Goal: Task Accomplishment & Management: Manage account settings

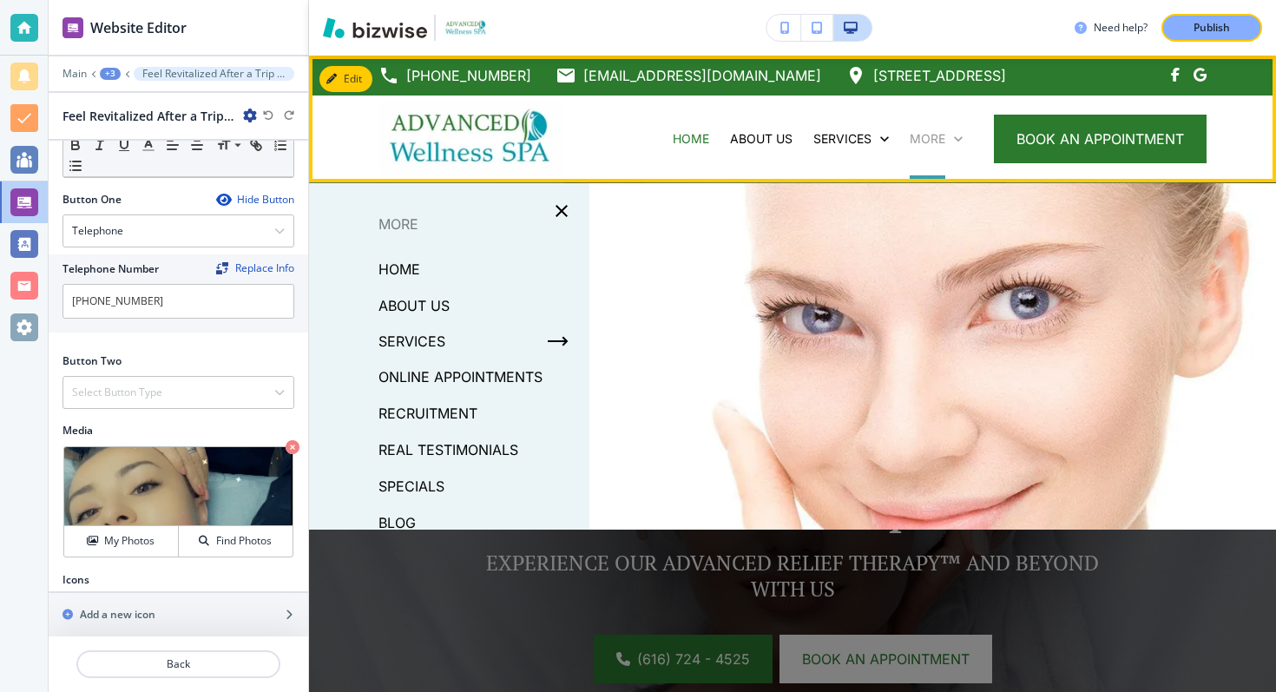
click at [928, 141] on p "More" at bounding box center [928, 138] width 36 height 17
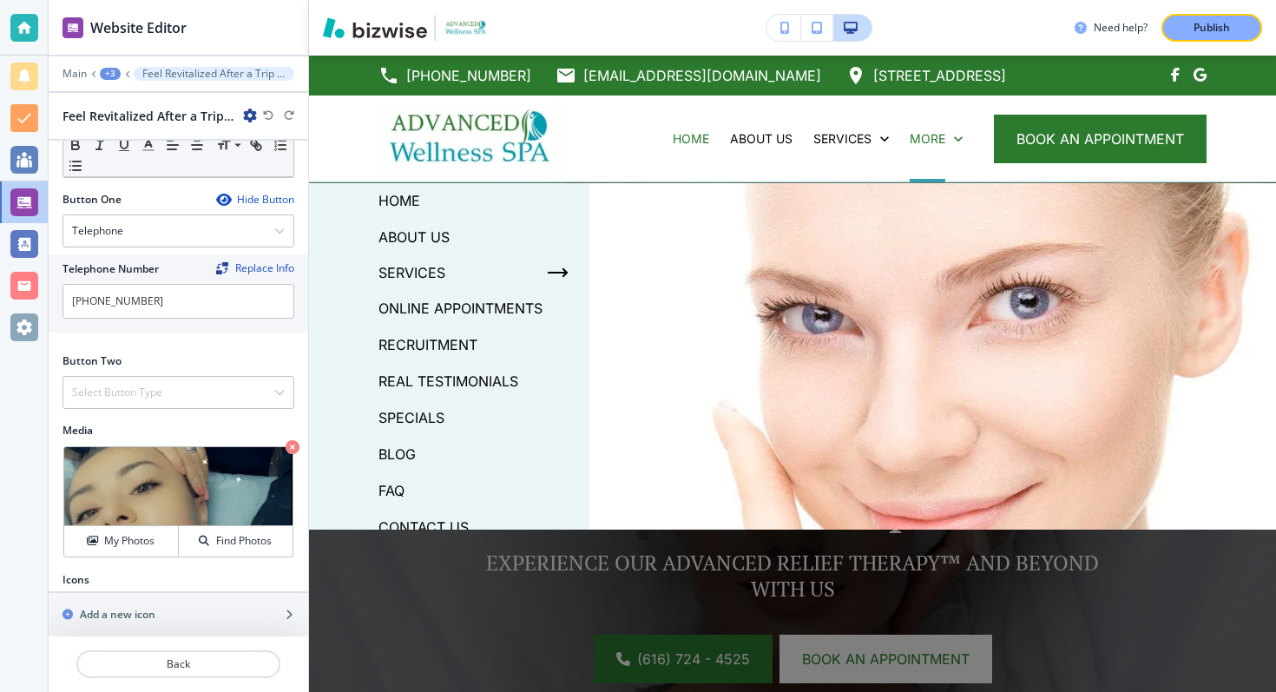
scroll to position [84, 0]
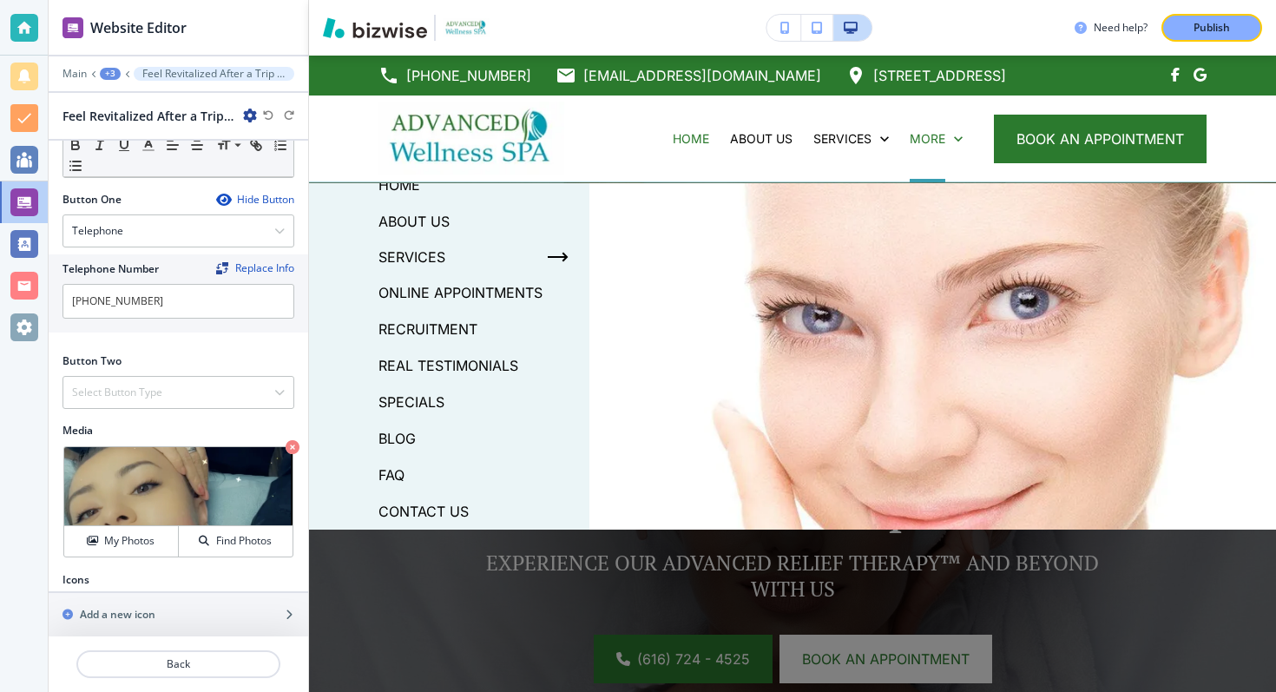
click at [446, 328] on p "RECRUITMENT" at bounding box center [427, 329] width 99 height 26
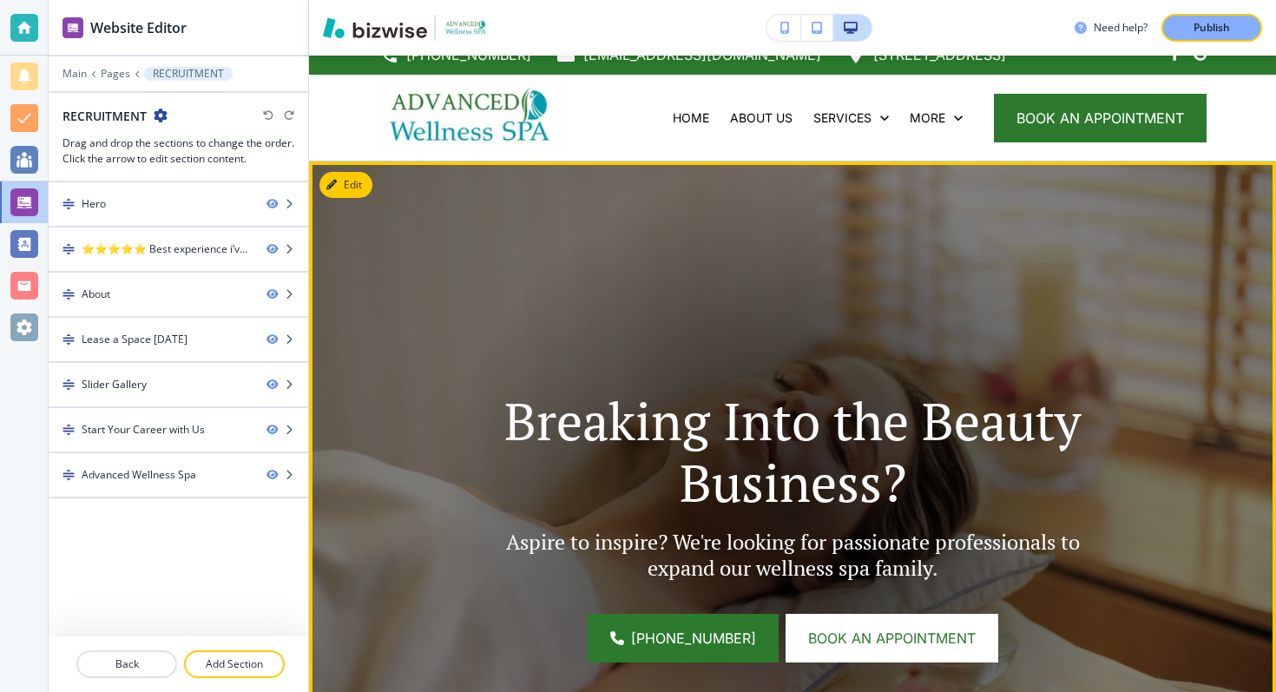
scroll to position [8, 0]
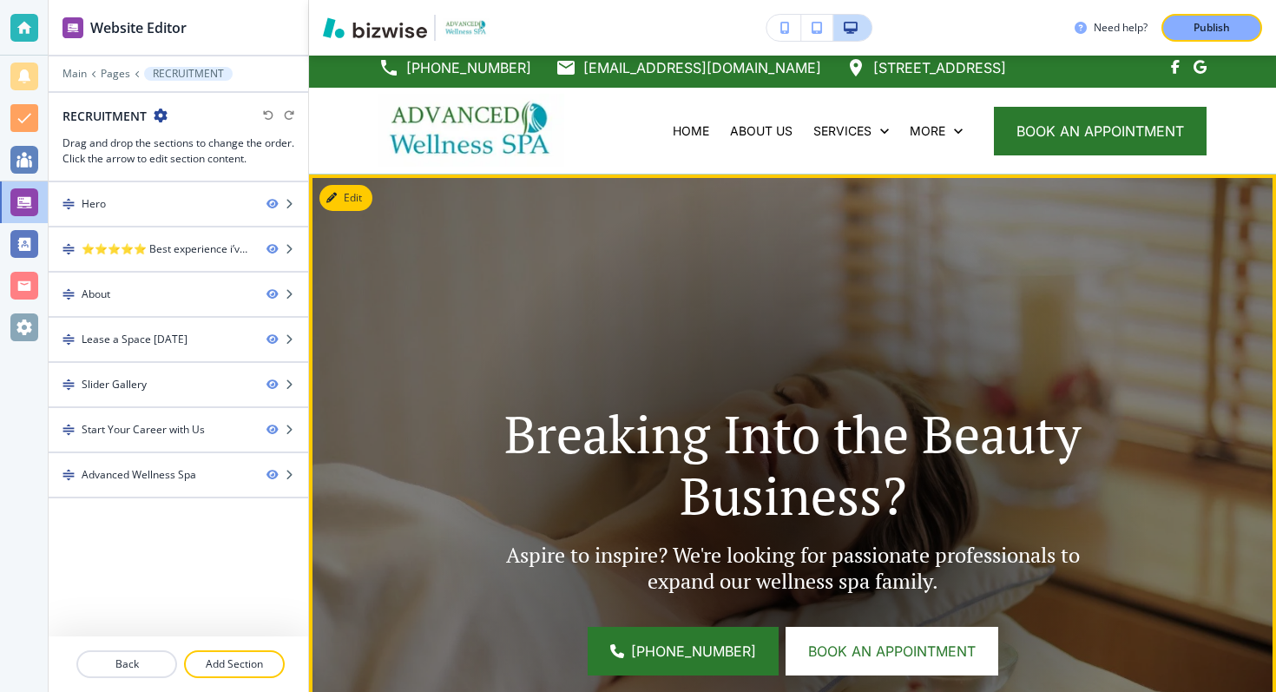
click at [679, 445] on p "Breaking Into the Beauty Business?" at bounding box center [792, 464] width 637 height 123
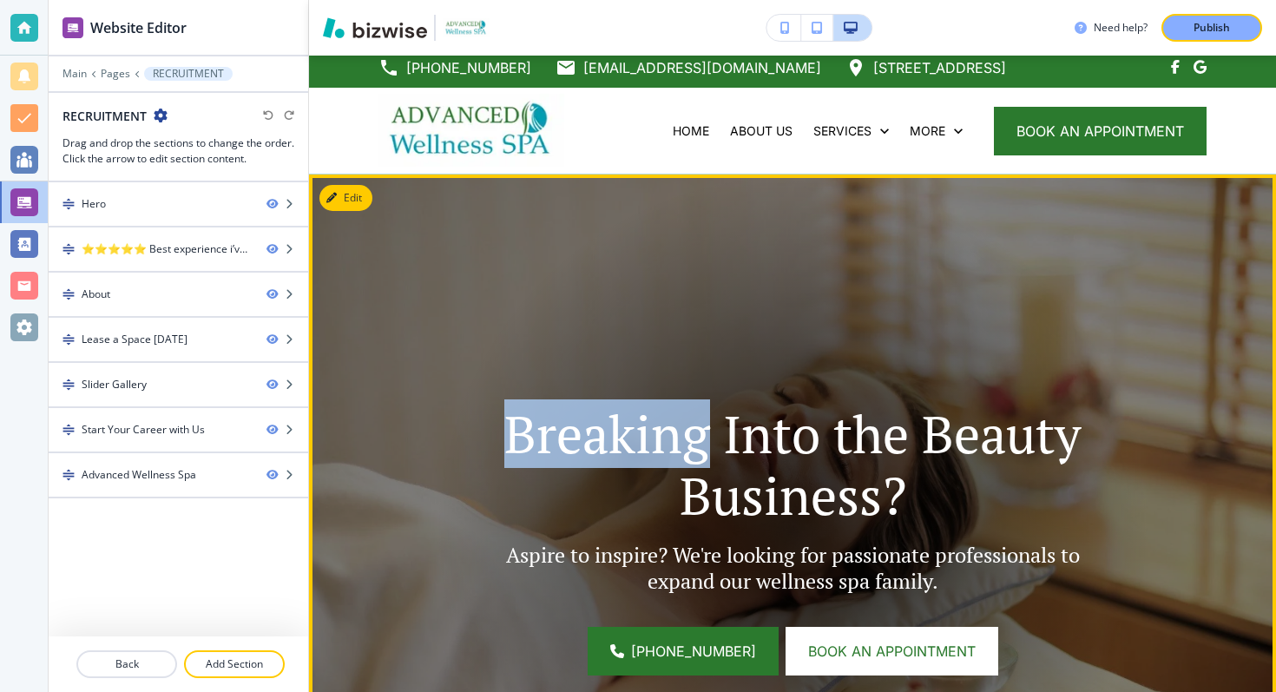
click at [679, 445] on p "Breaking Into the Beauty Business?" at bounding box center [792, 464] width 637 height 123
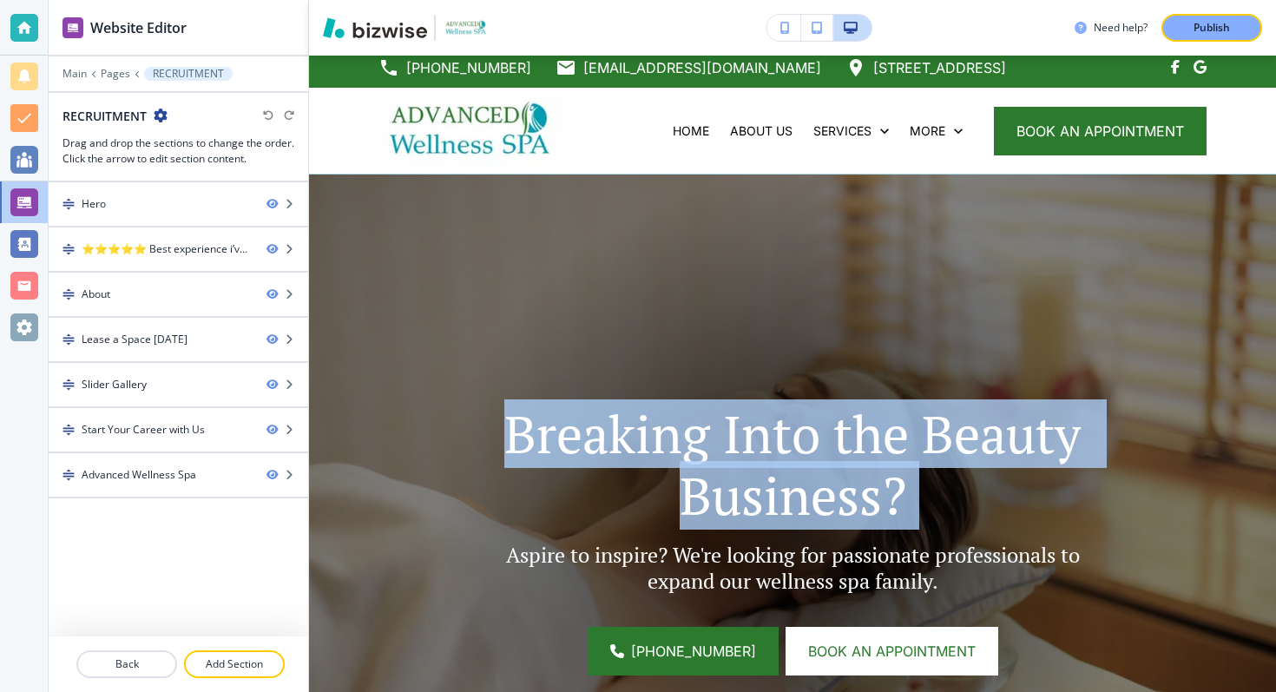
copy p "Breaking Into the Beauty Business?"
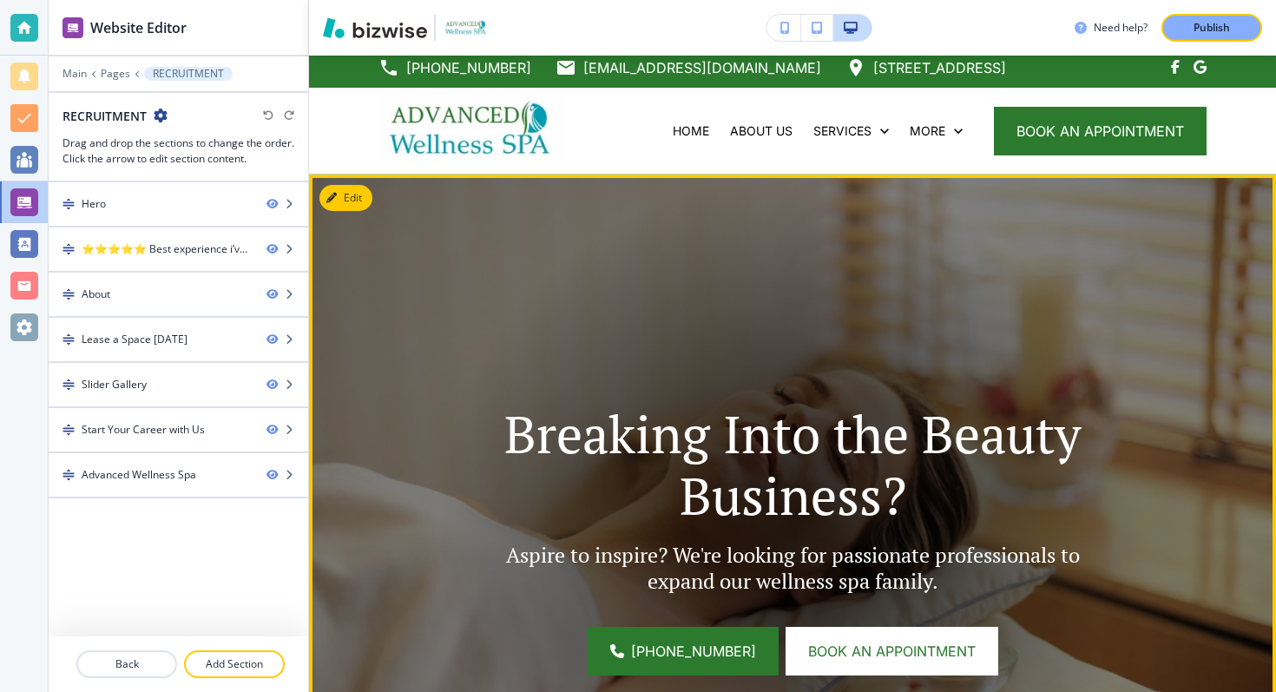
click at [722, 558] on p "Aspire to inspire? We're looking for passionate professionals to expand our wel…" at bounding box center [792, 568] width 637 height 52
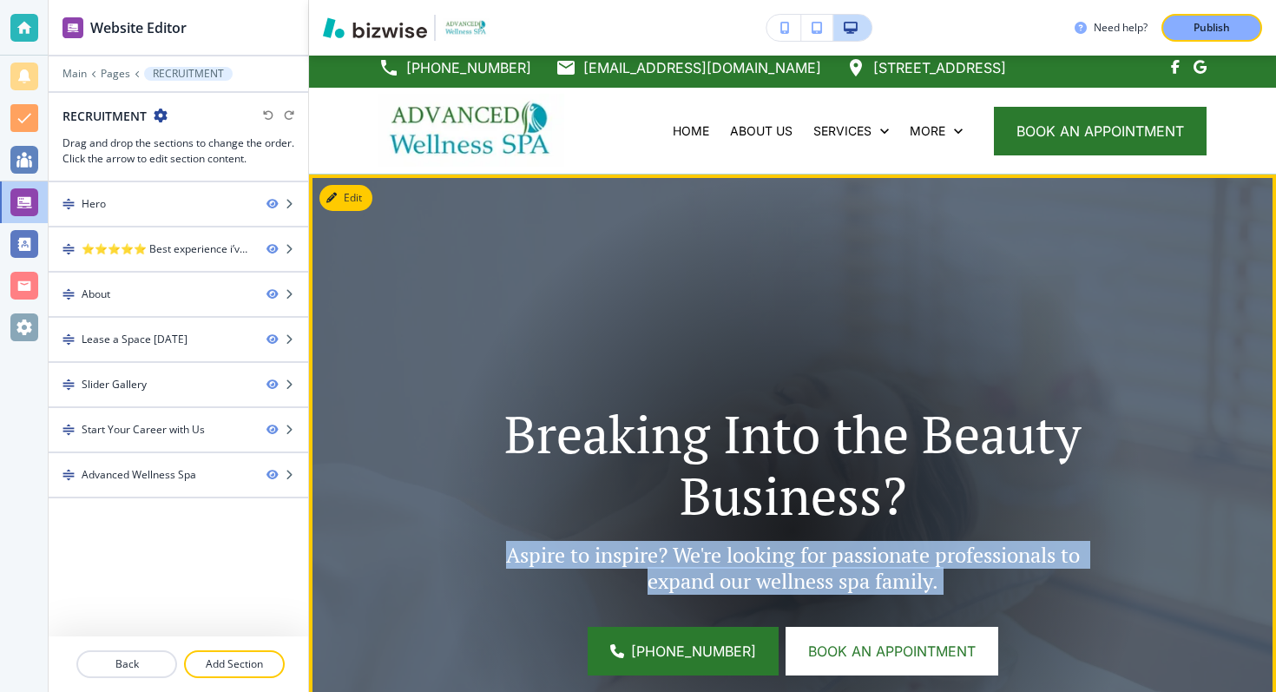
click at [722, 558] on p "Aspire to inspire? We're looking for passionate professionals to expand our wel…" at bounding box center [792, 568] width 637 height 52
copy div "Aspire to inspire? We're looking for passionate professionals to expand our wel…"
click at [435, 280] on img at bounding box center [792, 530] width 967 height 712
click at [337, 201] on icon "button" at bounding box center [331, 198] width 10 height 10
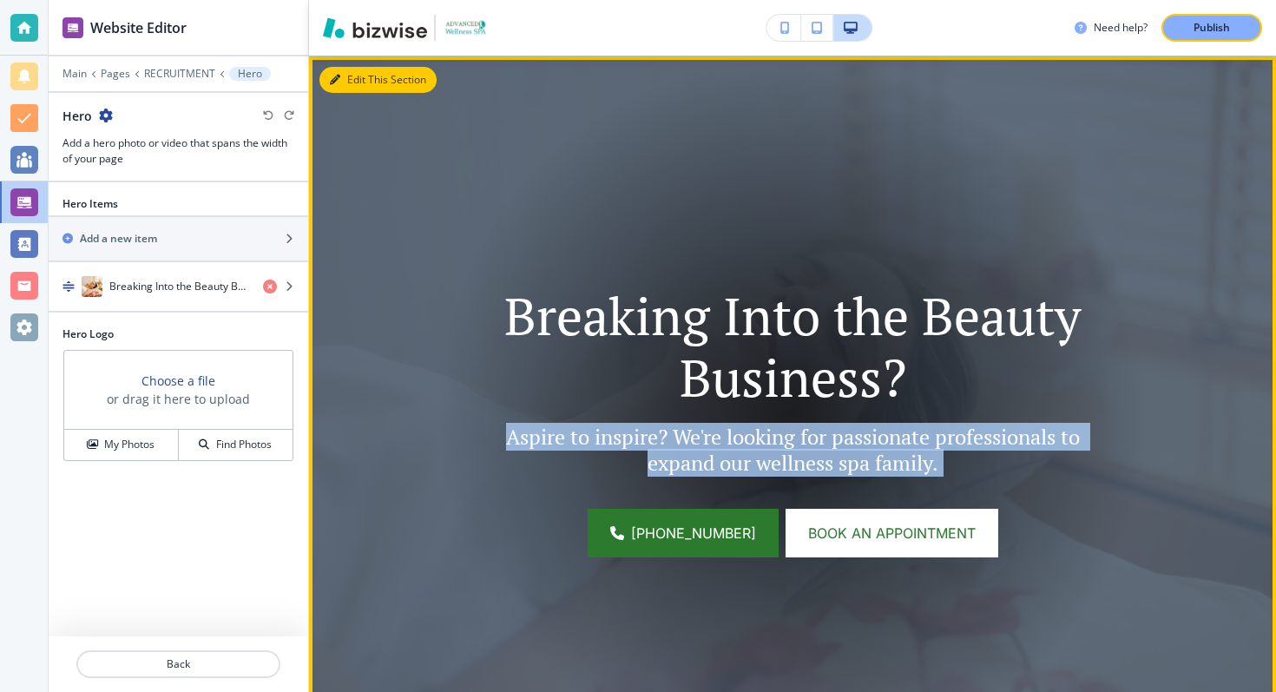
scroll to position [127, 0]
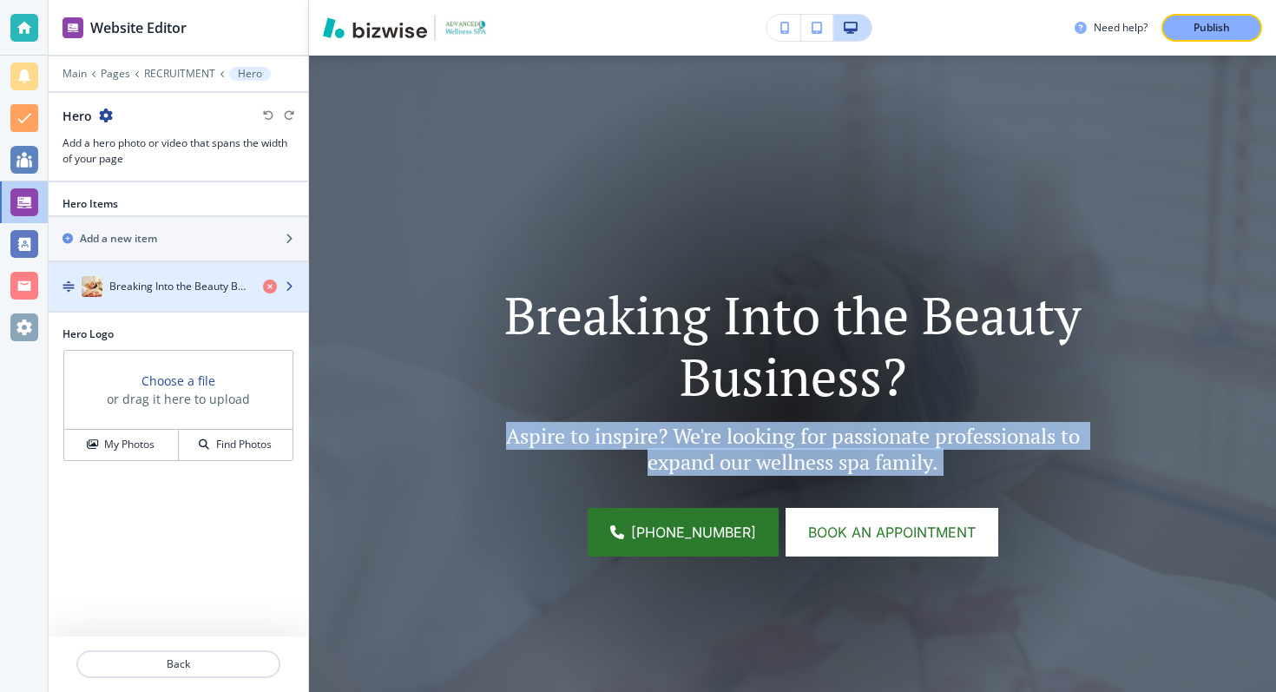
click at [170, 290] on h4 "Breaking Into the Beauty Business?" at bounding box center [179, 287] width 140 height 16
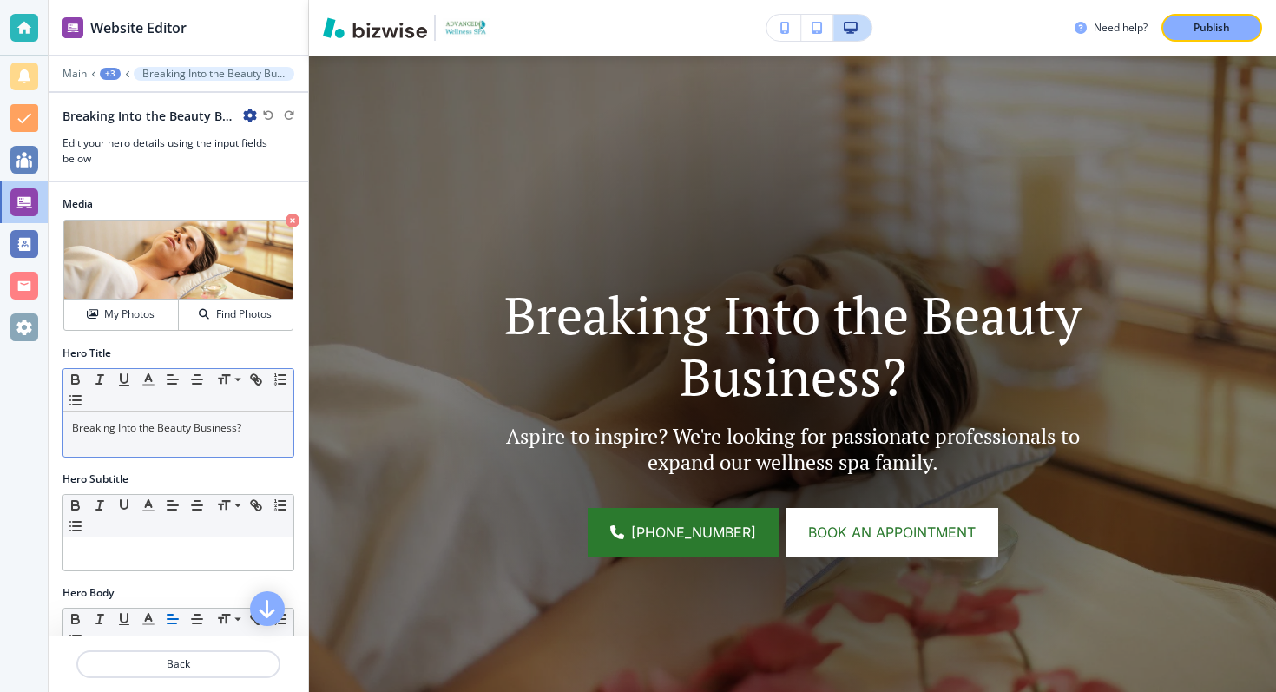
scroll to position [3, 0]
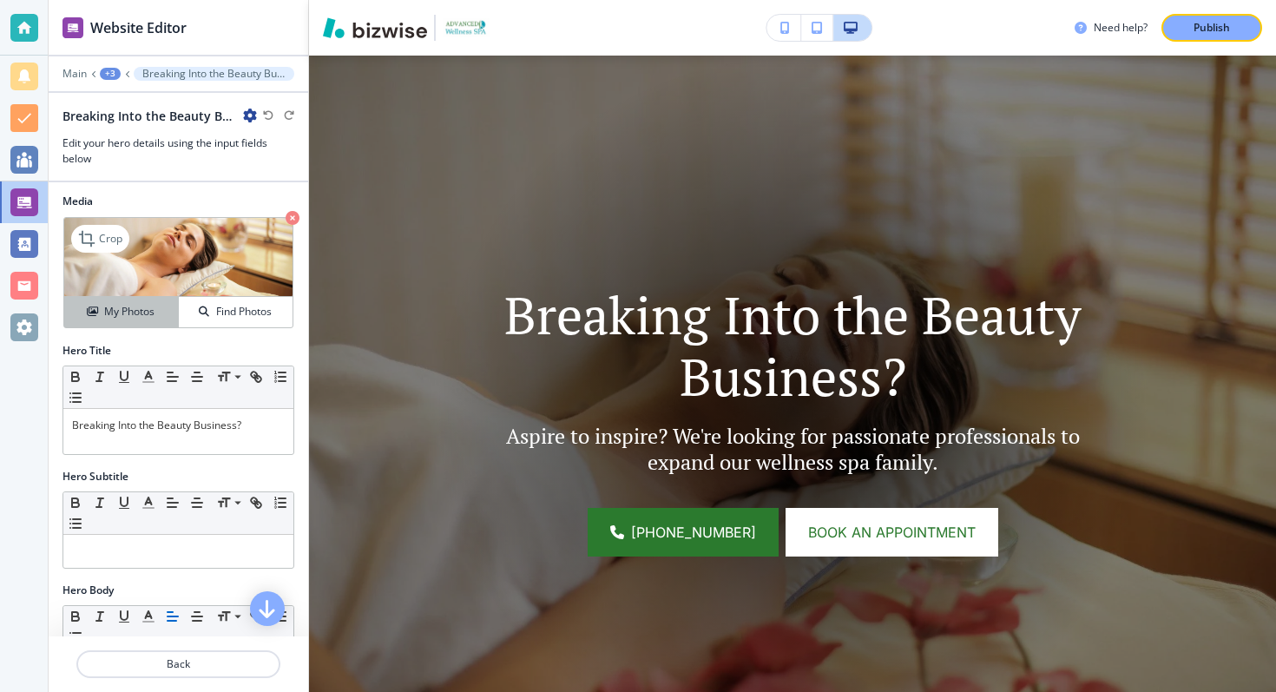
click at [113, 317] on h4 "My Photos" at bounding box center [129, 312] width 50 height 16
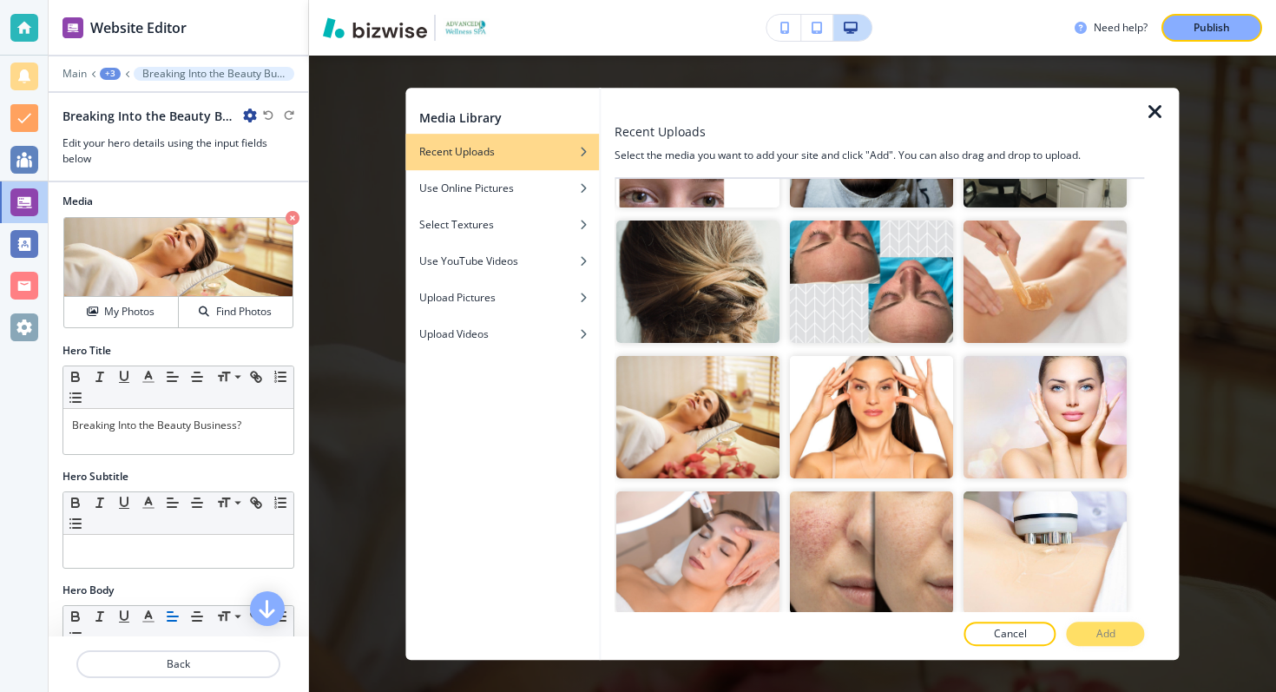
scroll to position [2687, 0]
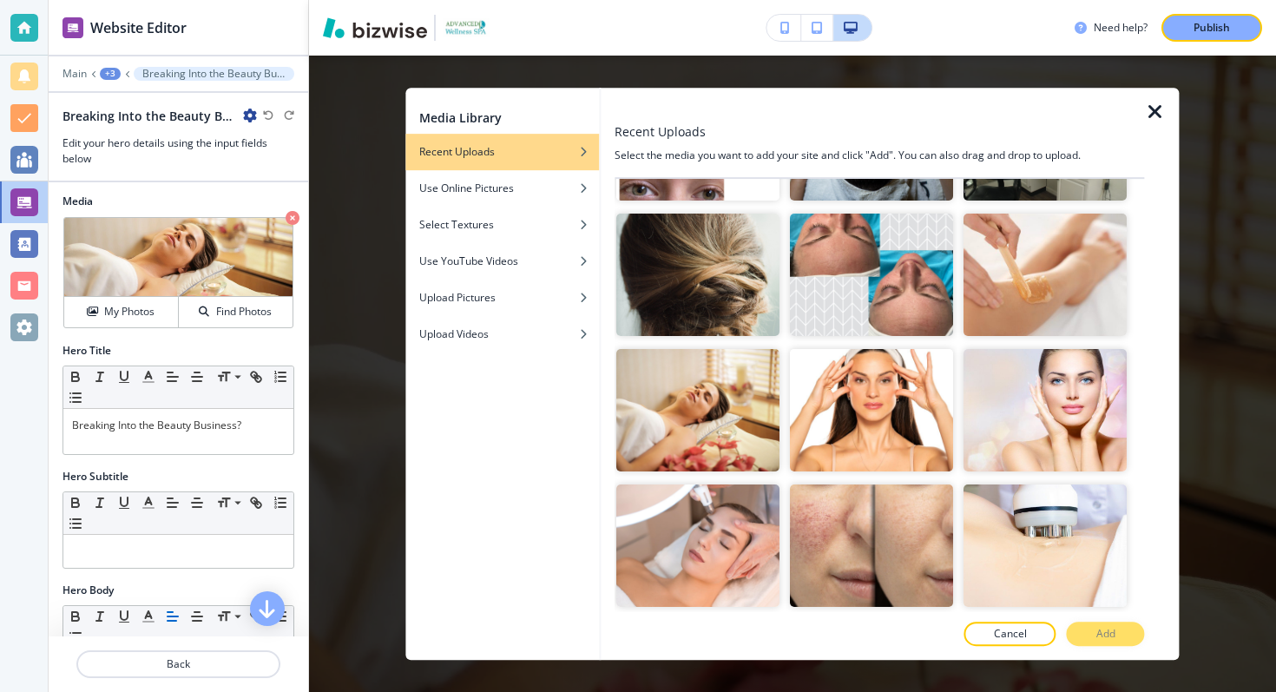
click at [1151, 119] on icon "button" at bounding box center [1155, 112] width 21 height 21
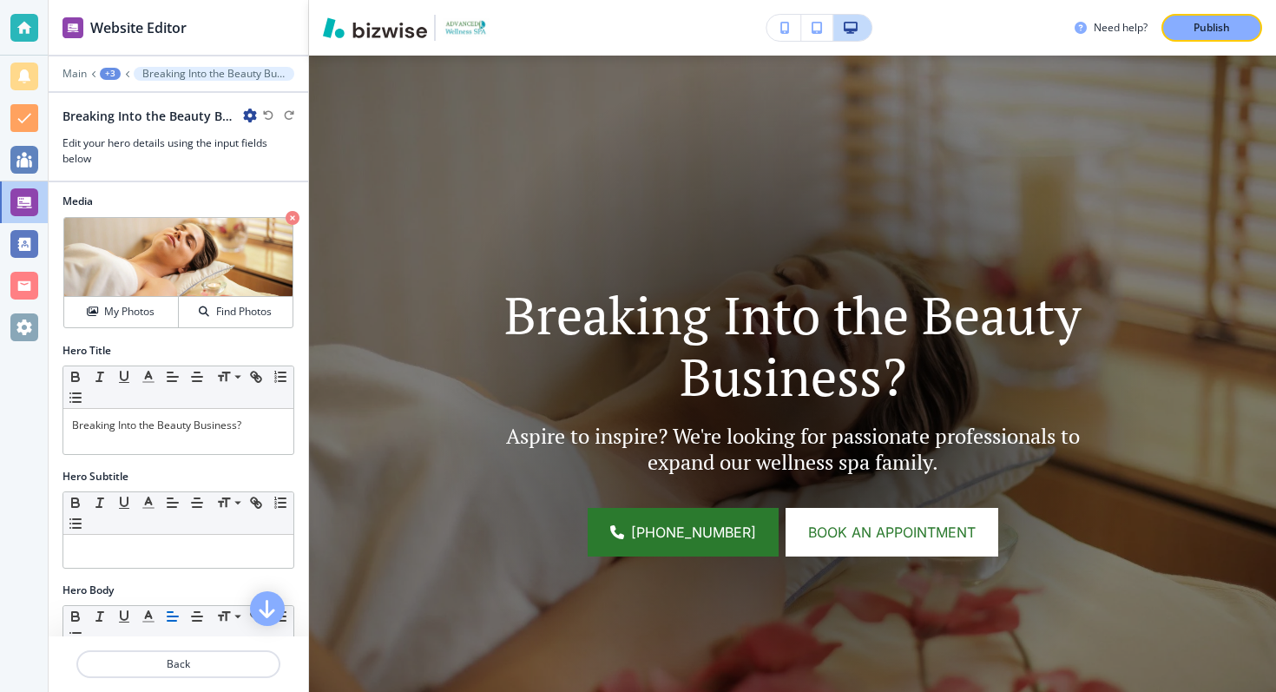
click at [732, 448] on p "Aspire to inspire? We're looking for passionate professionals to expand our wel…" at bounding box center [792, 449] width 637 height 52
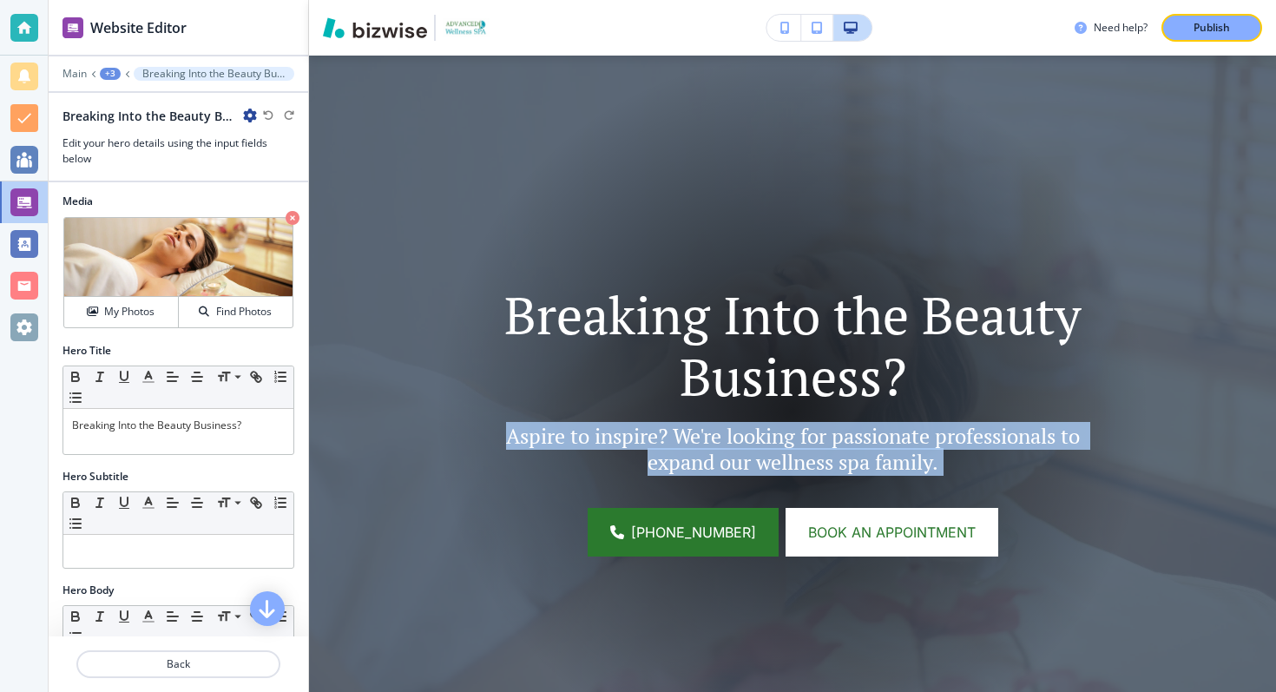
click at [732, 448] on p "Aspire to inspire? We're looking for passionate professionals to expand our wel…" at bounding box center [792, 449] width 637 height 52
copy div "Aspire to inspire? We're looking for passionate professionals to expand our wel…"
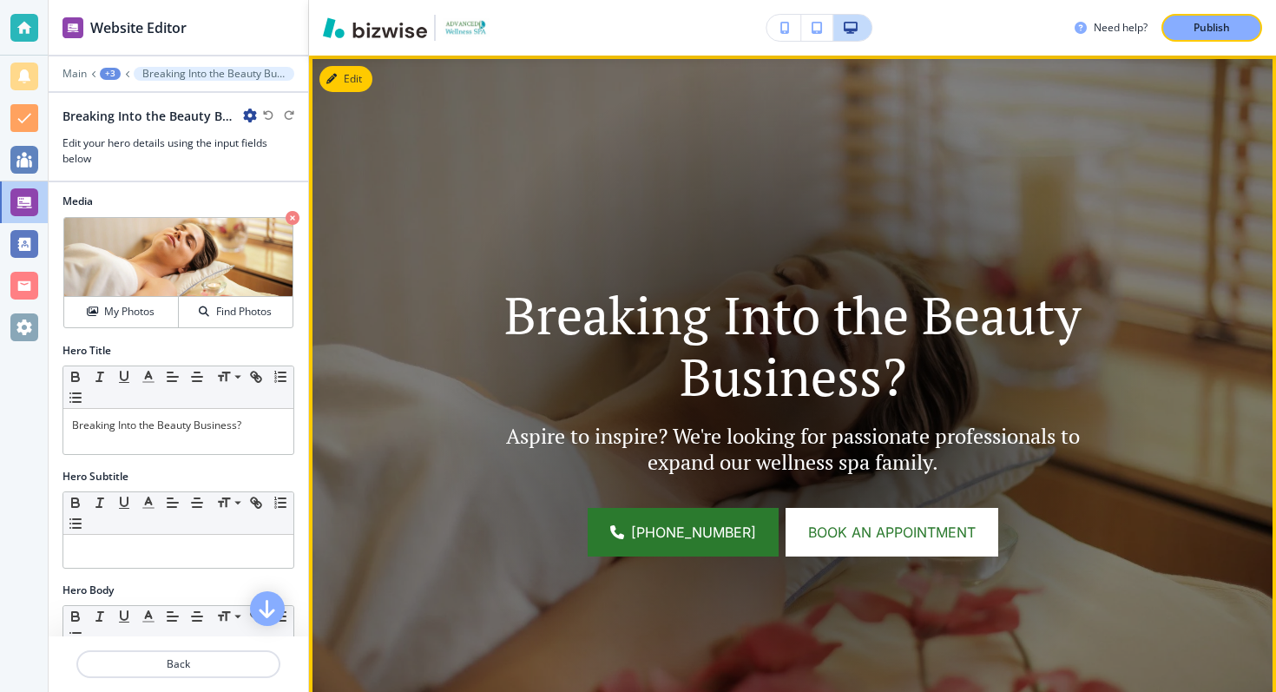
click at [669, 207] on div at bounding box center [793, 412] width 712 height 712
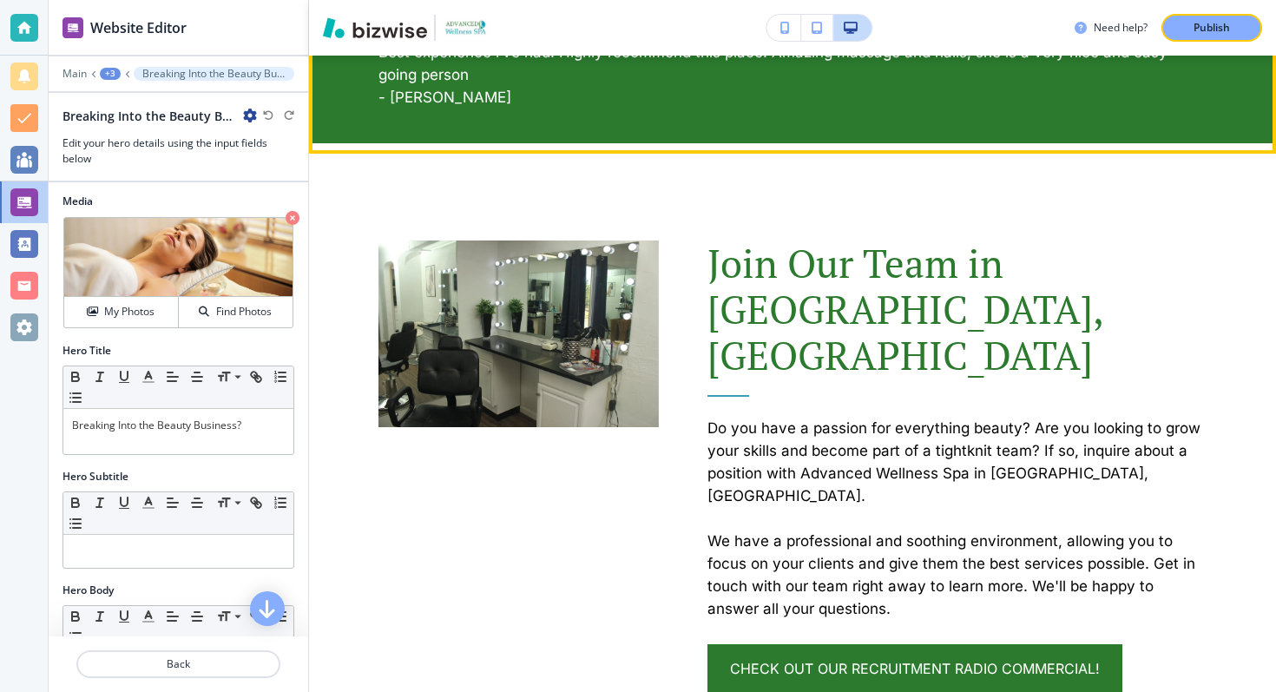
scroll to position [945, 0]
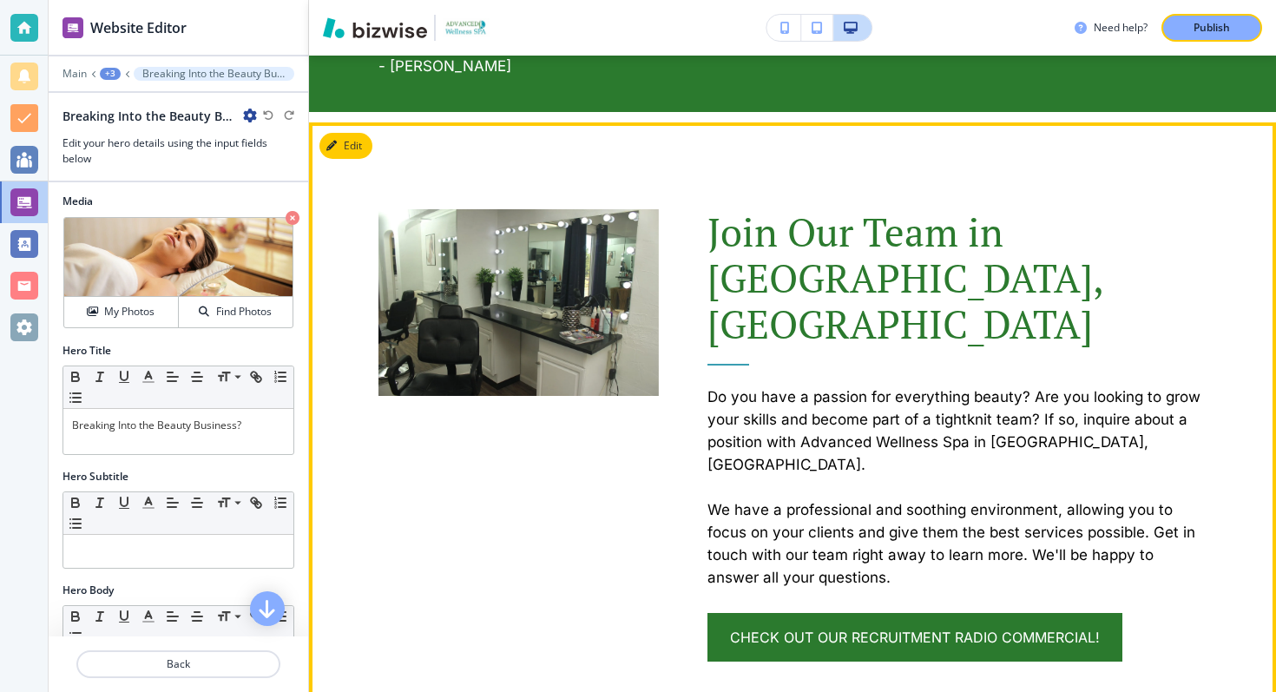
click at [837, 234] on span "Join Our Team in [GEOGRAPHIC_DATA], [GEOGRAPHIC_DATA]" at bounding box center [910, 278] width 405 height 144
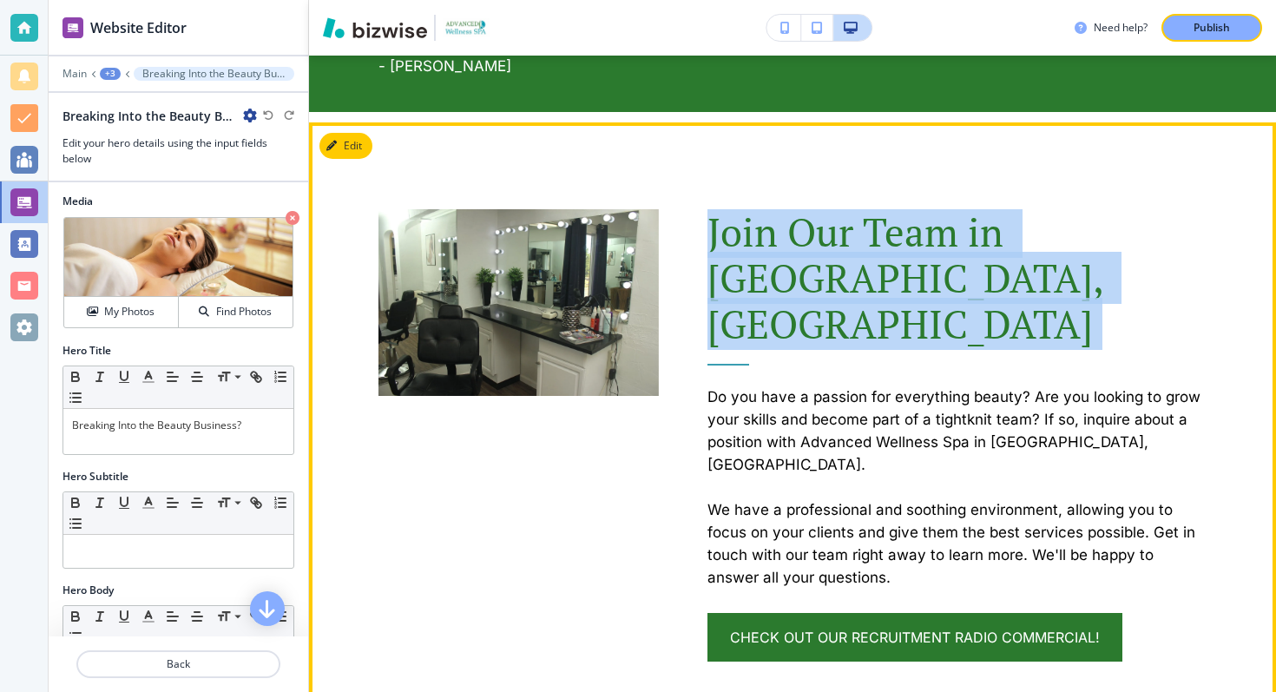
copy span "Join Our Team in [GEOGRAPHIC_DATA], [GEOGRAPHIC_DATA]"
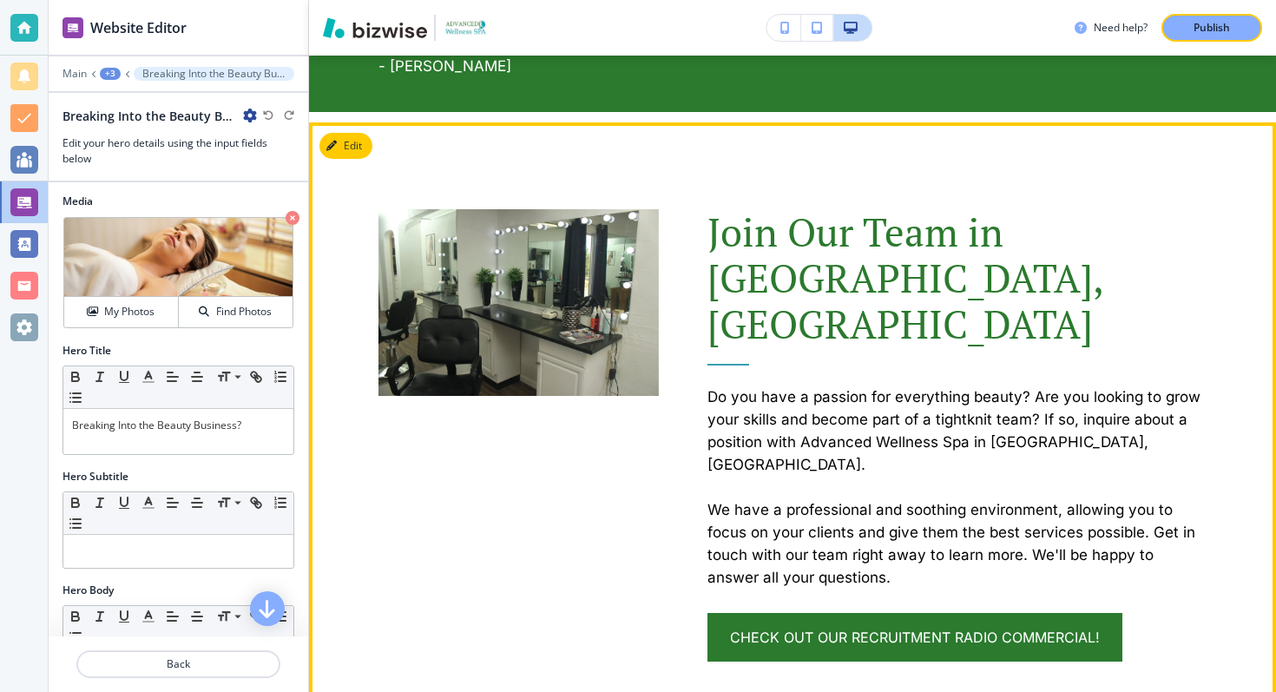
click at [816, 385] on p "Do you have a passion for everything beauty? Are you looking to grow your skill…" at bounding box center [957, 430] width 499 height 90
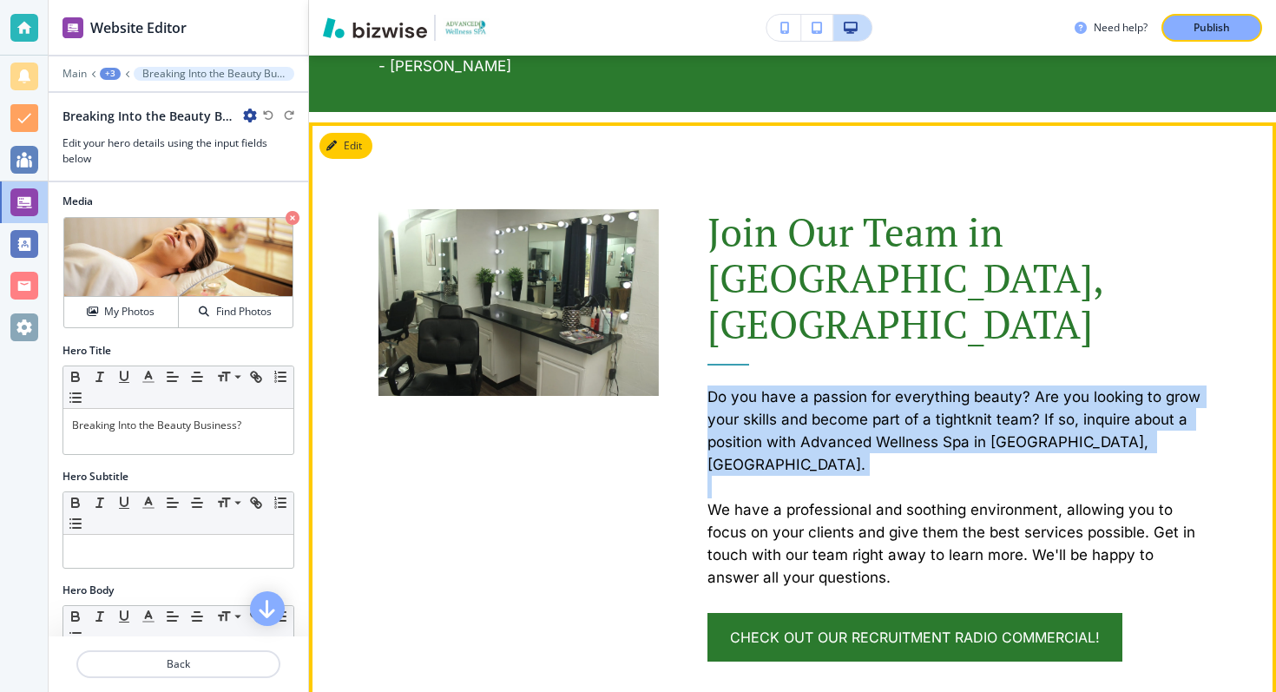
click at [816, 385] on p "Do you have a passion for everything beauty? Are you looking to grow your skill…" at bounding box center [957, 430] width 499 height 90
copy p "Do you have a passion for everything beauty? Are you looking to grow your skill…"
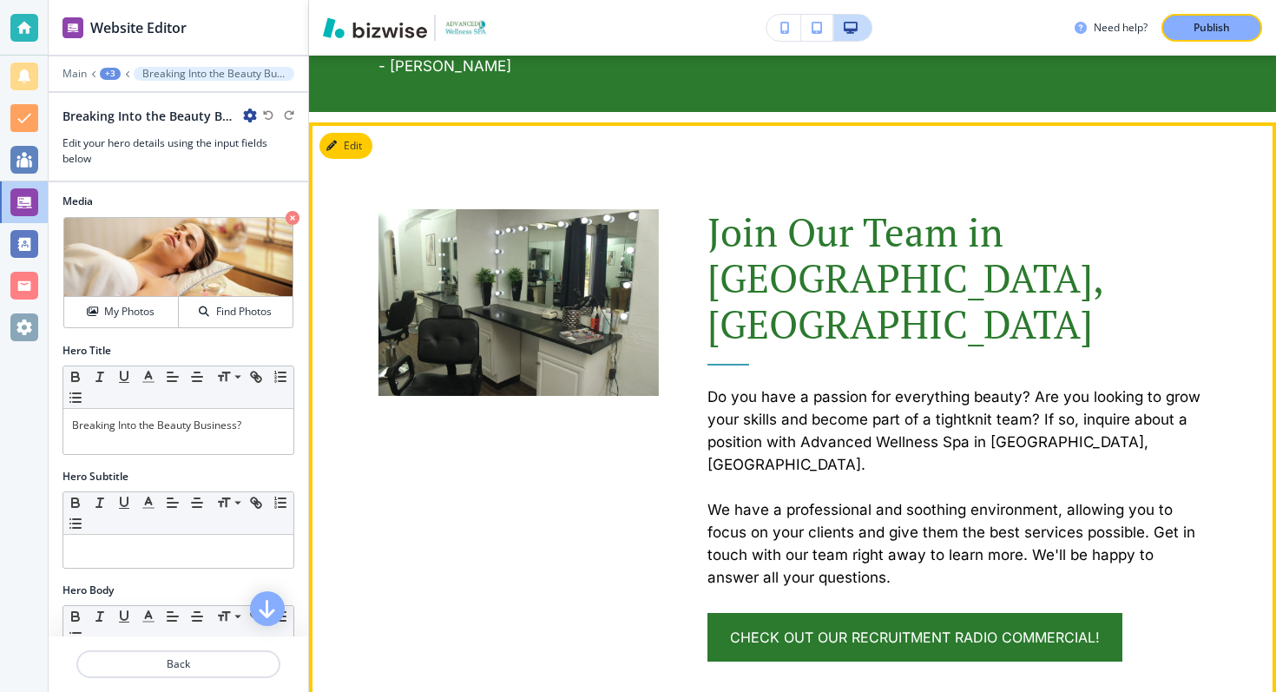
click at [767, 498] on p "We have a professional and soothing environment, allowing you to focus on your …" at bounding box center [957, 543] width 499 height 90
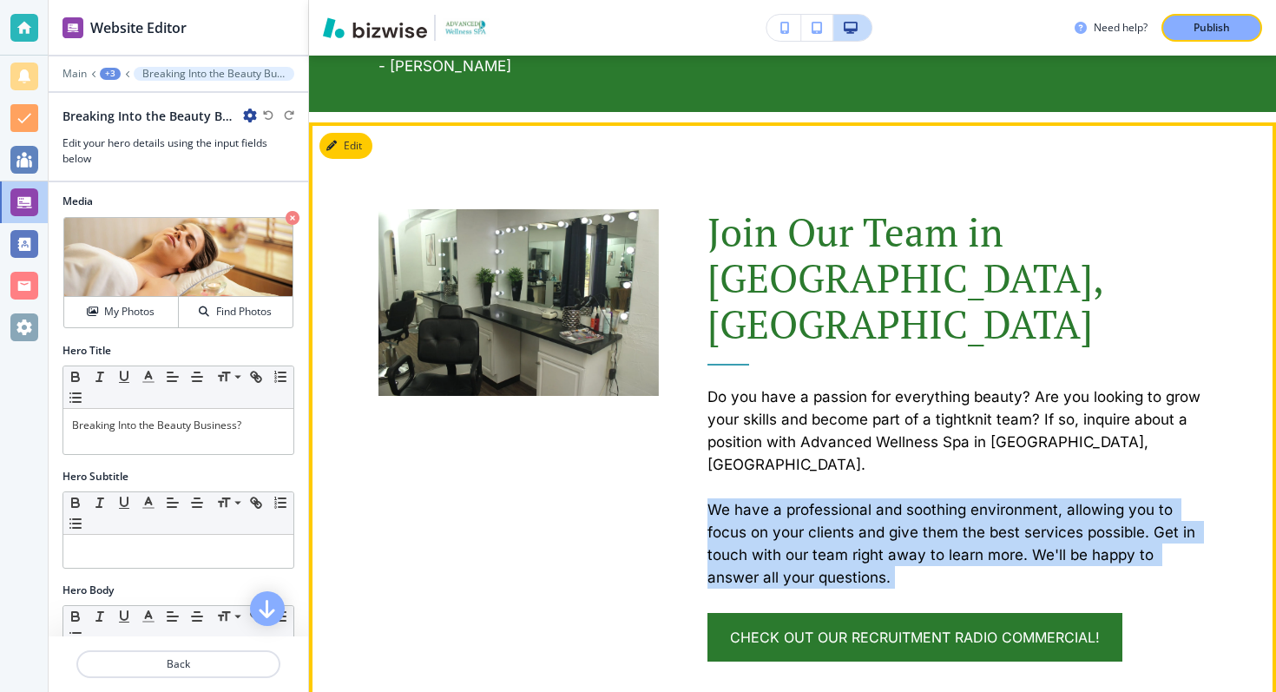
copy div "We have a professional and soothing environment, allowing you to focus on your …"
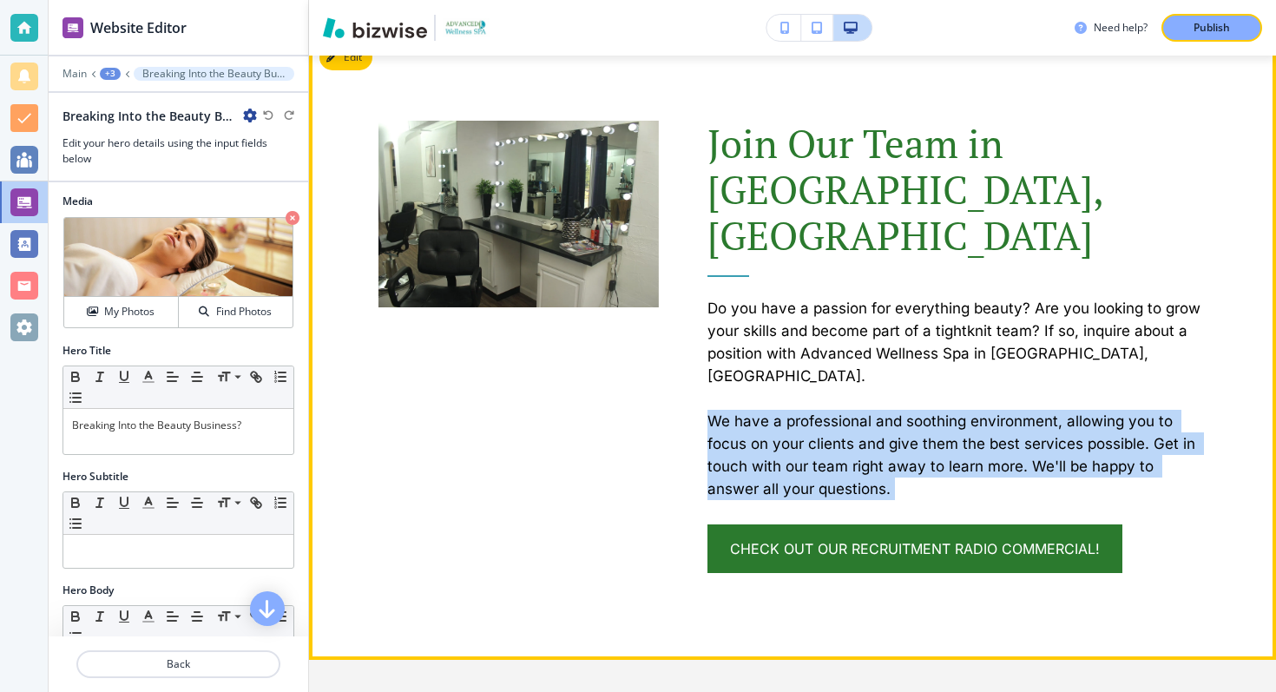
scroll to position [1065, 0]
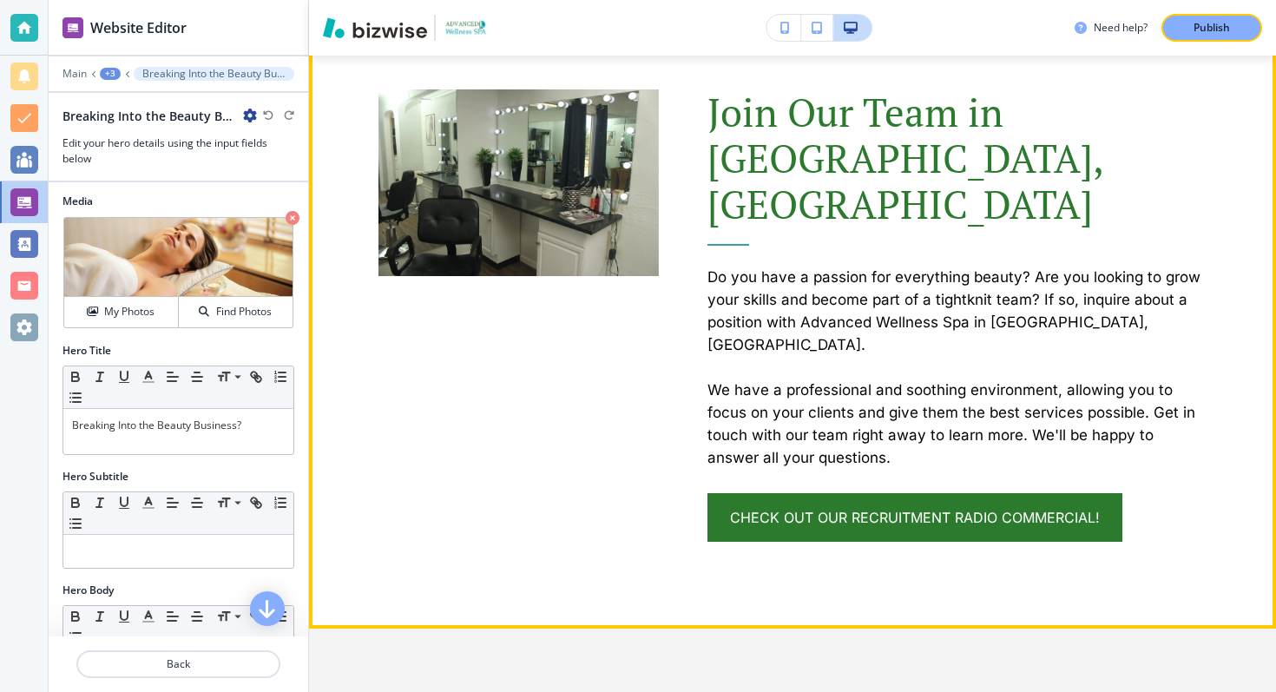
click at [452, 394] on div at bounding box center [494, 272] width 329 height 539
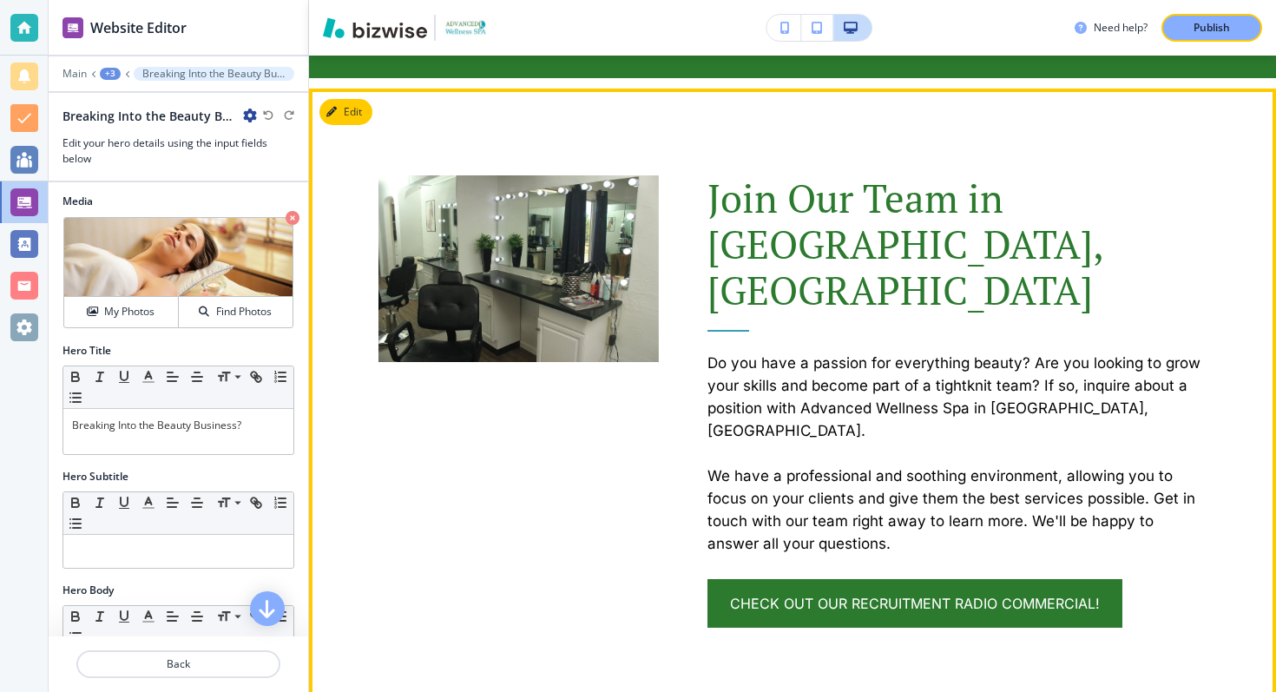
click at [351, 124] on div at bounding box center [494, 358] width 329 height 539
click at [351, 122] on button "Edit This Section" at bounding box center [377, 112] width 117 height 26
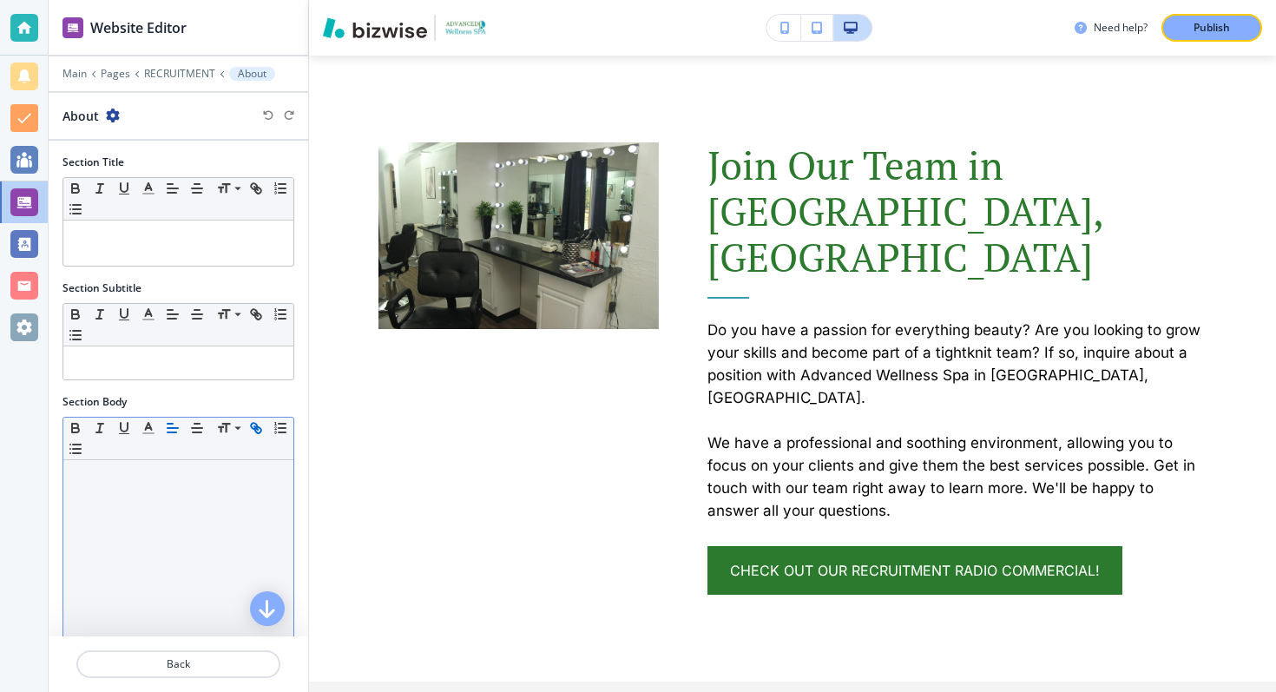
scroll to position [295, 0]
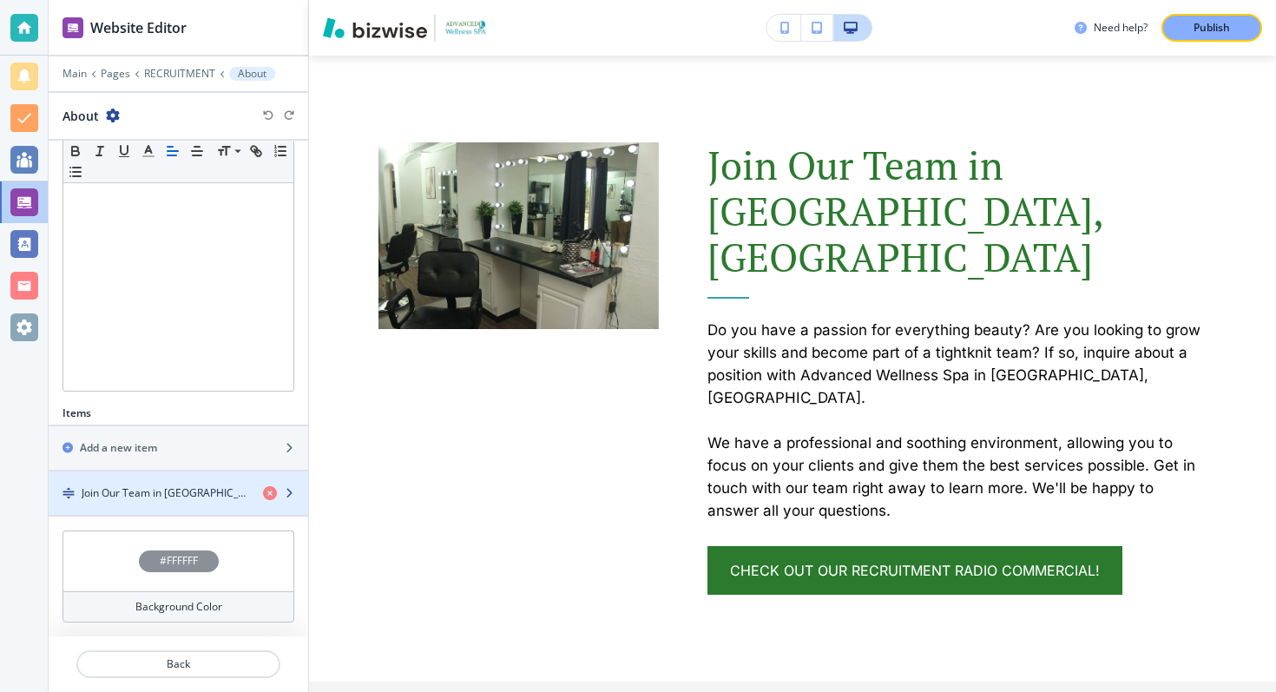
click at [240, 501] on div "button" at bounding box center [179, 508] width 260 height 14
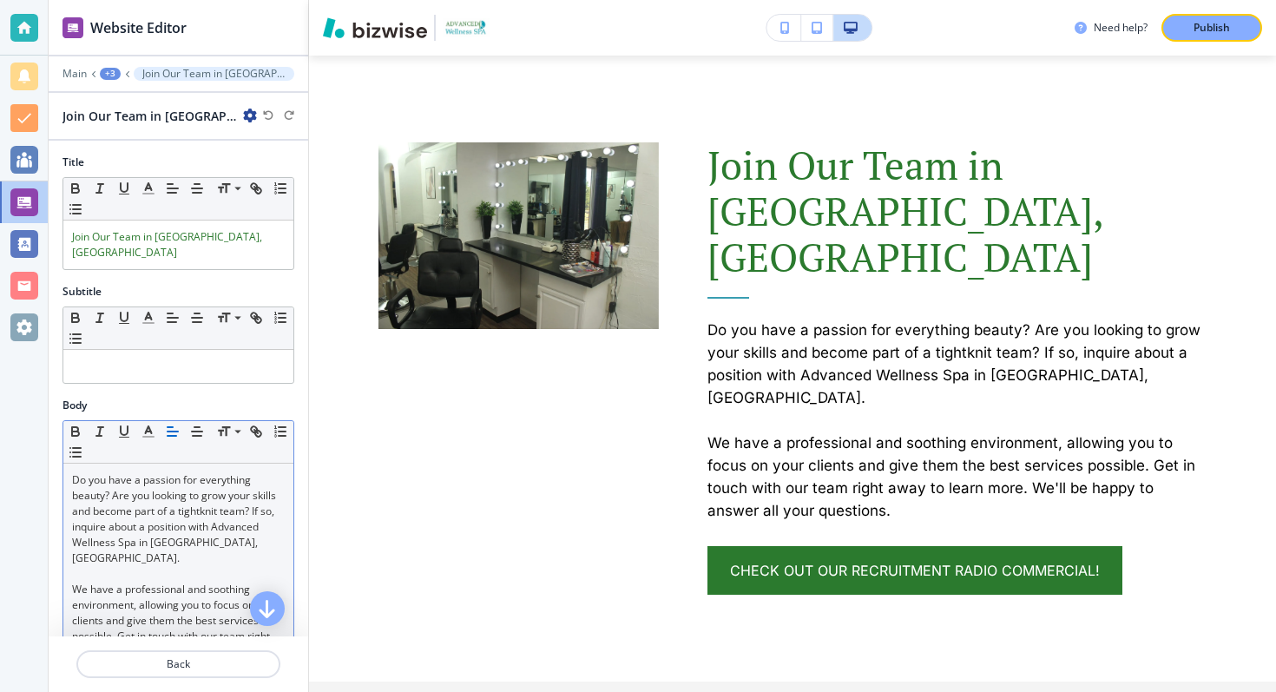
scroll to position [674, 0]
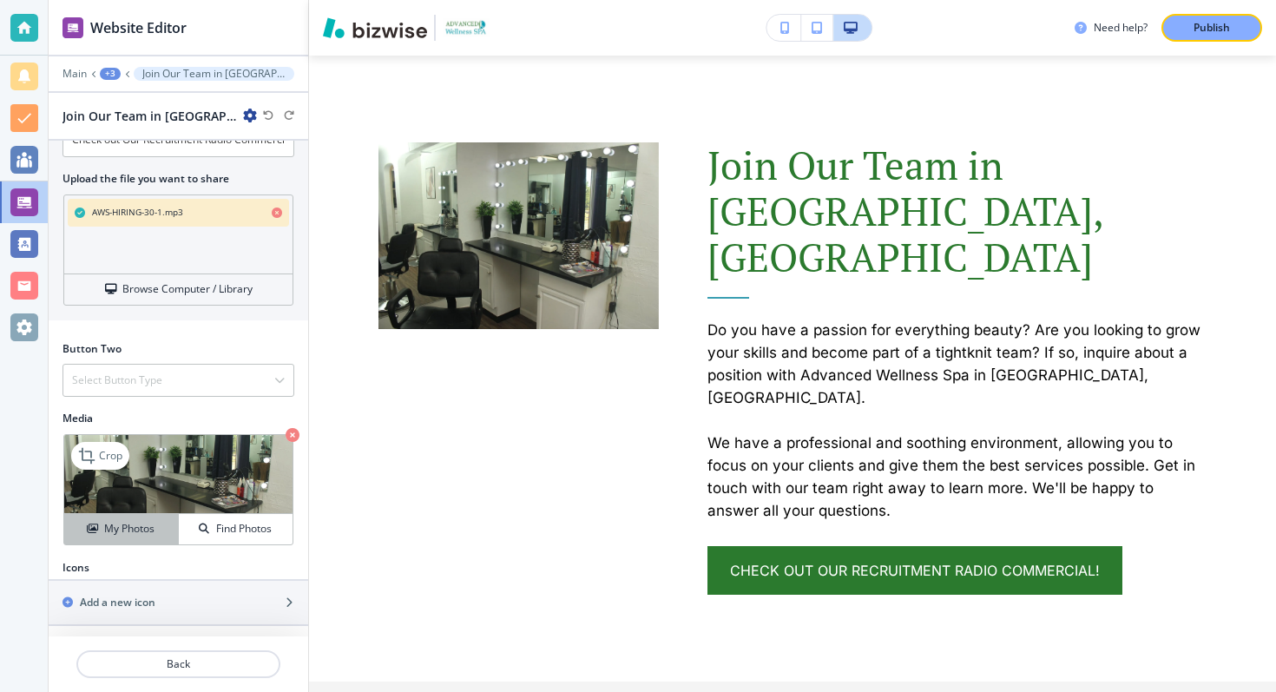
click at [157, 525] on div "My Photos" at bounding box center [121, 529] width 114 height 16
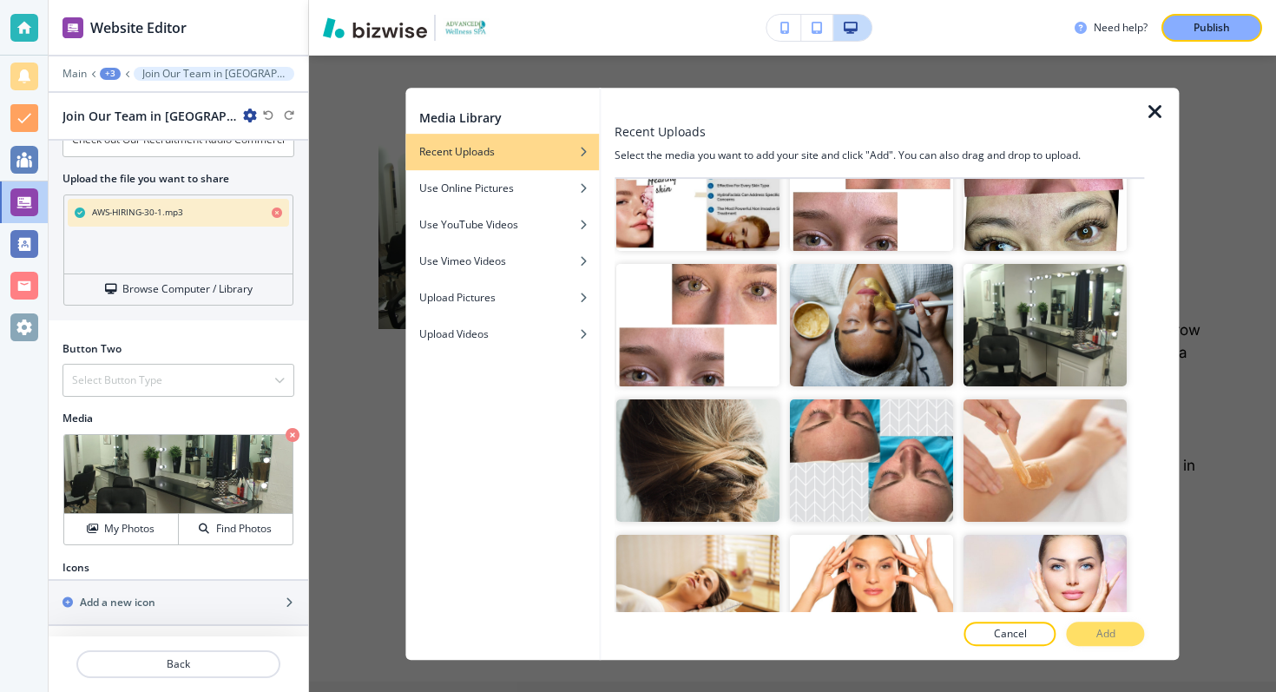
scroll to position [2534, 0]
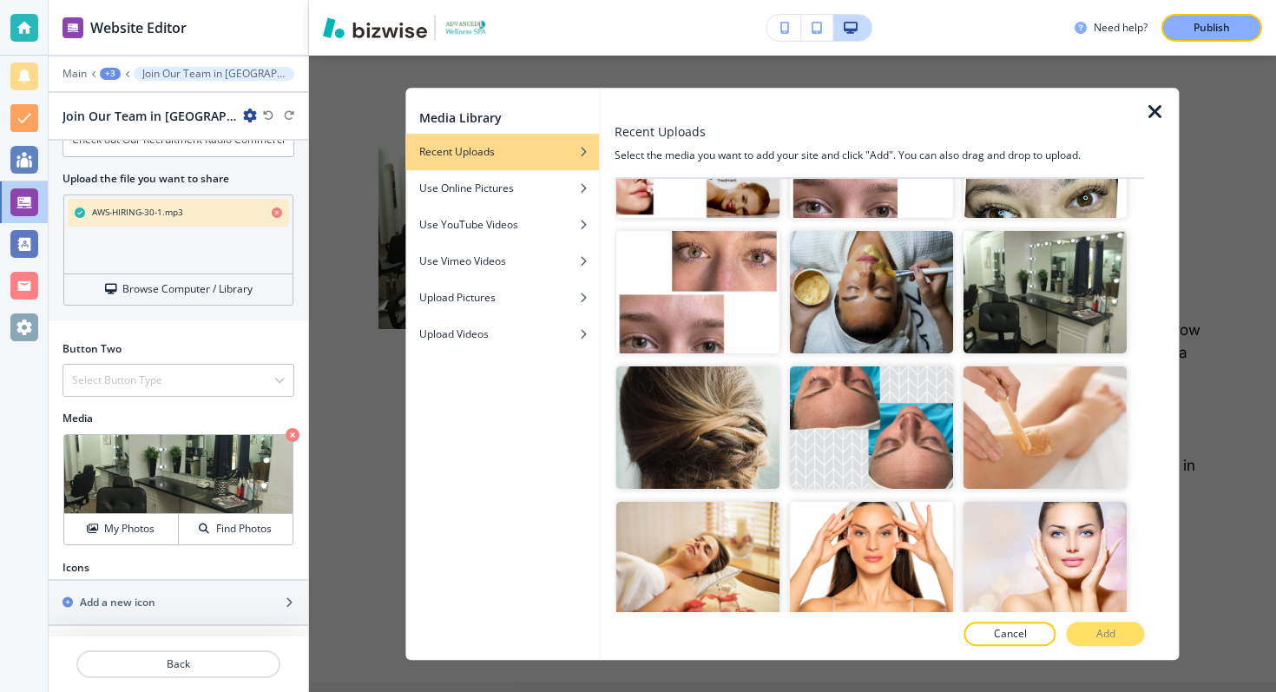
click at [1177, 114] on div at bounding box center [1162, 374] width 35 height 573
click at [1151, 114] on icon "button" at bounding box center [1155, 112] width 21 height 21
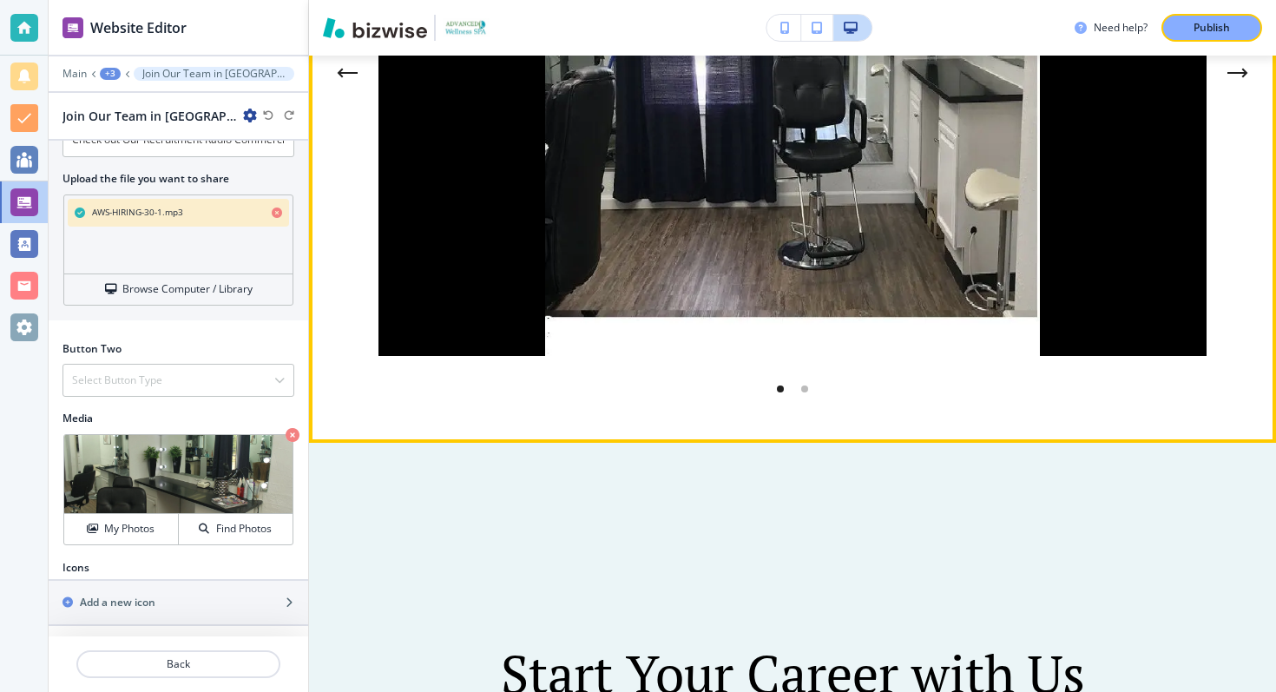
scroll to position [2366, 0]
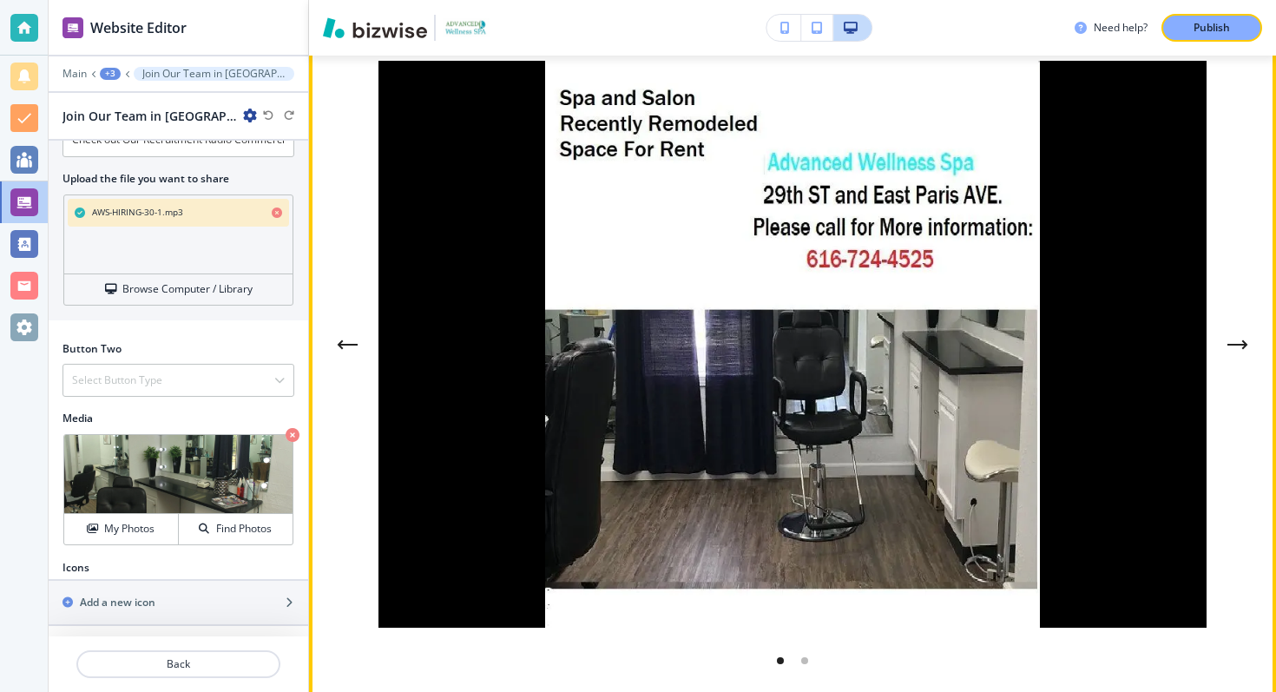
click at [1229, 345] on icon "Next Gallery Image" at bounding box center [1236, 345] width 17 height 0
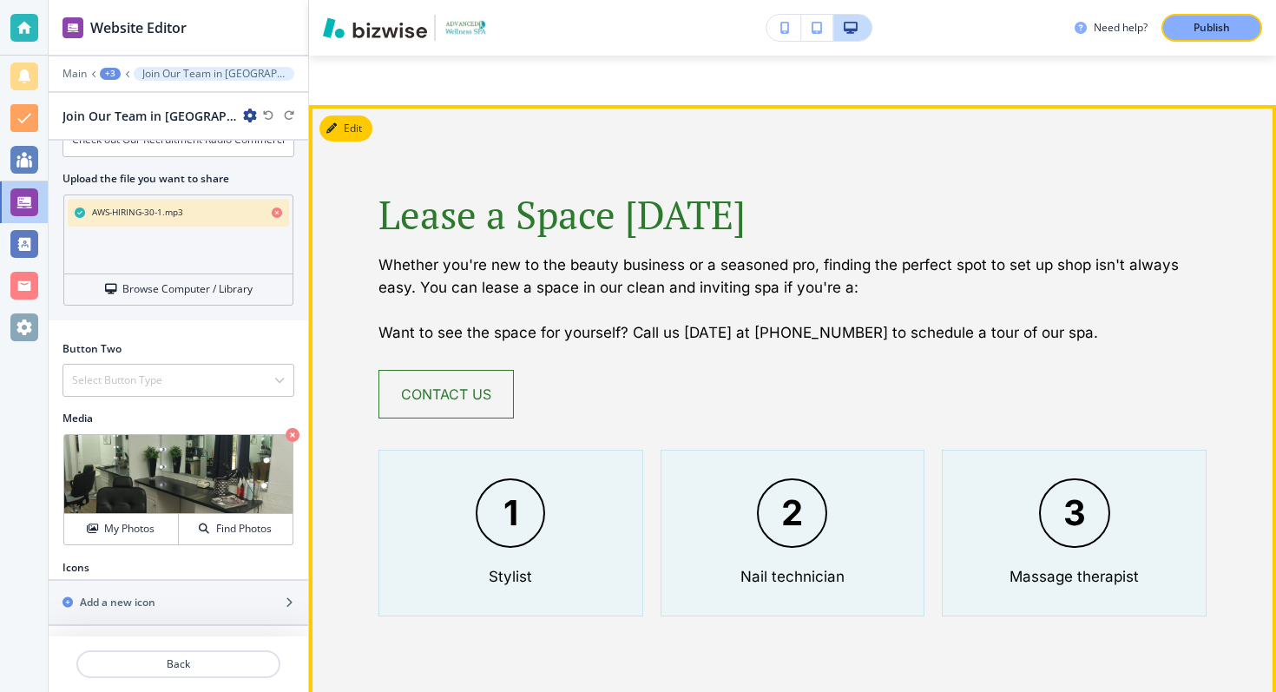
scroll to position [1556, 0]
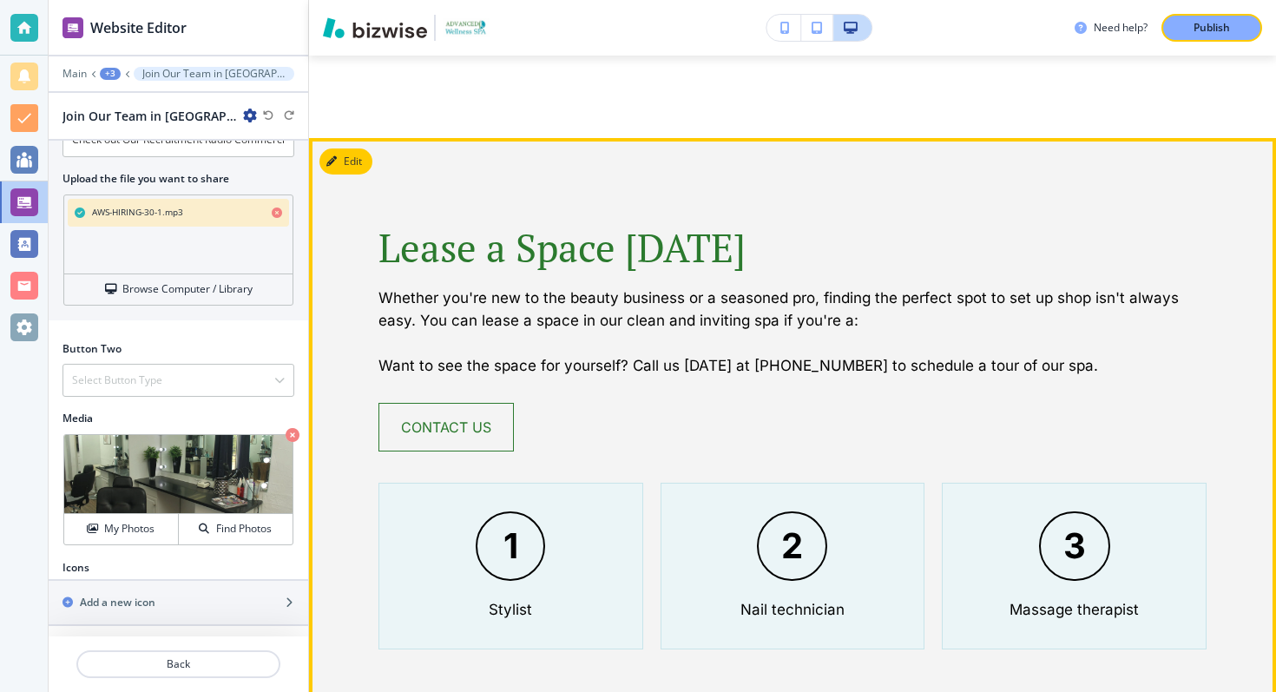
click at [478, 286] on p "Whether you're new to the beauty business or a seasoned pro, finding the perfec…" at bounding box center [792, 308] width 828 height 45
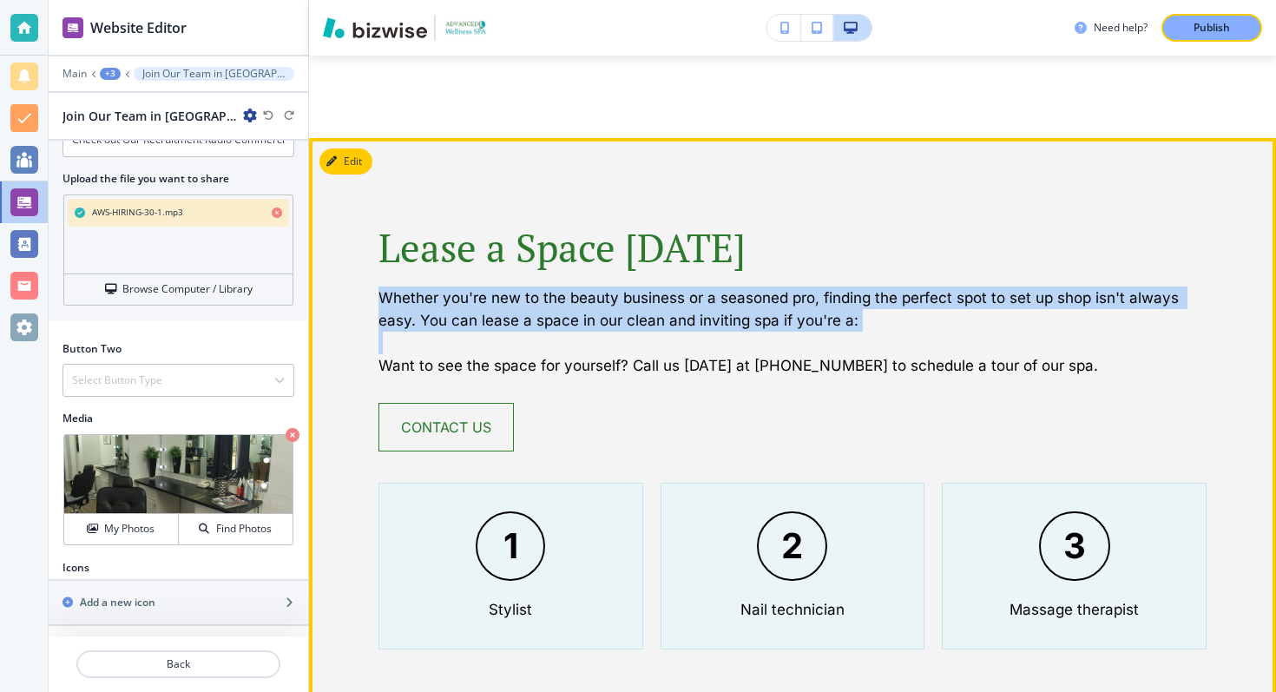
click at [478, 286] on p "Whether you're new to the beauty business or a seasoned pro, finding the perfec…" at bounding box center [792, 308] width 828 height 45
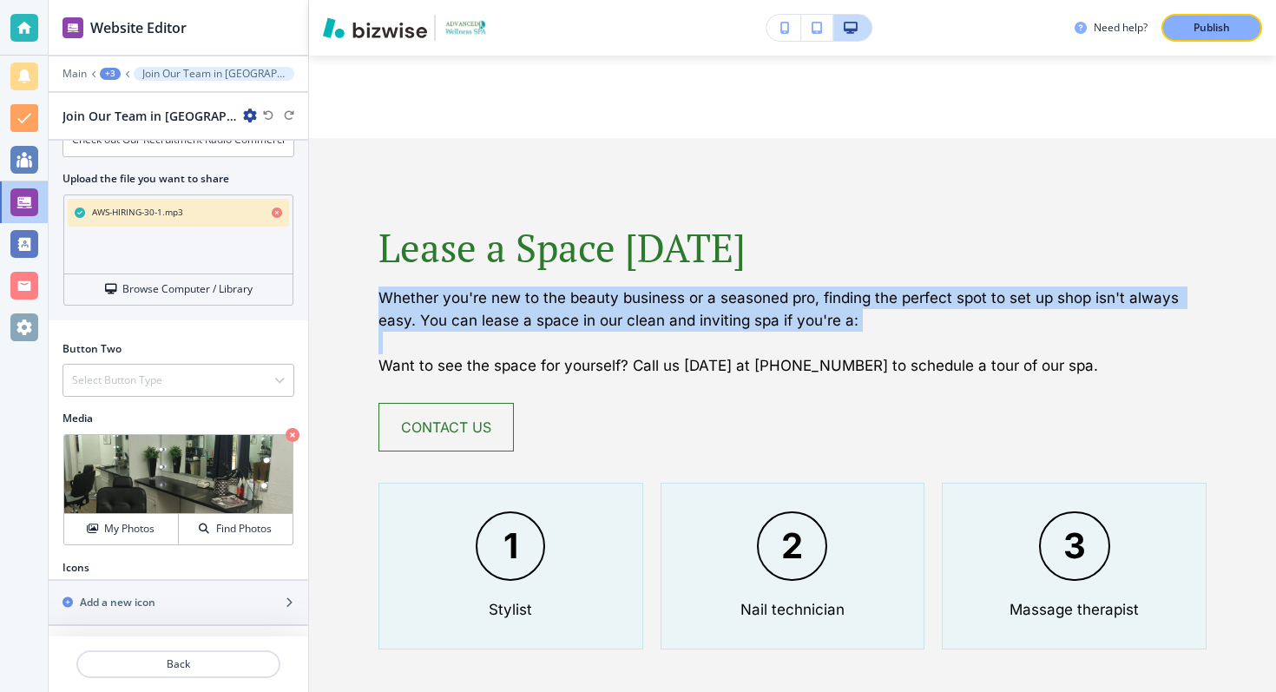
copy p "Whether you're new to the beauty business or a seasoned pro, finding the perfec…"
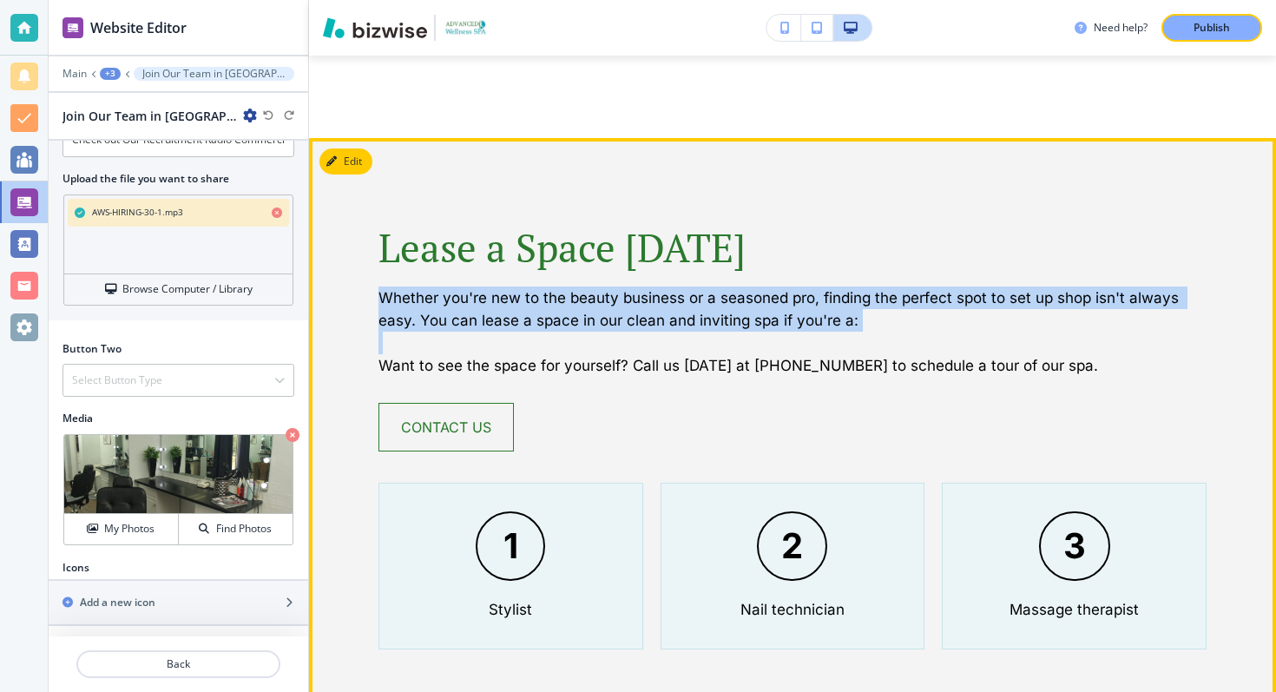
scroll to position [1564, 0]
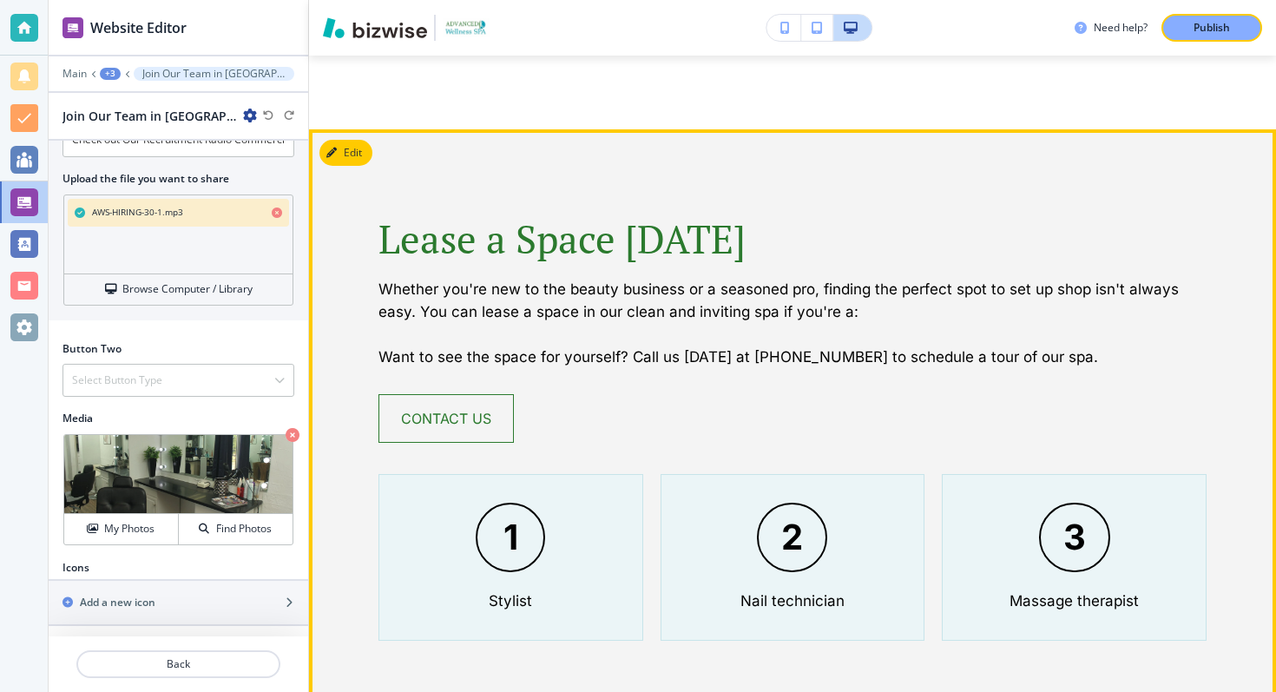
click at [418, 213] on span "Lease a Space [DATE]" at bounding box center [561, 239] width 367 height 52
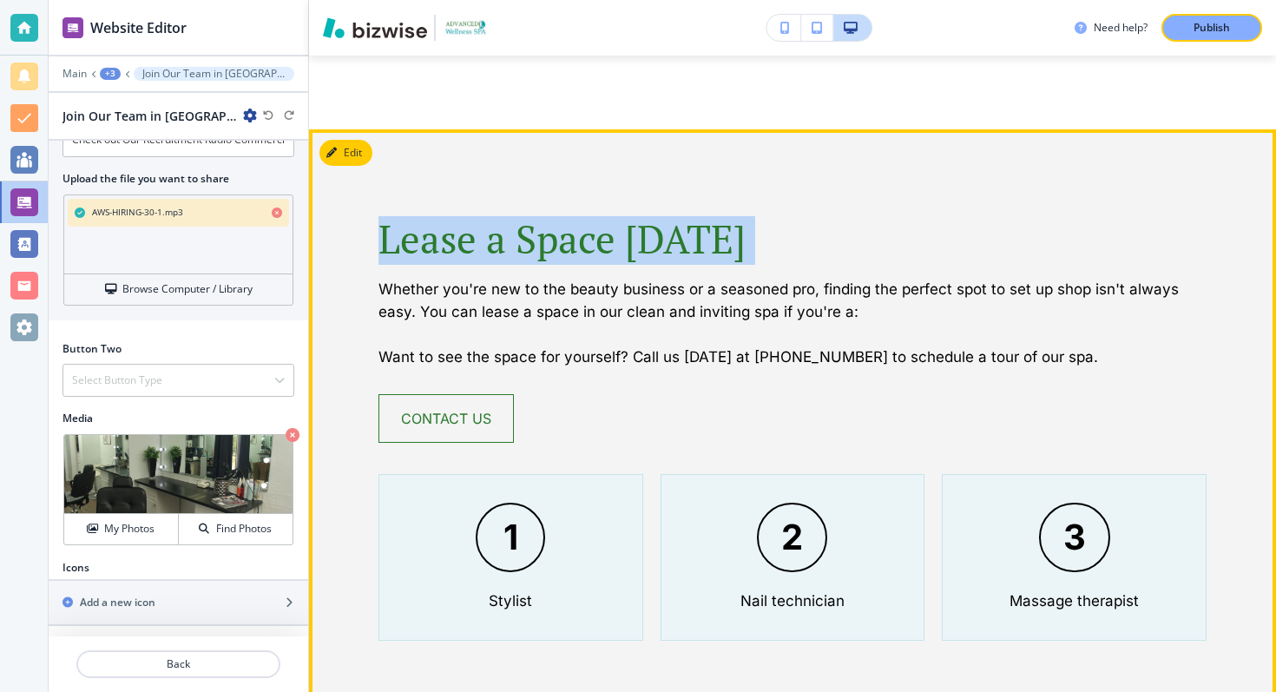
click at [418, 213] on span "Lease a Space [DATE]" at bounding box center [561, 239] width 367 height 52
copy span "Lease a Space [DATE]"
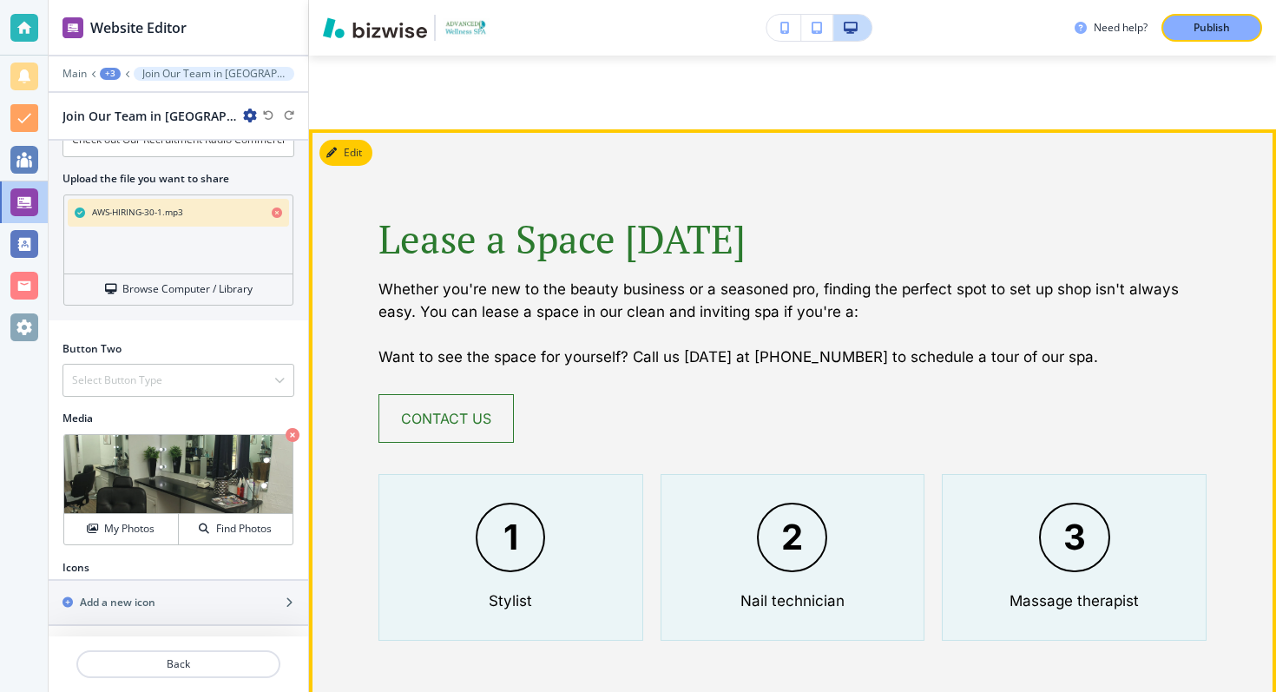
click at [437, 323] on p at bounding box center [792, 334] width 828 height 23
click at [440, 278] on p "Whether you're new to the beauty business or a seasoned pro, finding the perfec…" at bounding box center [792, 300] width 828 height 45
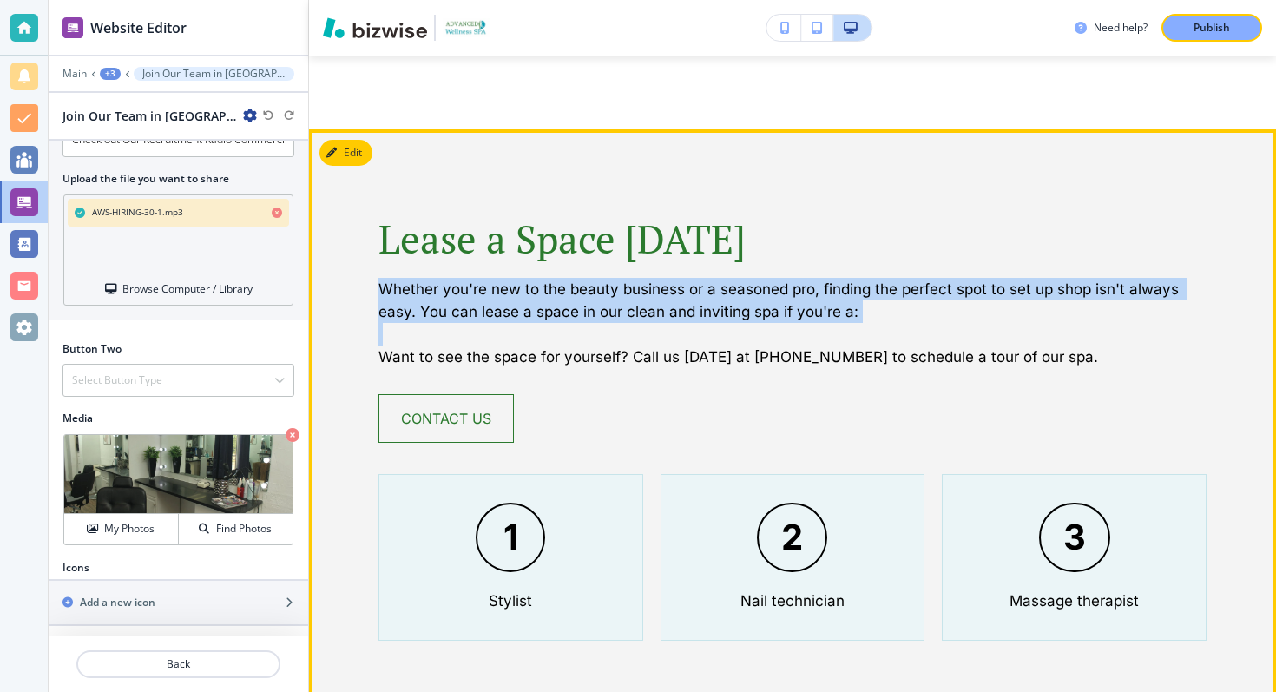
click at [440, 278] on p "Whether you're new to the beauty business or a seasoned pro, finding the perfec…" at bounding box center [792, 300] width 828 height 45
copy p "Whether you're new to the beauty business or a seasoned pro, finding the perfec…"
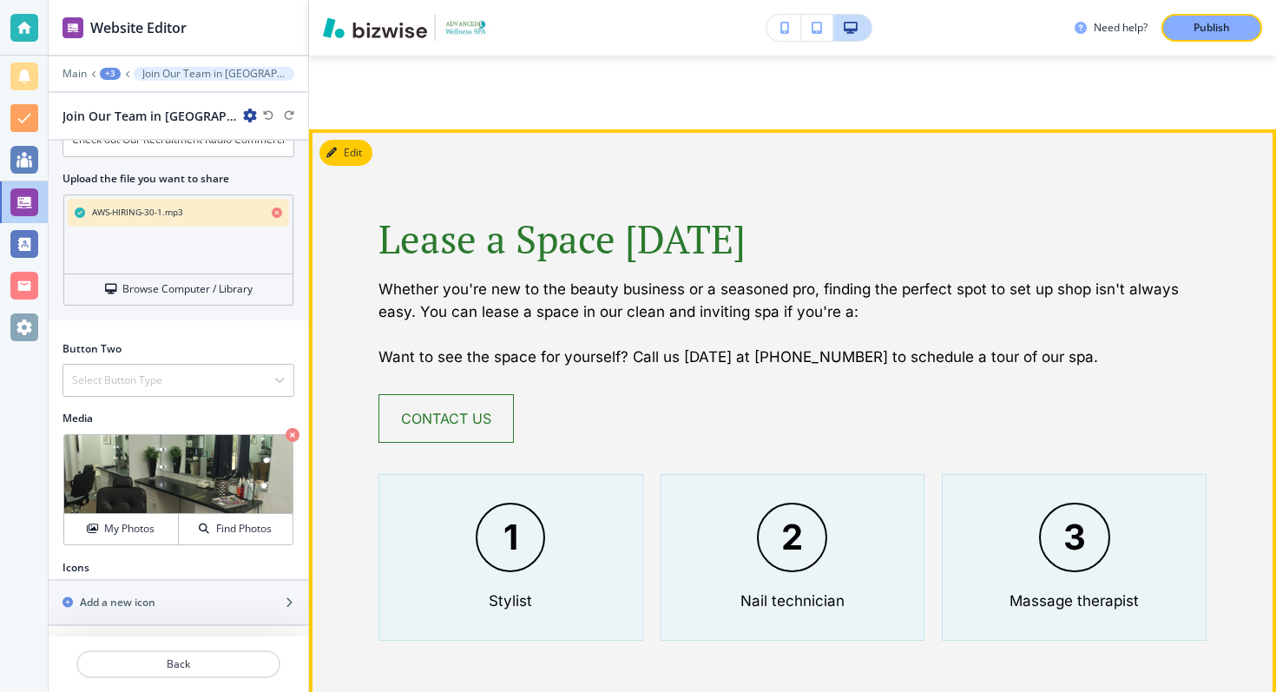
click at [530, 346] on p "Want to see the space for yourself? Call us [DATE] at [PHONE_NUMBER] to schedul…" at bounding box center [792, 357] width 828 height 23
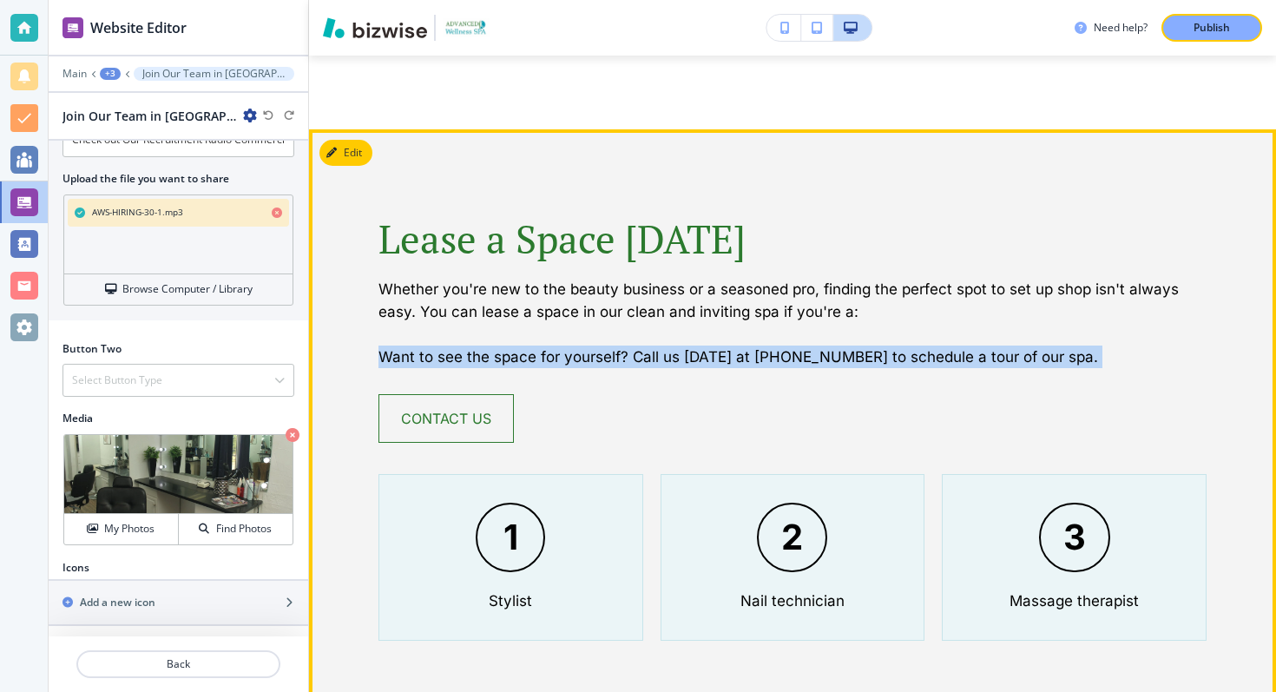
click at [530, 346] on p "Want to see the space for yourself? Call us [DATE] at [PHONE_NUMBER] to schedul…" at bounding box center [792, 357] width 828 height 23
copy div "Want to see the space for yourself? Call us [DATE] at [PHONE_NUMBER] to schedul…"
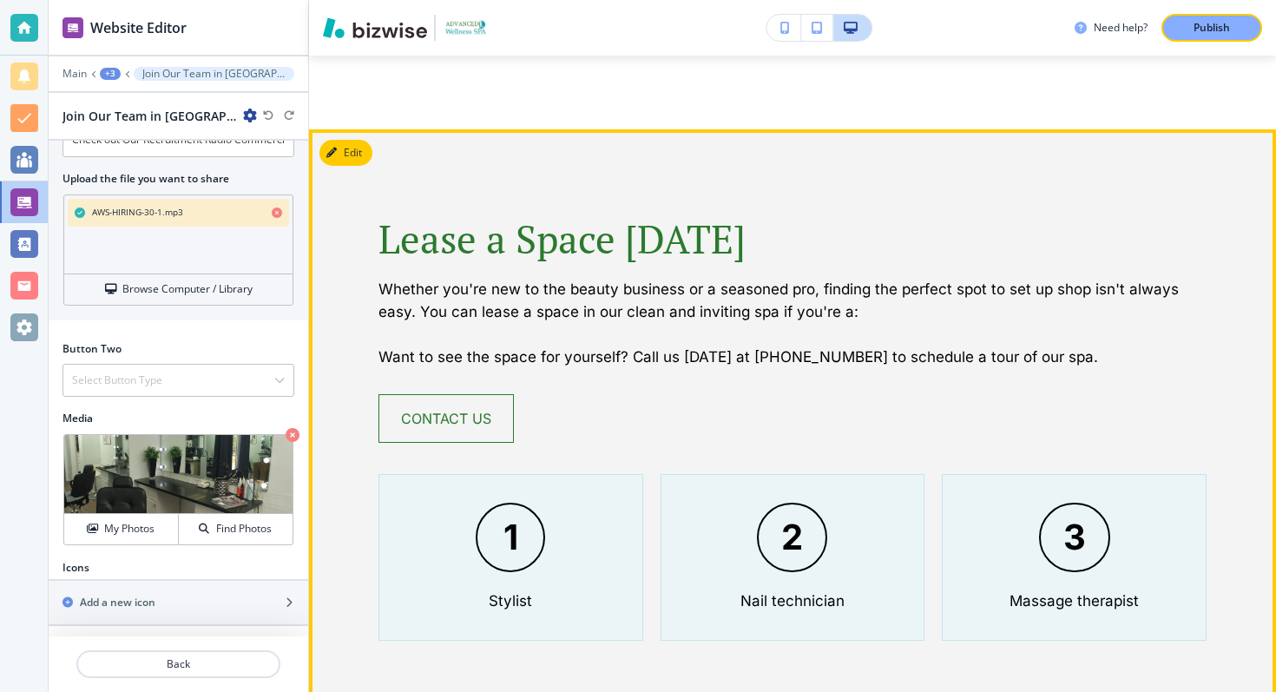
click at [510, 520] on p "1" at bounding box center [510, 537] width 15 height 35
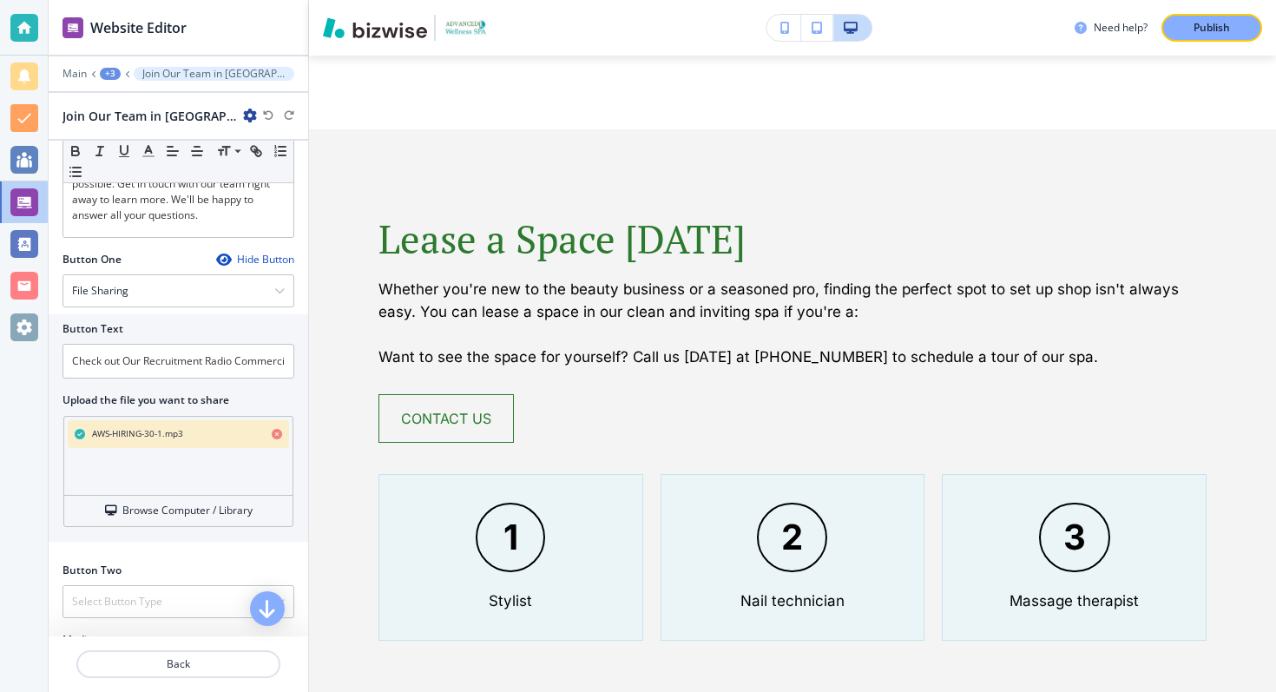
scroll to position [412, 0]
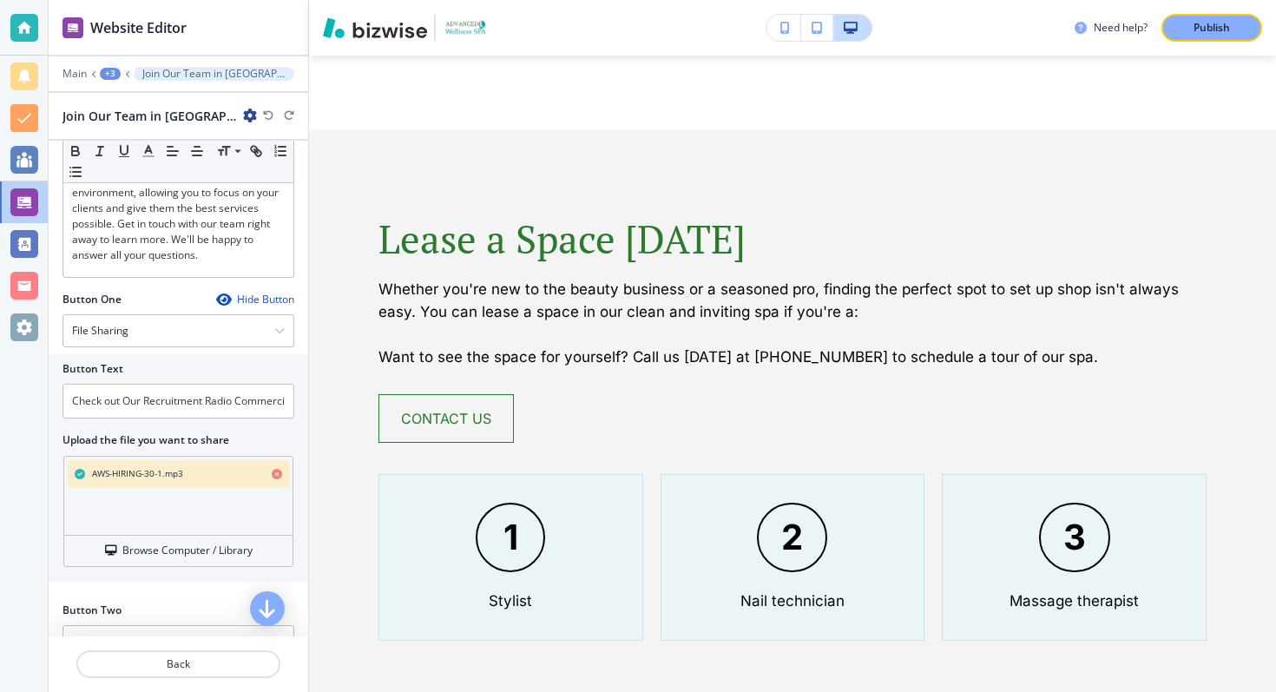
click at [197, 468] on h4 "AWS-HIRING-30-1.mp3" at bounding box center [182, 473] width 180 height 13
click at [138, 467] on h4 "AWS-HIRING-30-1.mp3" at bounding box center [182, 473] width 180 height 13
click at [203, 425] on div at bounding box center [179, 425] width 232 height 14
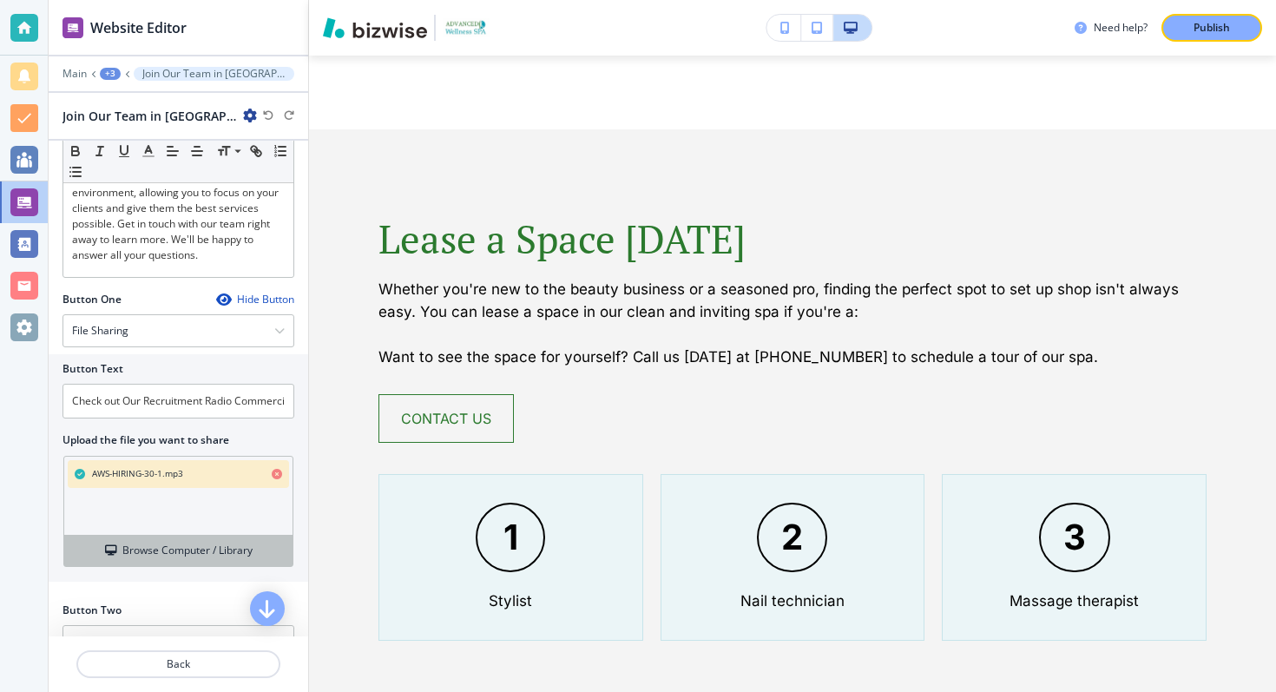
click at [185, 549] on h4 "Browse Computer / Library" at bounding box center [187, 551] width 130 height 16
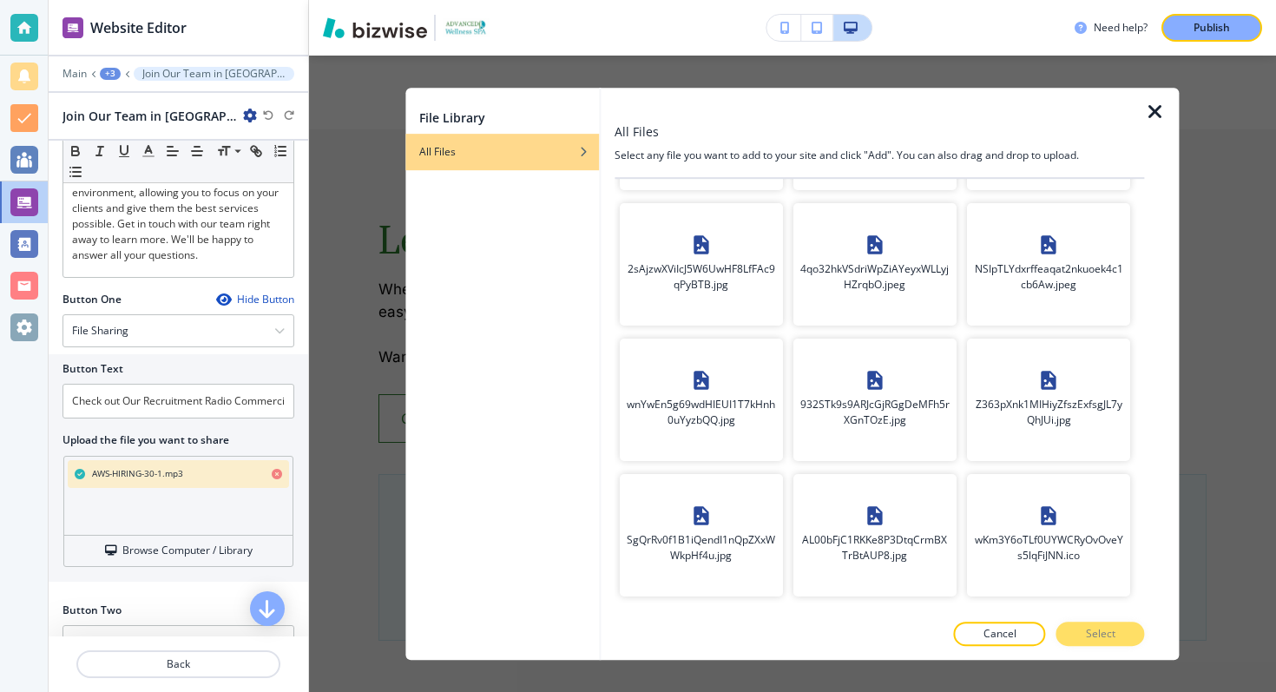
scroll to position [5000, 0]
click at [1154, 113] on icon "button" at bounding box center [1155, 112] width 21 height 21
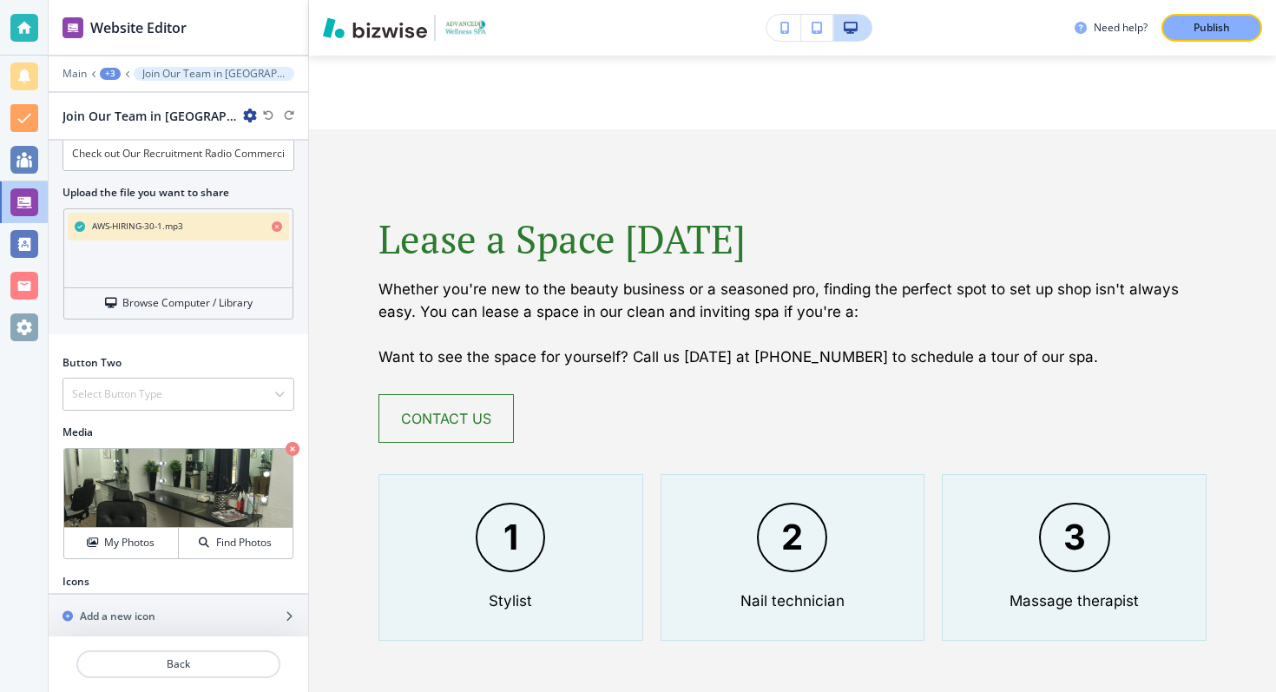
scroll to position [674, 0]
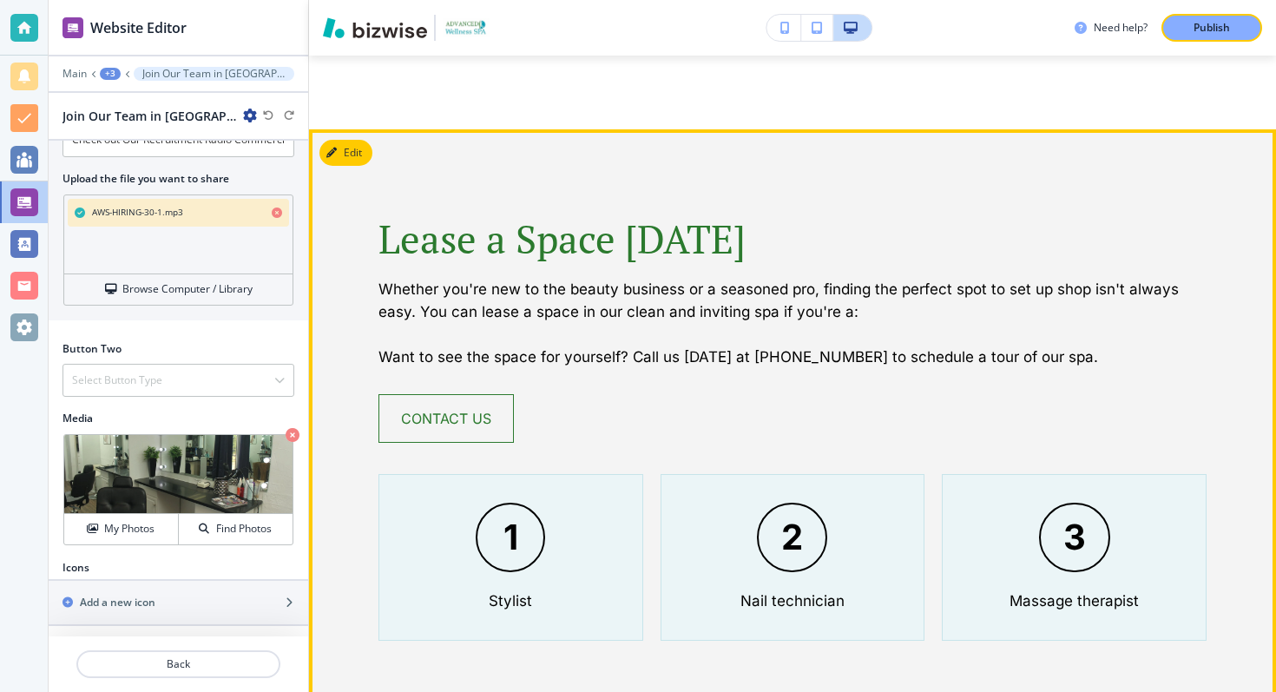
click at [431, 474] on div "1 Stylist" at bounding box center [510, 557] width 265 height 167
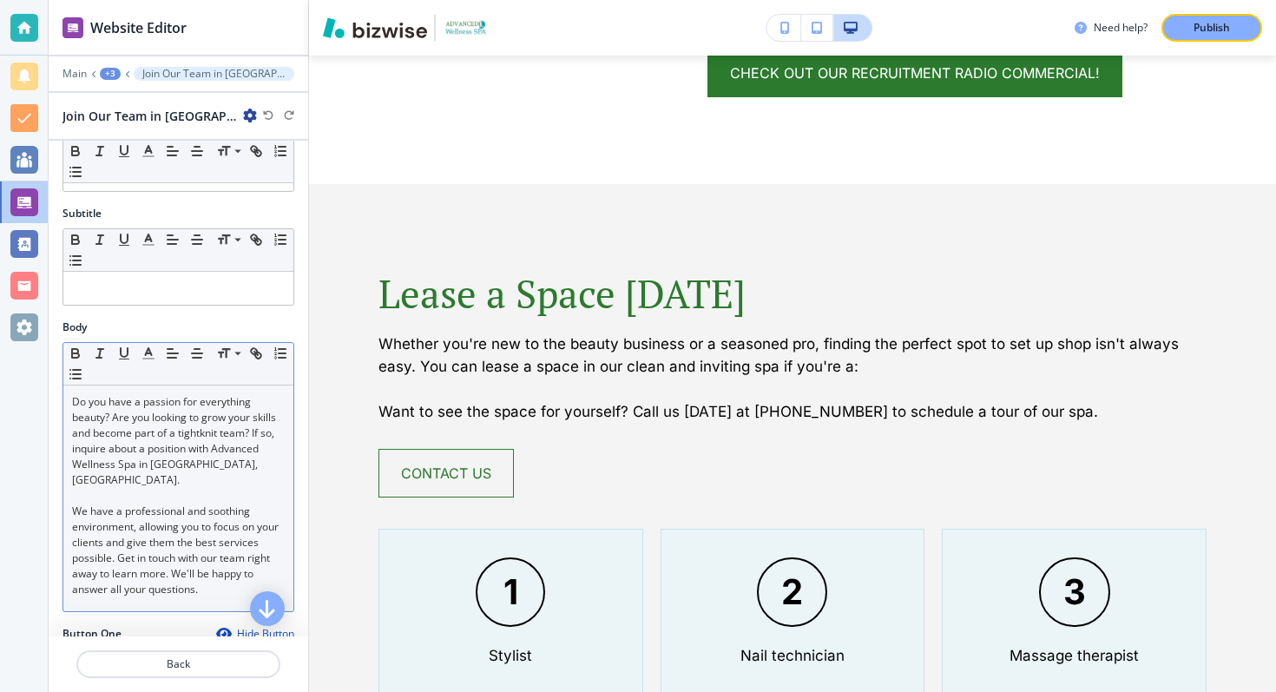
scroll to position [0, 0]
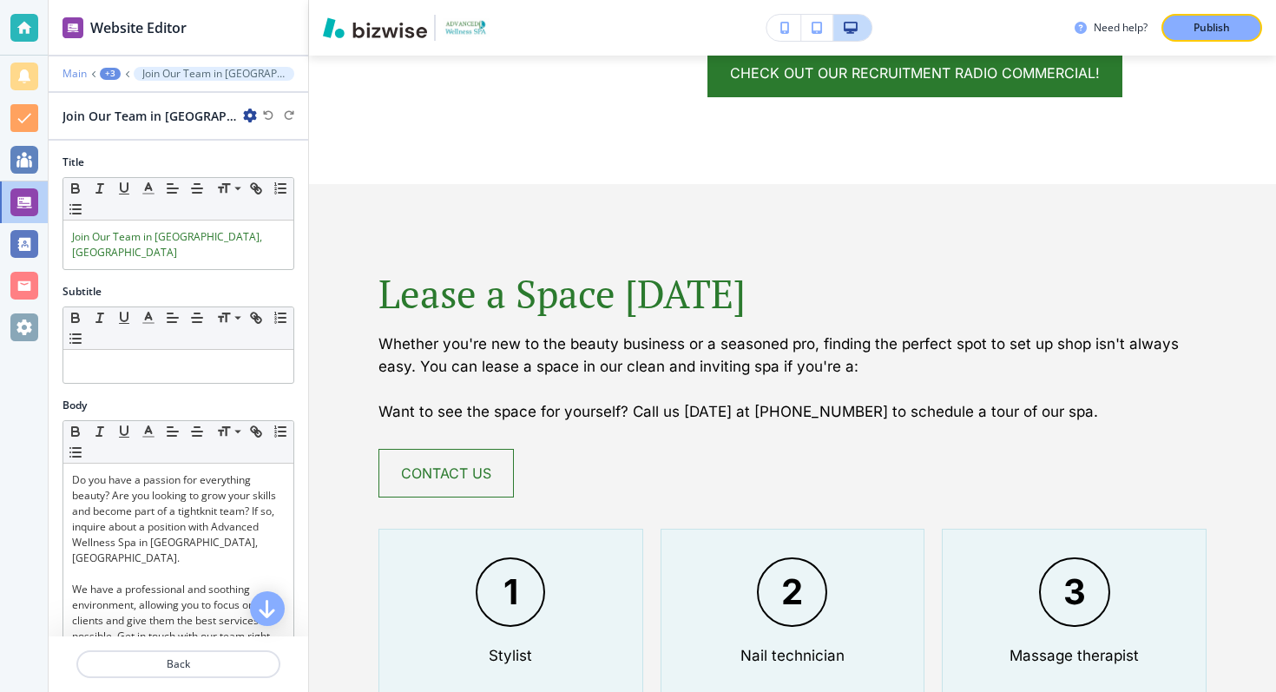
click at [78, 73] on p "Main" at bounding box center [75, 74] width 24 height 12
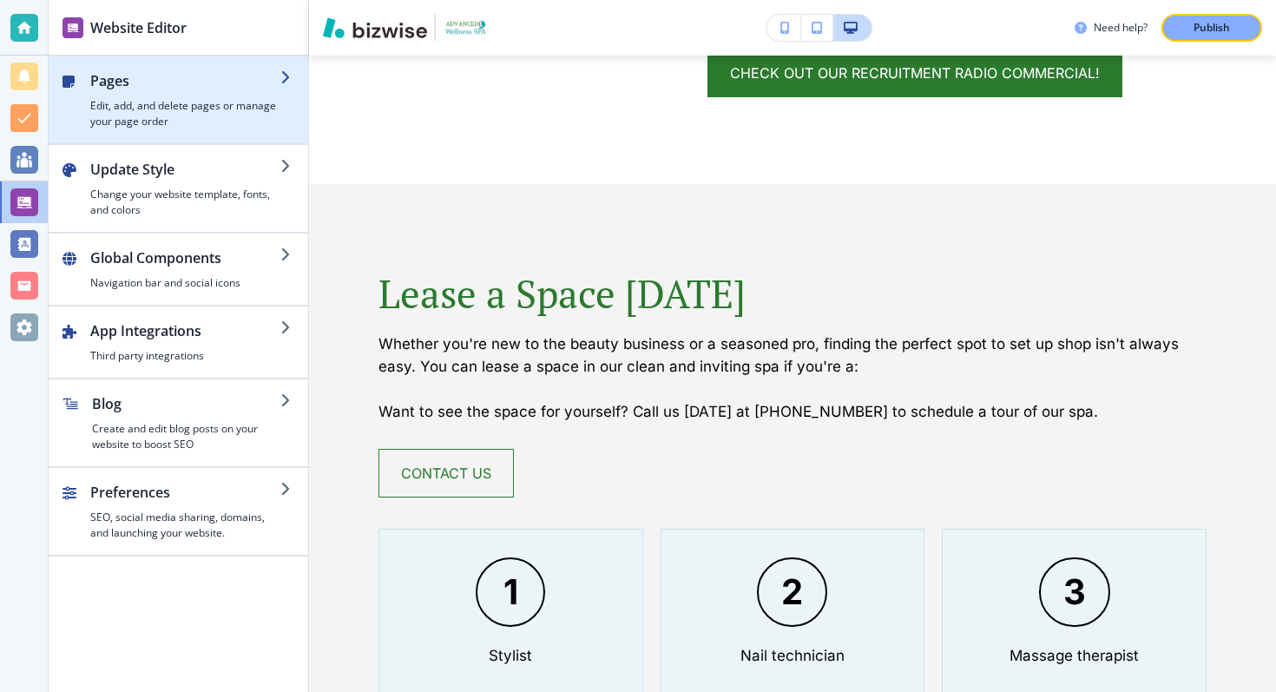
click at [141, 108] on h4 "Edit, add, and delete pages or manage your page order" at bounding box center [185, 113] width 190 height 31
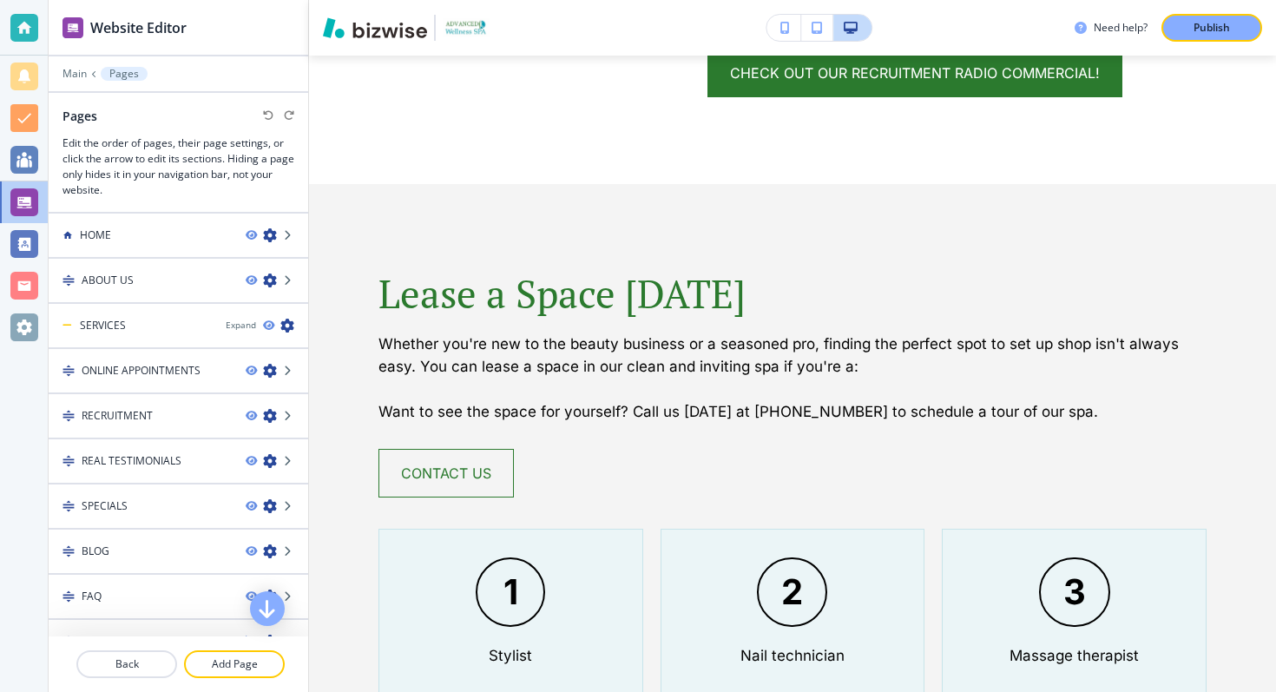
click at [84, 83] on div at bounding box center [179, 86] width 260 height 10
click at [71, 79] on div "Main Pages" at bounding box center [179, 74] width 232 height 14
click at [69, 66] on div at bounding box center [179, 61] width 260 height 10
click at [76, 71] on p "Main" at bounding box center [75, 74] width 24 height 12
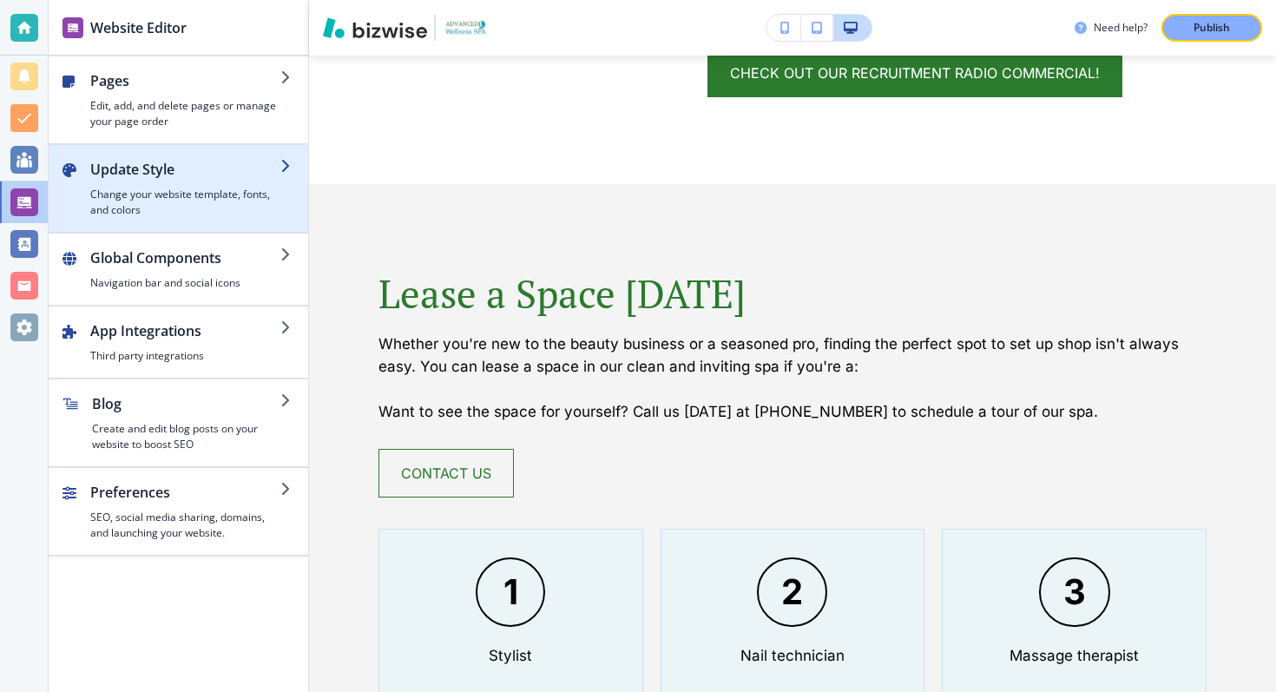
click at [222, 178] on h2 "Update Style" at bounding box center [185, 169] width 190 height 21
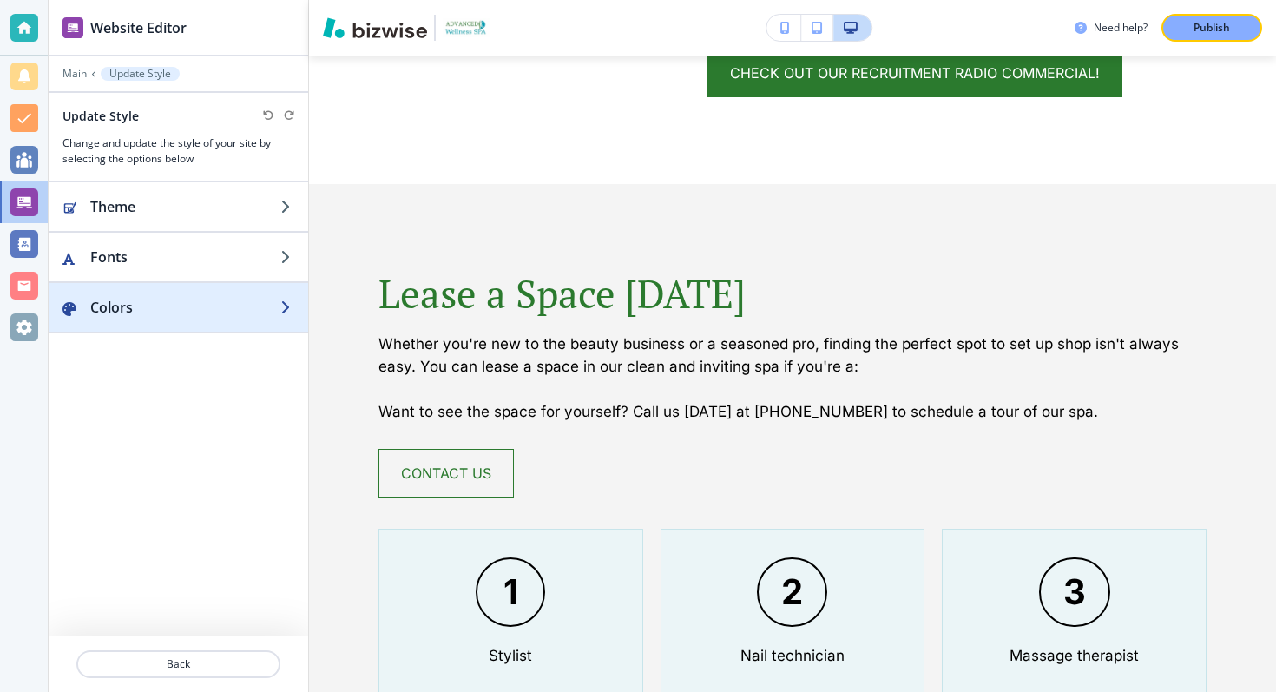
click at [188, 302] on h2 "Colors" at bounding box center [185, 307] width 190 height 21
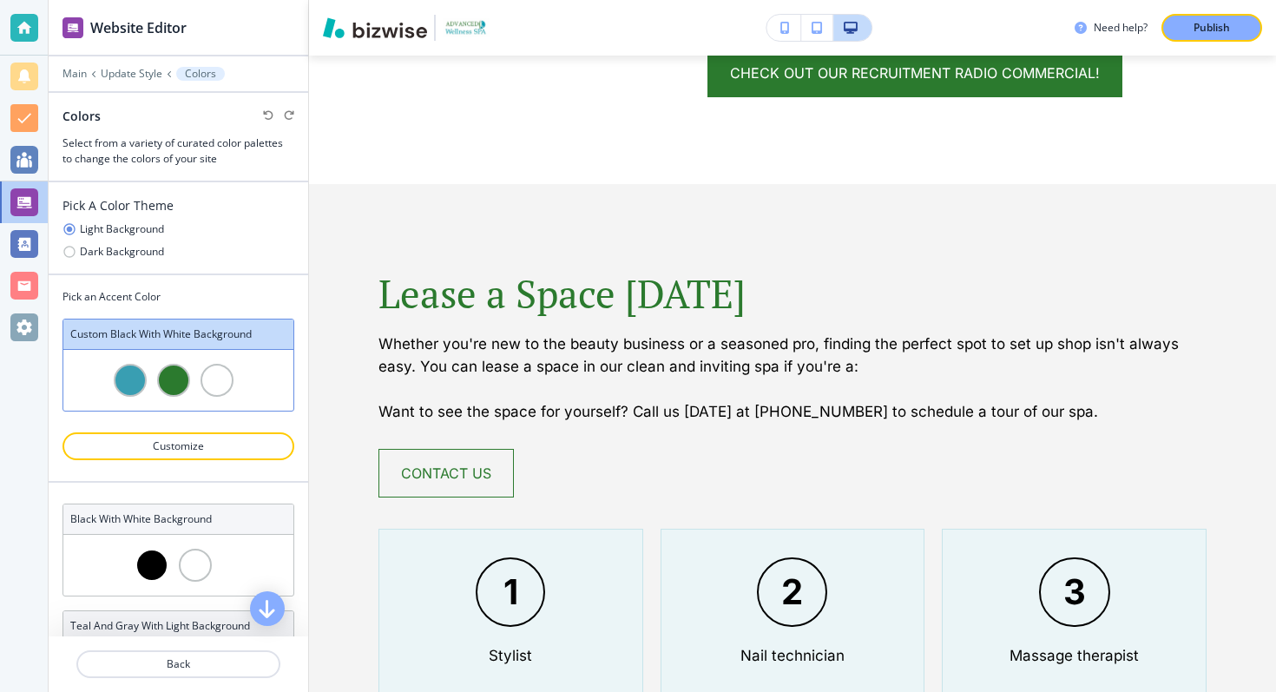
click at [122, 373] on div at bounding box center [130, 380] width 33 height 33
click at [138, 444] on p "Customize" at bounding box center [178, 446] width 187 height 16
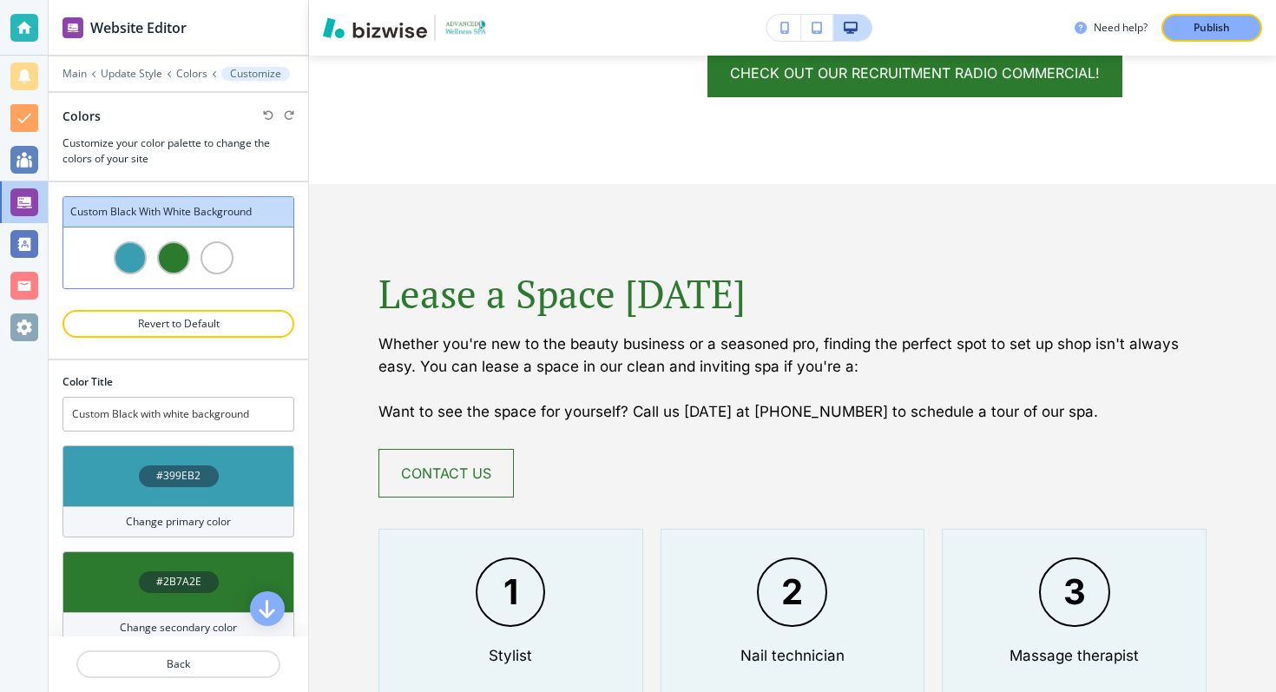
click at [179, 478] on h4 "#399EB2" at bounding box center [178, 476] width 44 height 16
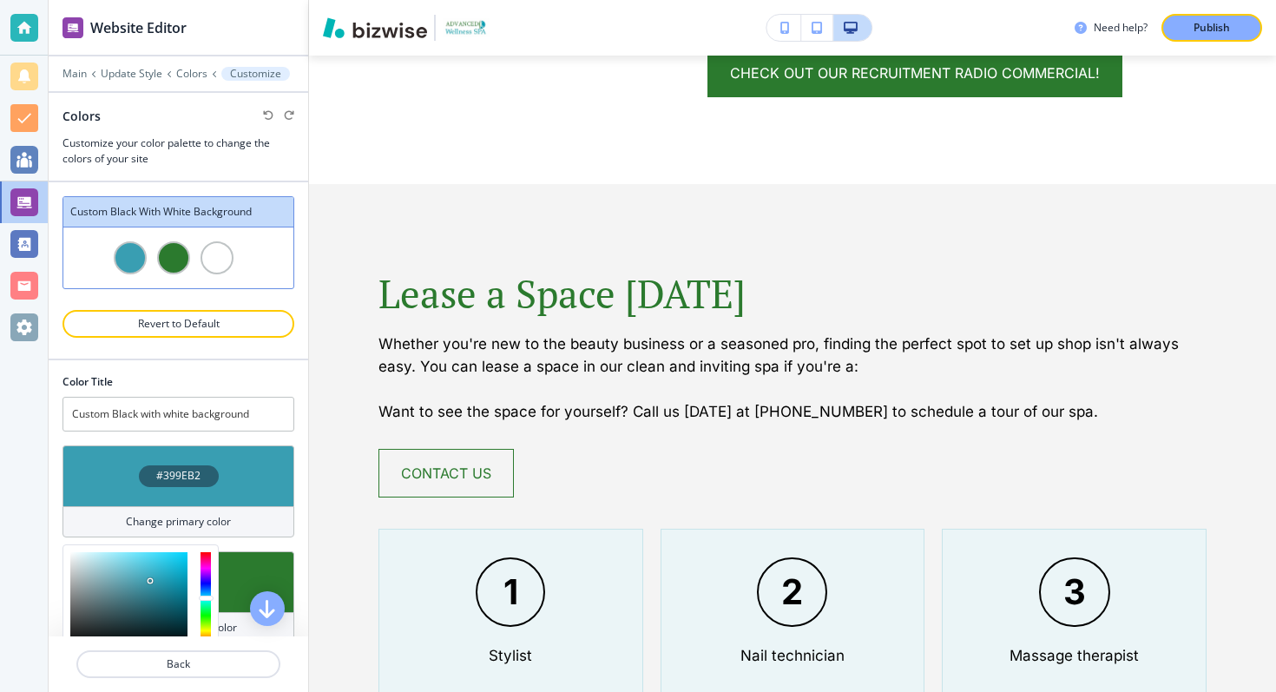
click at [179, 478] on h4 "#399EB2" at bounding box center [178, 476] width 44 height 16
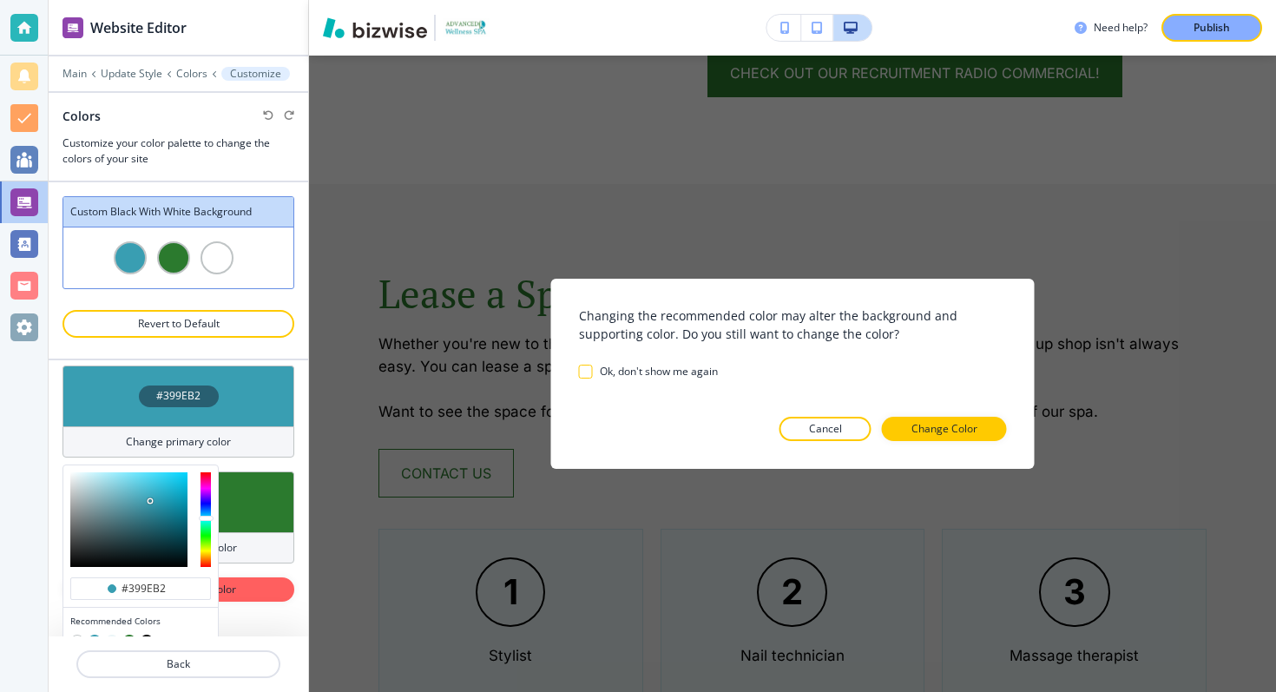
scroll to position [154, 0]
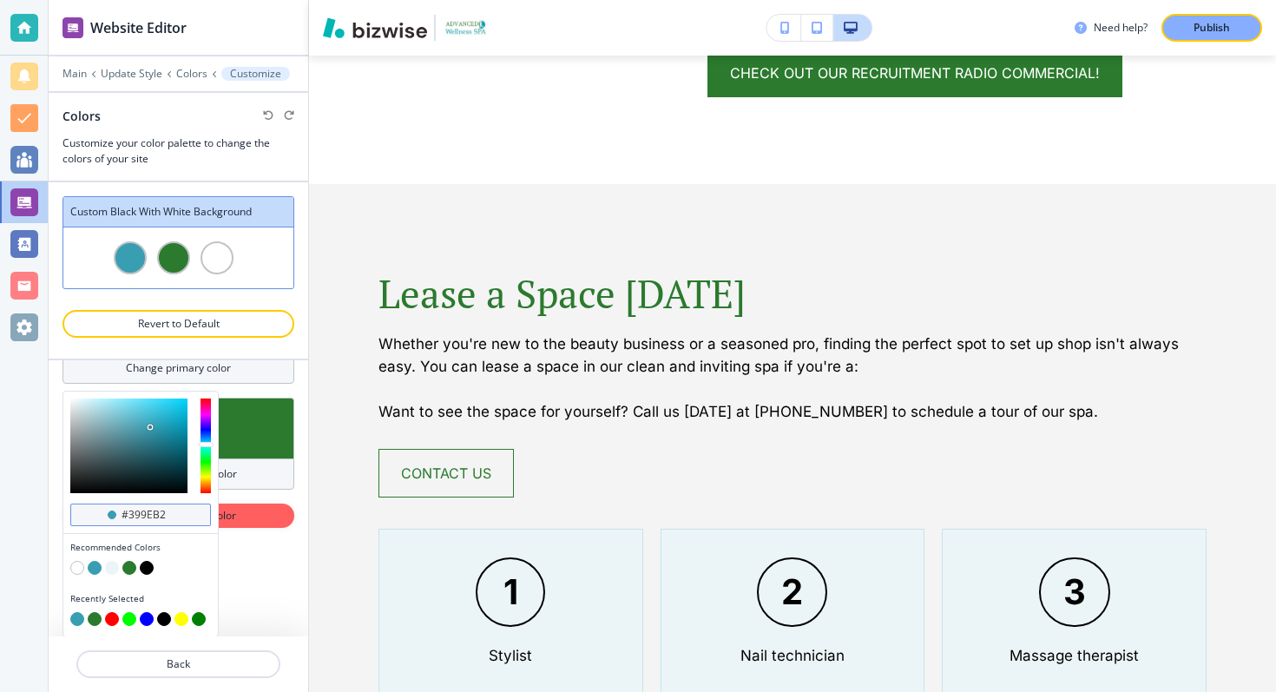
click at [149, 514] on input "#399eb2" at bounding box center [150, 515] width 61 height 14
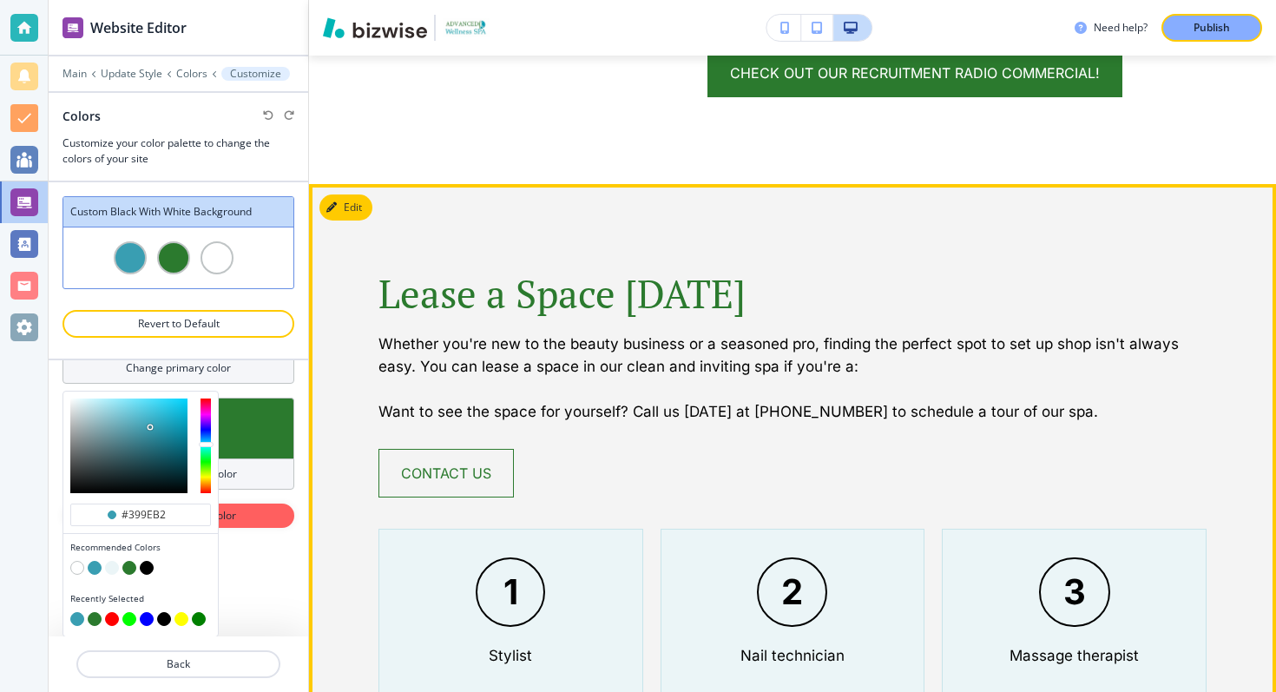
click at [429, 111] on div "Website Editor Main Update Style Colors Customize Colors Customize your color p…" at bounding box center [662, 346] width 1227 height 692
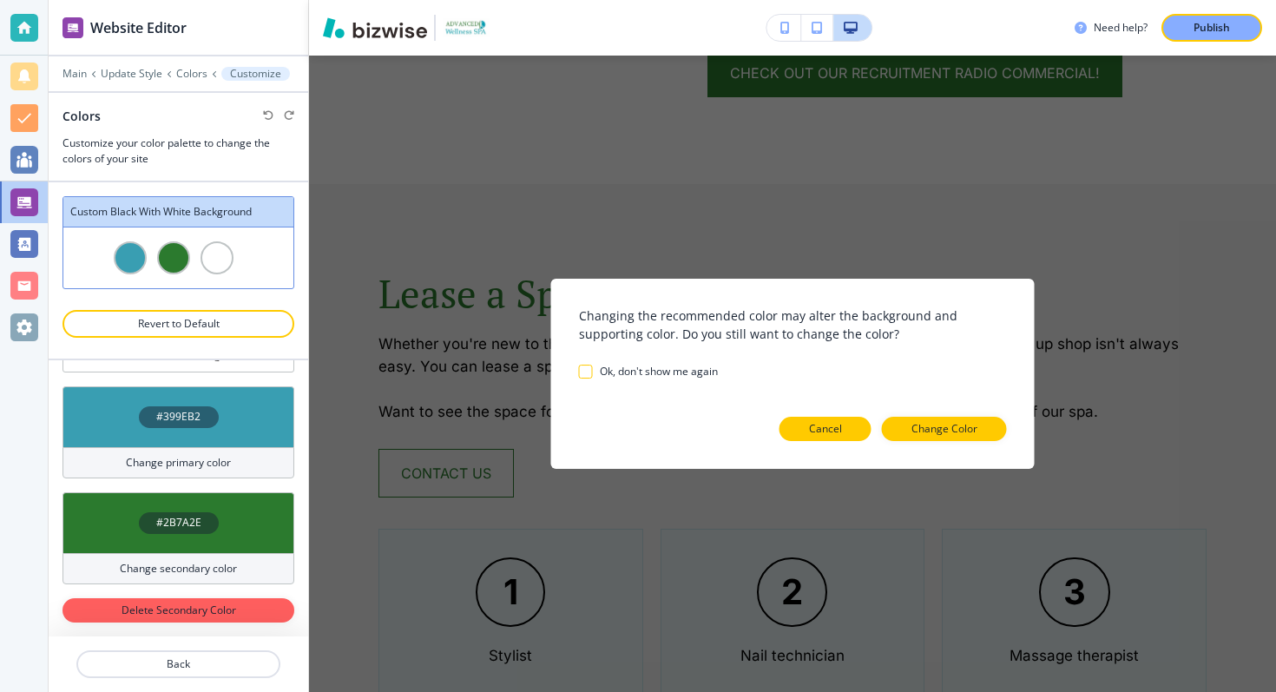
click at [817, 424] on p "Cancel" at bounding box center [825, 429] width 33 height 16
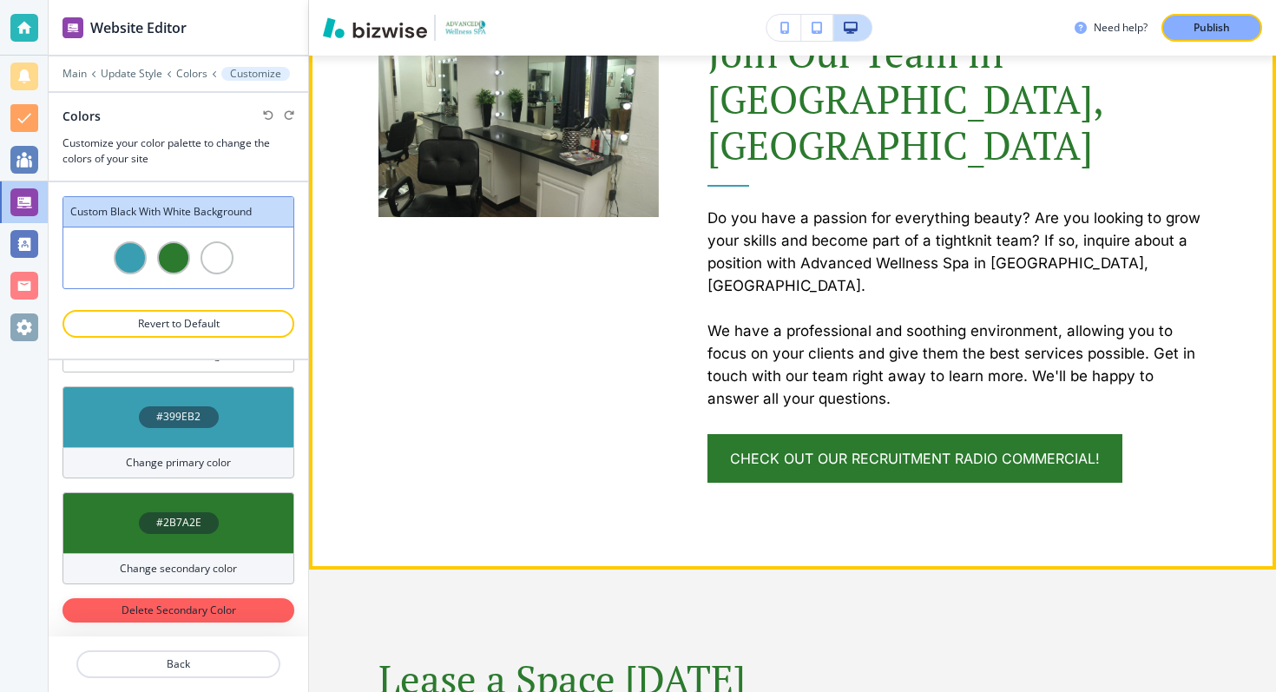
scroll to position [806, 0]
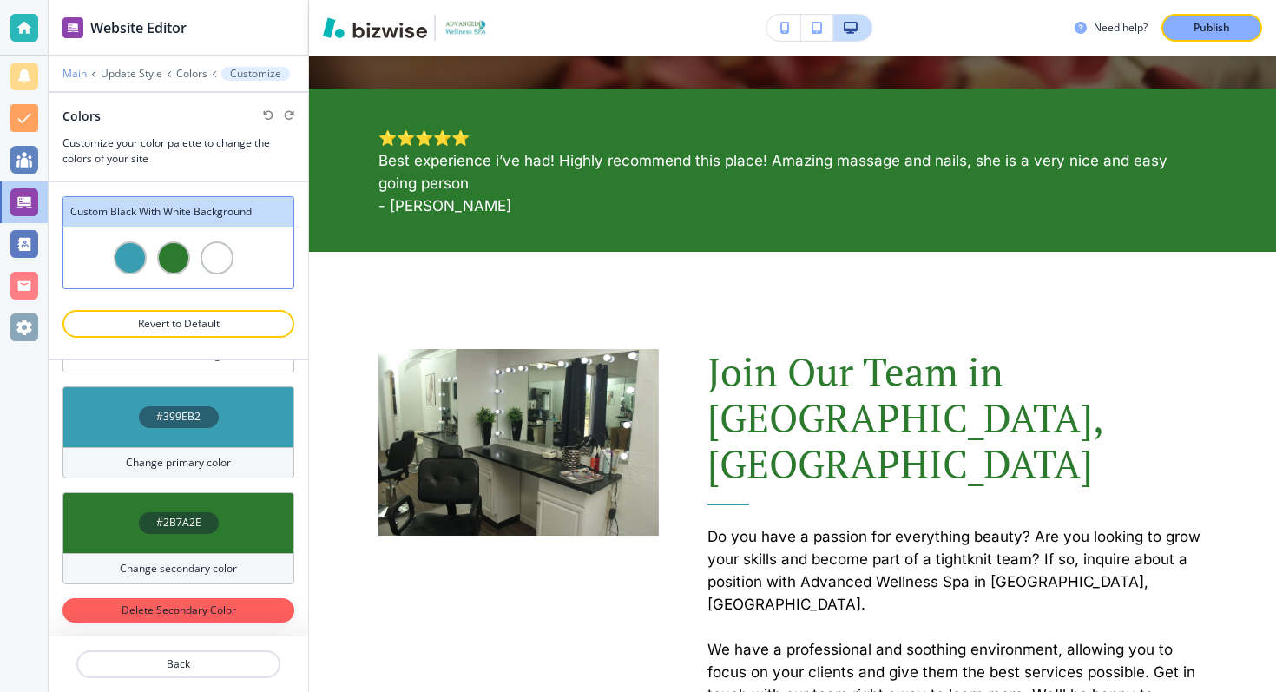
click at [79, 70] on p "Main" at bounding box center [75, 74] width 24 height 12
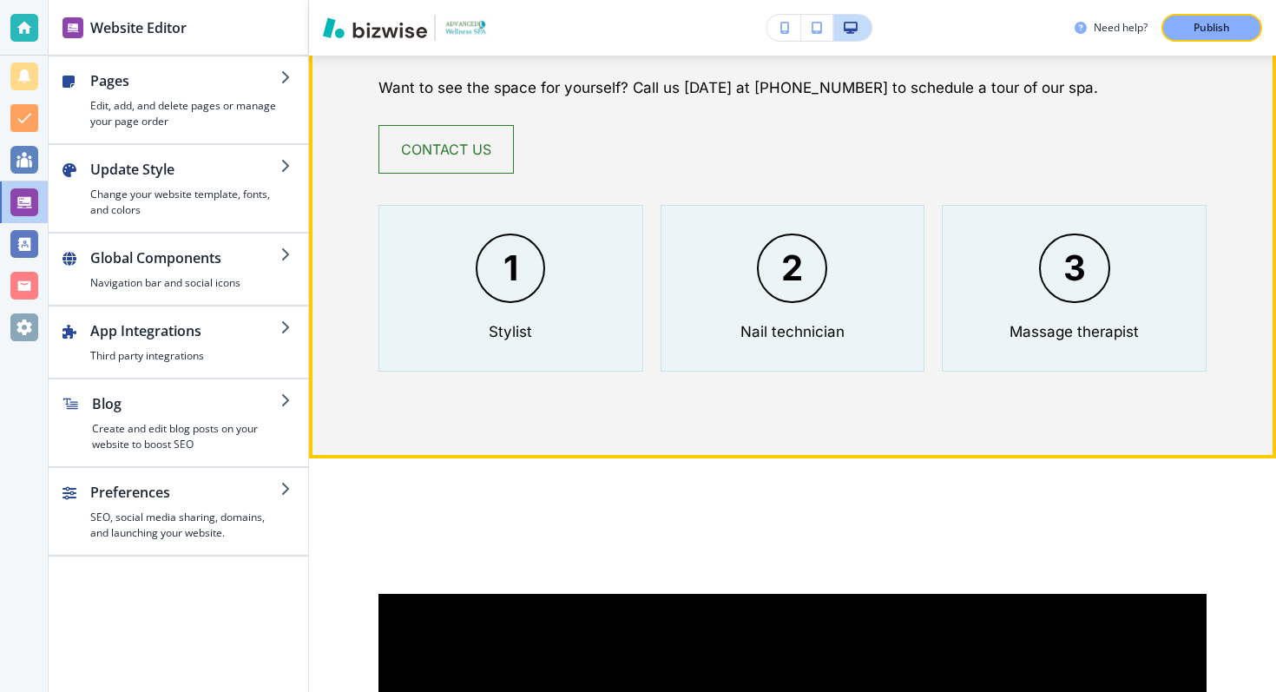
scroll to position [1832, 0]
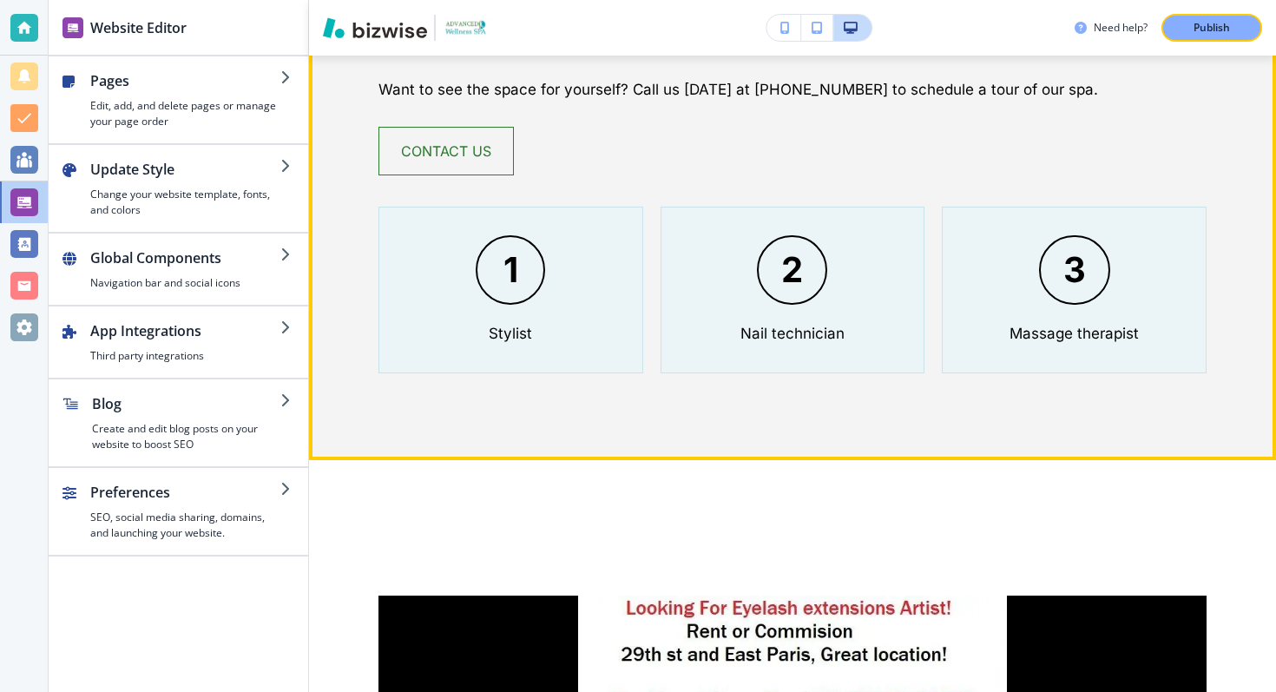
click at [503, 247] on div "1 Stylist" at bounding box center [510, 290] width 265 height 167
click at [503, 322] on p "Stylist" at bounding box center [510, 333] width 43 height 23
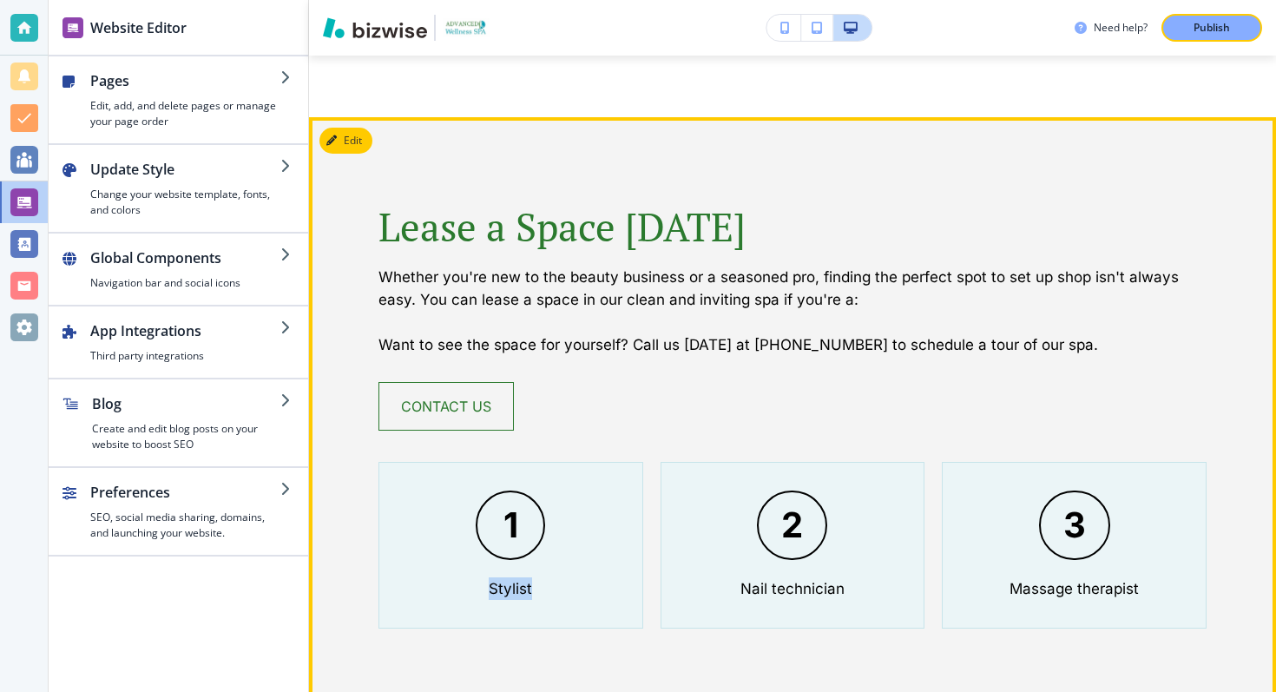
scroll to position [1568, 0]
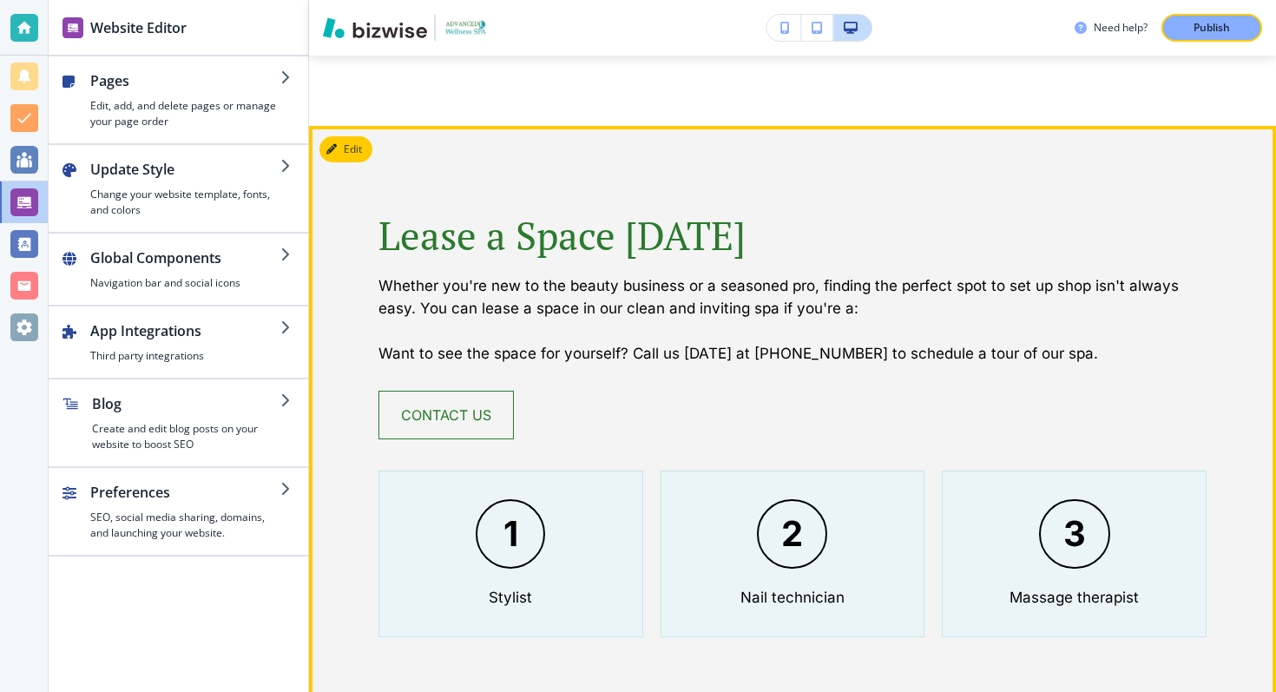
click at [485, 126] on div "Lease a Space [DATE] Whether you're new to the beauty business or a seasoned pr…" at bounding box center [792, 425] width 967 height 598
click at [771, 586] on p "Nail technician" at bounding box center [792, 597] width 104 height 23
click at [1023, 495] on div "3 Massage therapist" at bounding box center [1074, 554] width 265 height 167
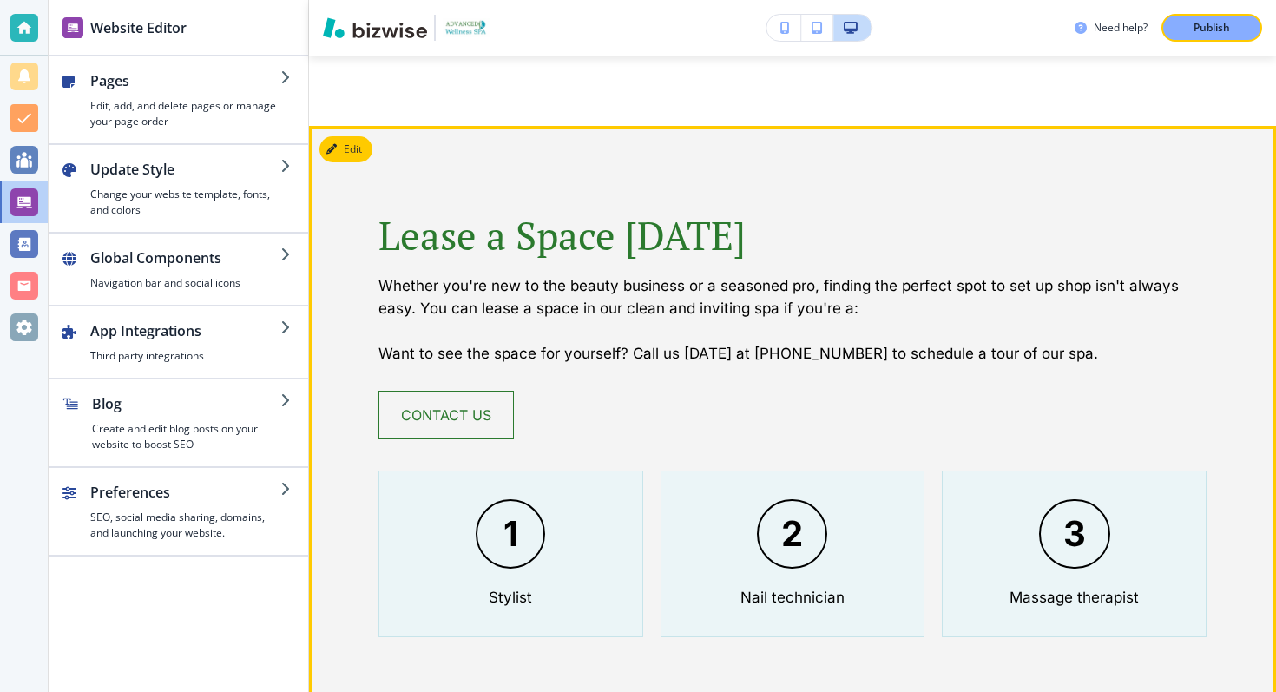
click at [1023, 586] on p "Massage therapist" at bounding box center [1074, 597] width 129 height 23
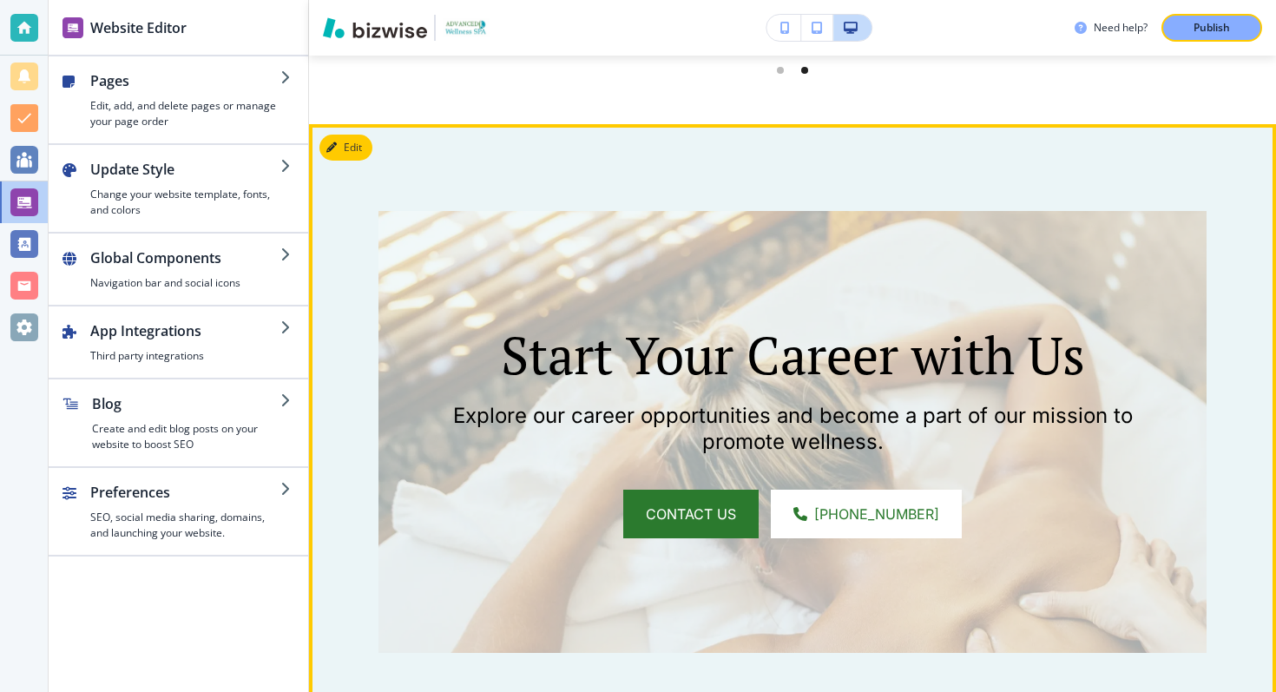
scroll to position [3020, 0]
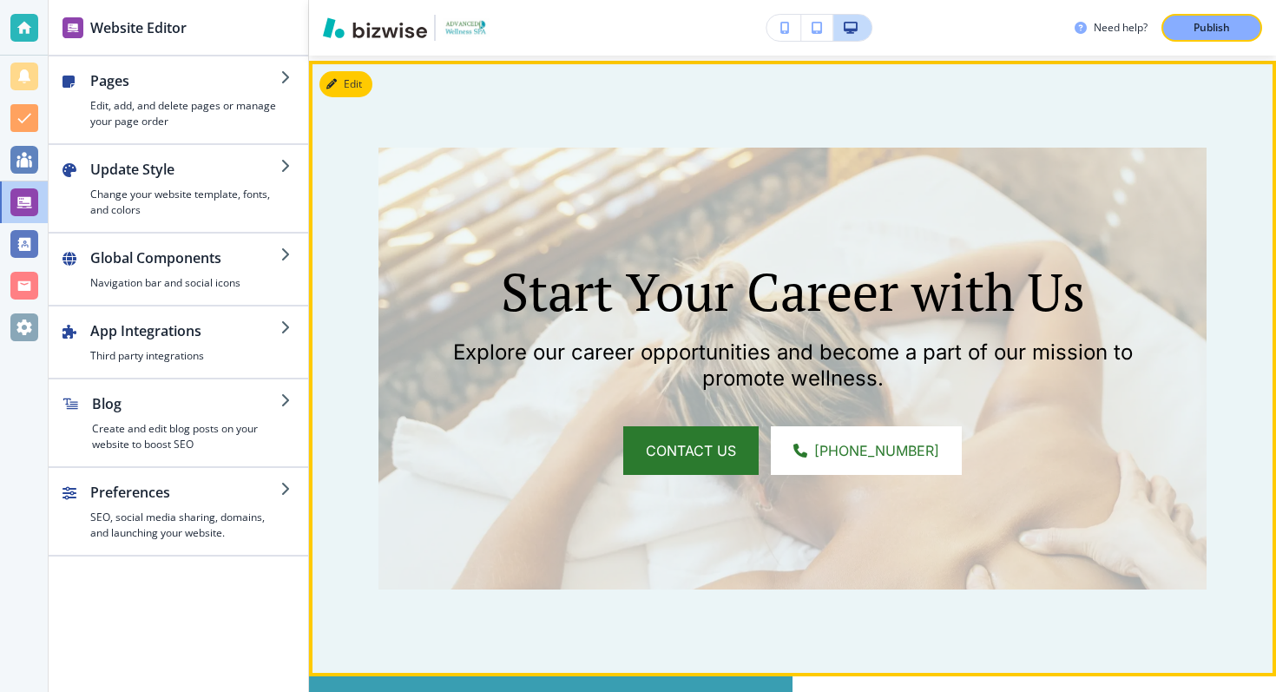
click at [615, 260] on p "Start Your Career with Us" at bounding box center [792, 291] width 703 height 62
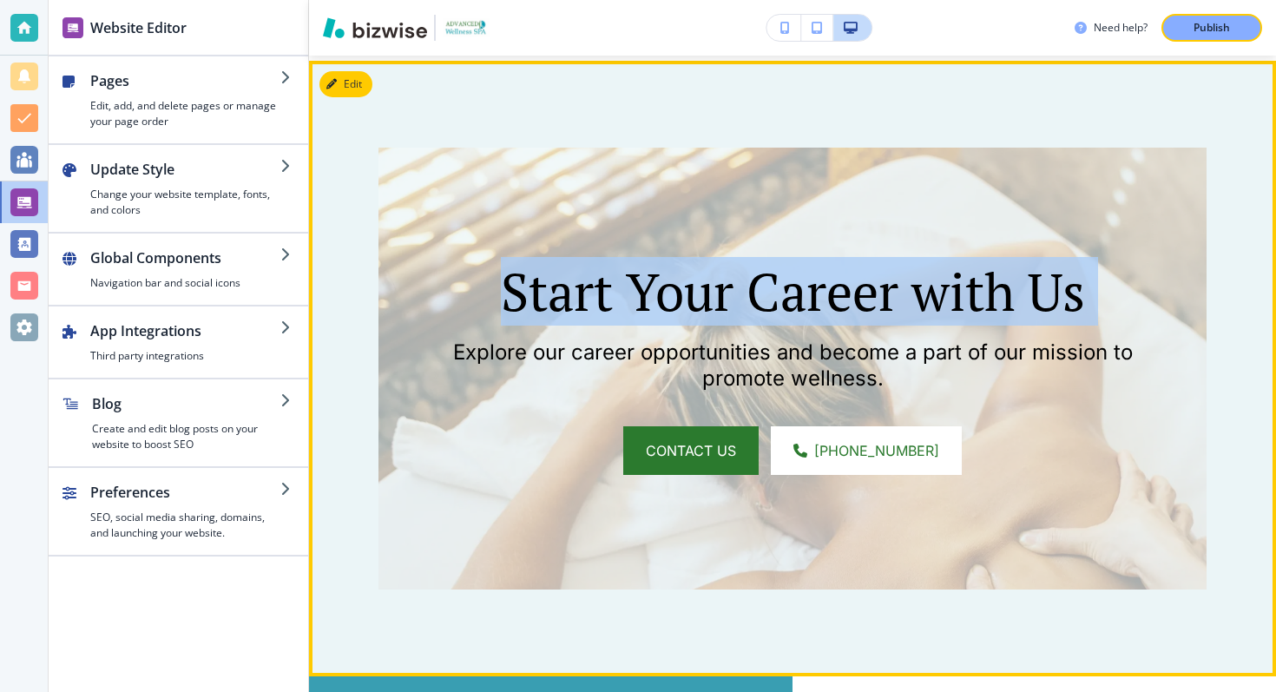
click at [615, 260] on p "Start Your Career with Us" at bounding box center [792, 291] width 703 height 62
click at [551, 267] on div "Start Your Career with Us Explore our career opportunities and become a part of…" at bounding box center [792, 367] width 703 height 214
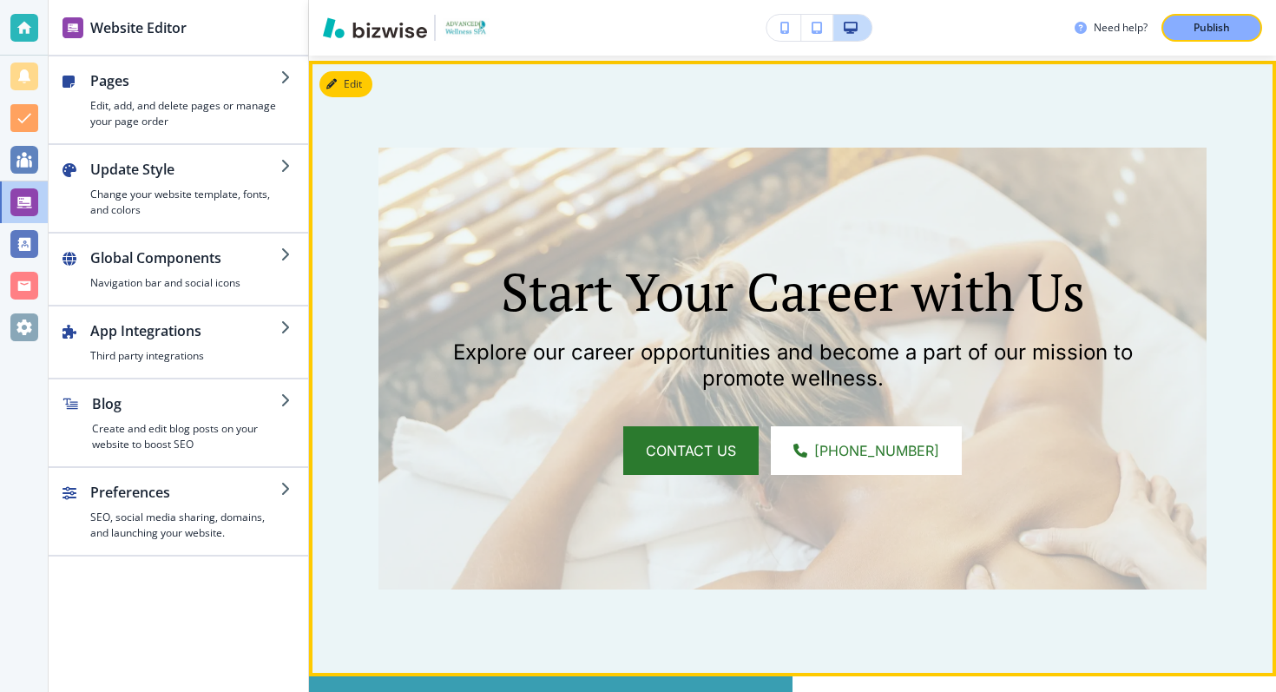
click at [551, 339] on p "Explore our career opportunities and become a part of our mission to promote we…" at bounding box center [792, 365] width 703 height 52
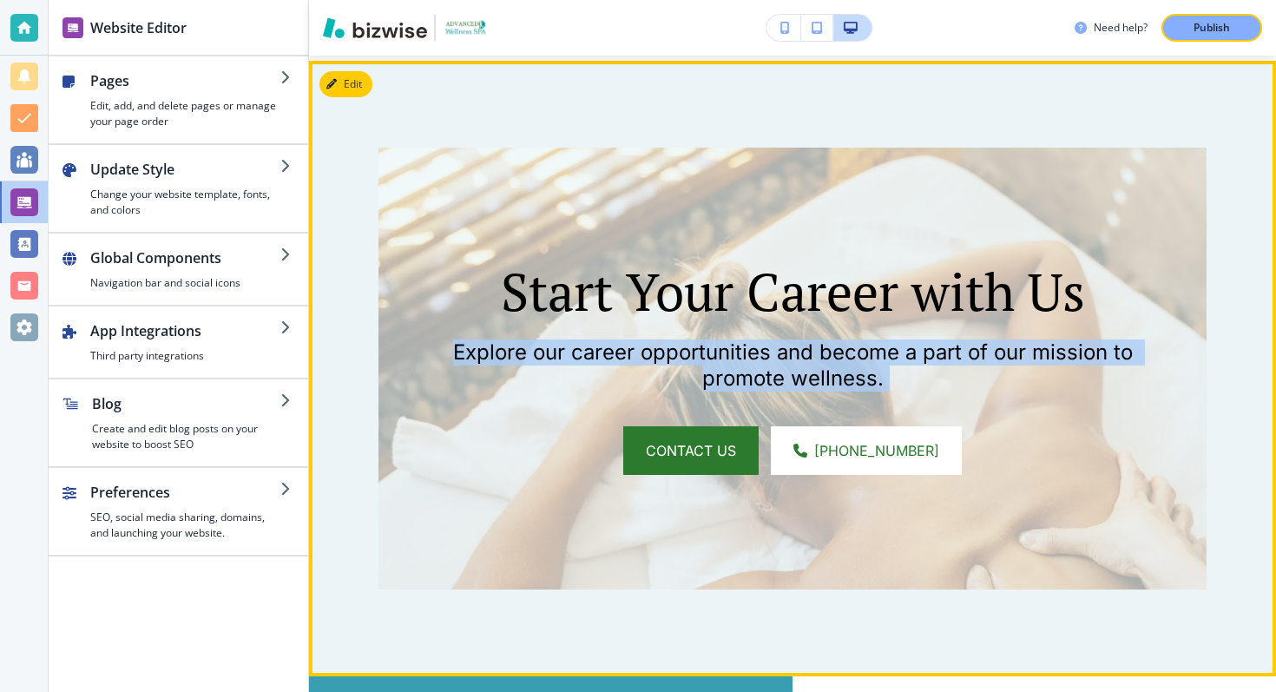
click at [551, 339] on p "Explore our career opportunities and become a part of our mission to promote we…" at bounding box center [792, 365] width 703 height 52
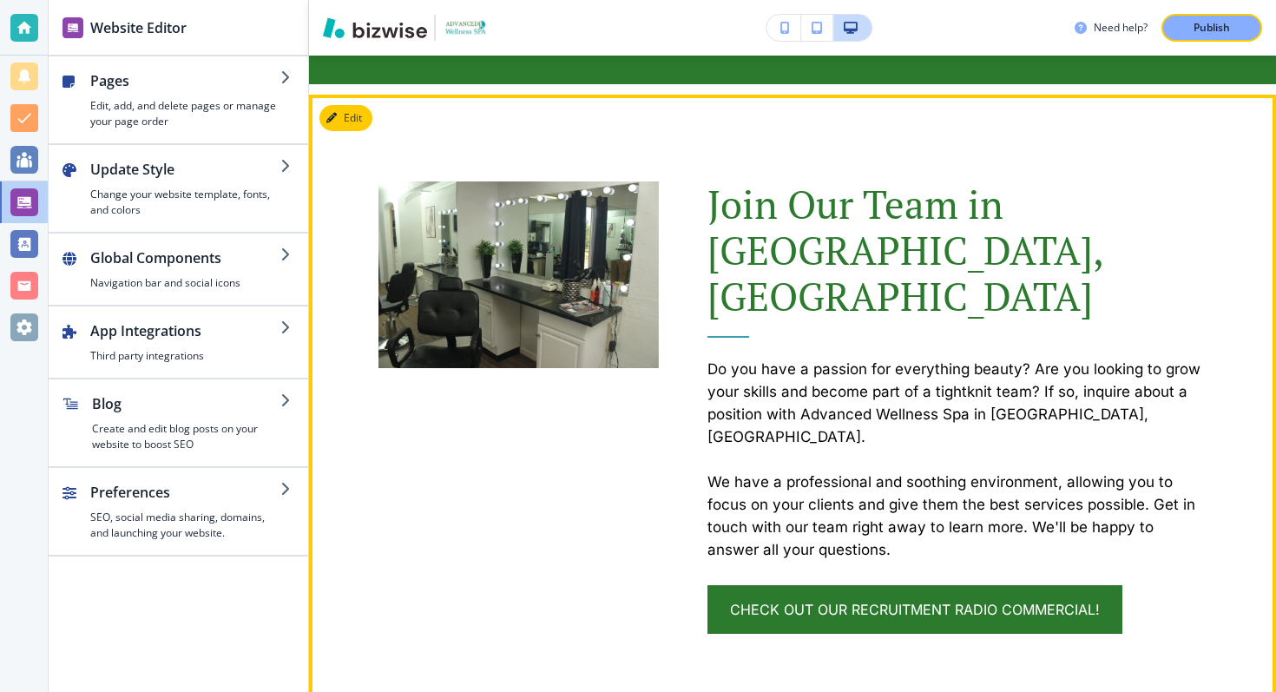
click at [346, 114] on button "Edit" at bounding box center [345, 118] width 53 height 26
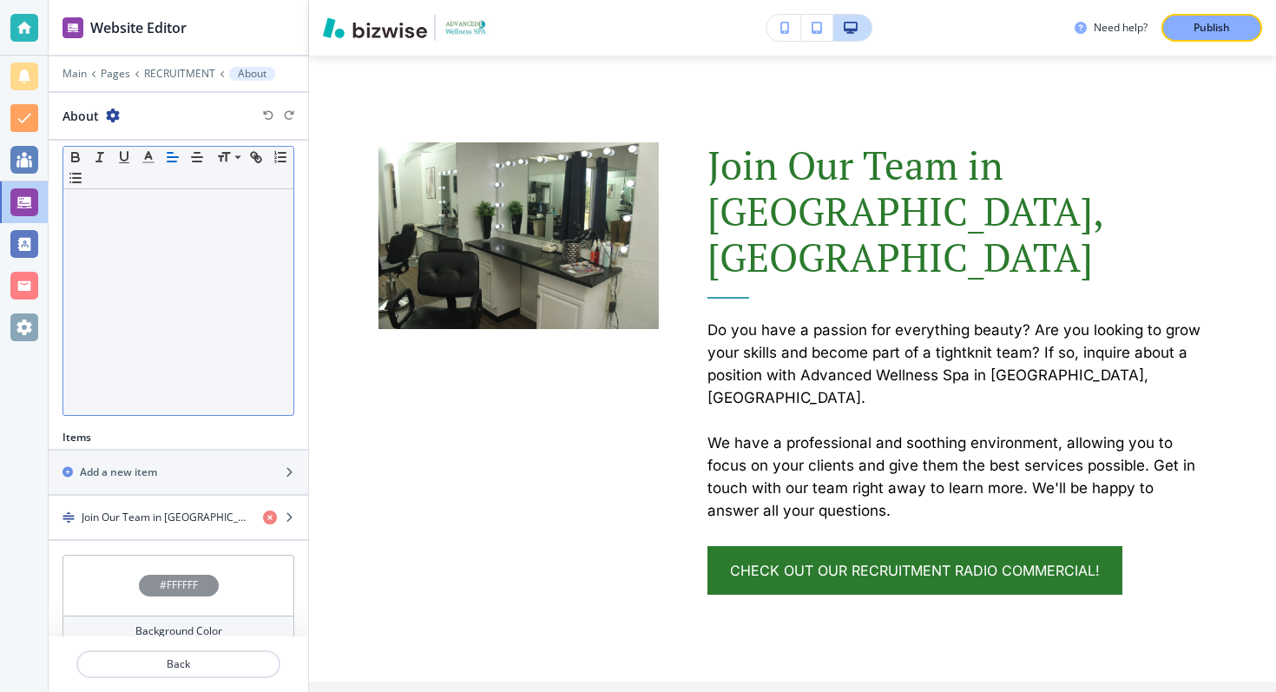
scroll to position [295, 0]
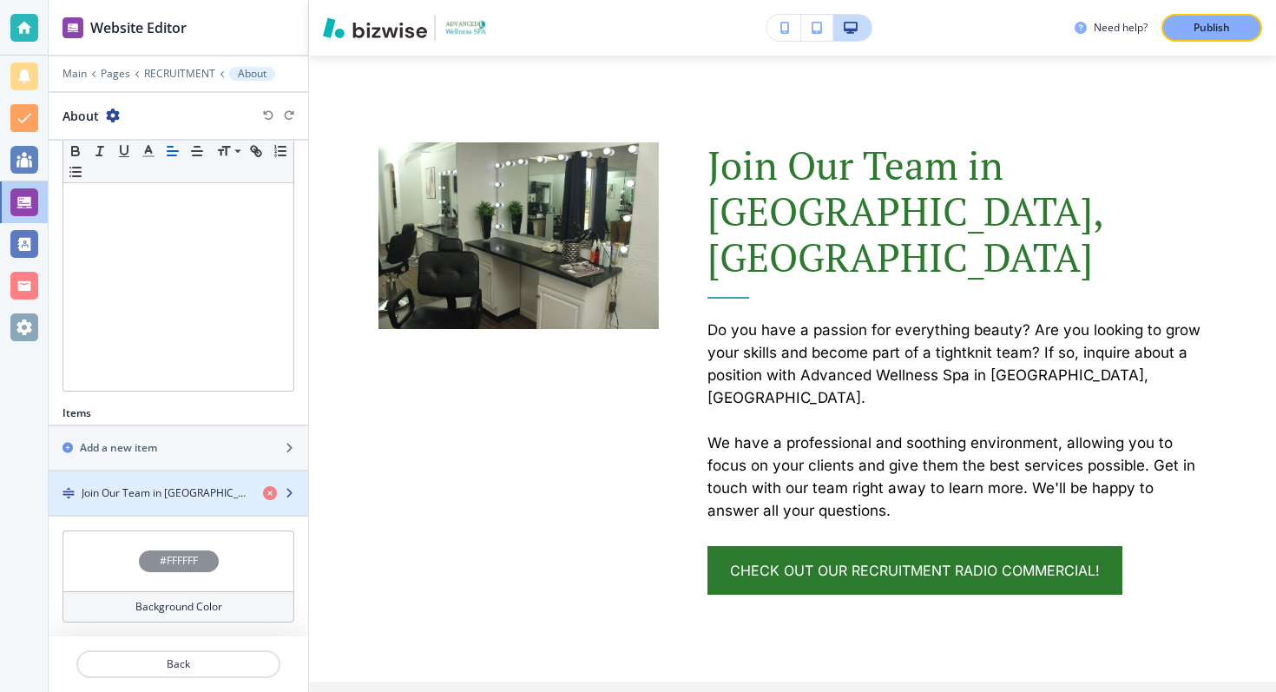
click at [227, 486] on h4 "Join Our Team in [GEOGRAPHIC_DATA], [GEOGRAPHIC_DATA]" at bounding box center [166, 493] width 168 height 16
click at [227, 490] on h4 "Join Our Team in [GEOGRAPHIC_DATA], [GEOGRAPHIC_DATA]" at bounding box center [166, 493] width 168 height 16
click at [224, 496] on h4 "Join Our Team in [GEOGRAPHIC_DATA], [GEOGRAPHIC_DATA]" at bounding box center [166, 493] width 168 height 16
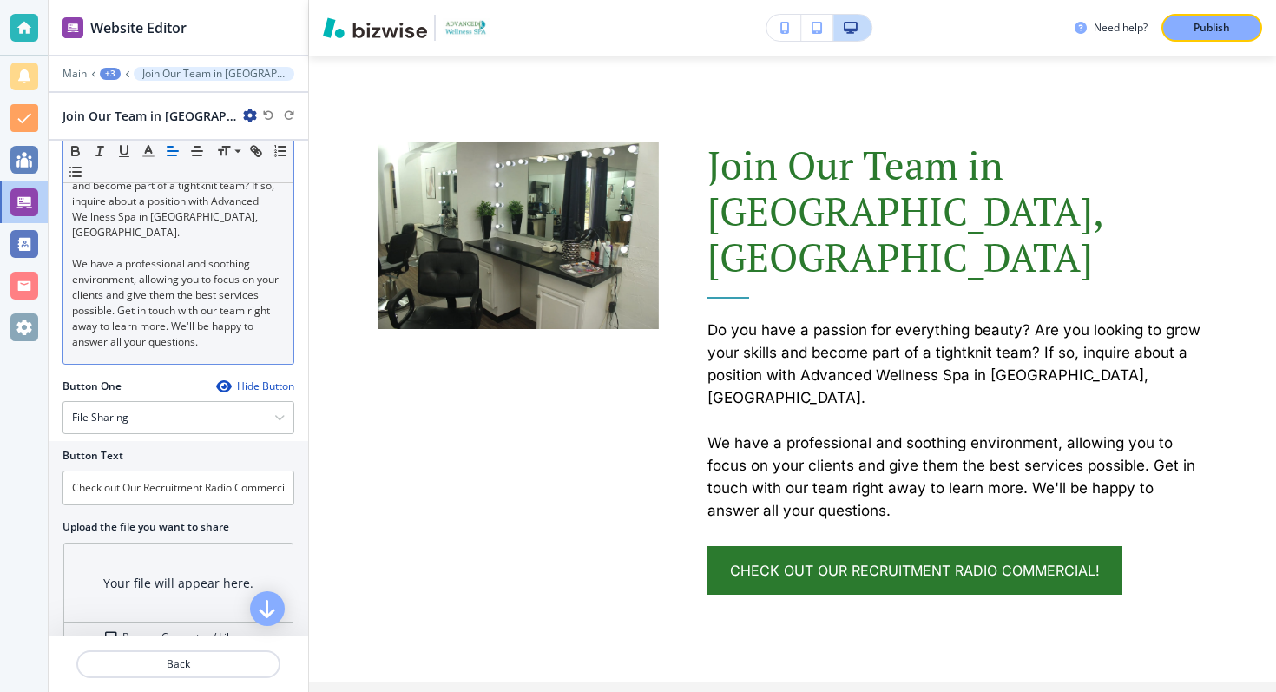
scroll to position [674, 0]
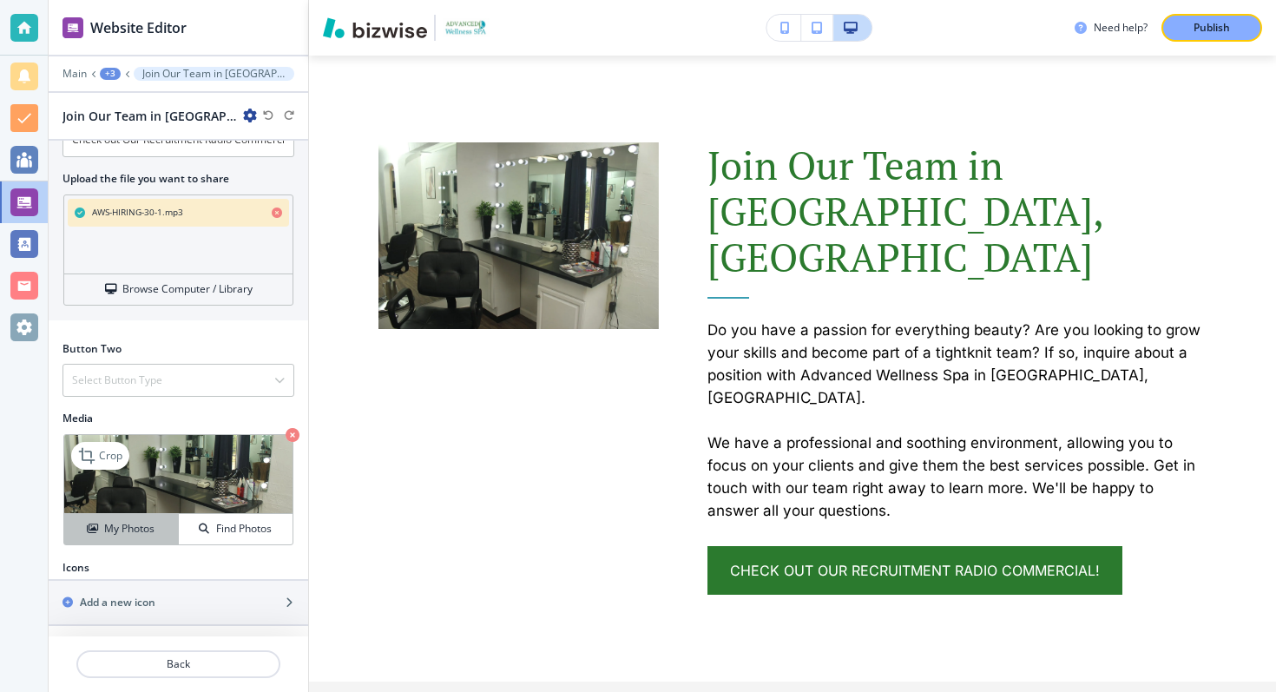
click at [144, 526] on h4 "My Photos" at bounding box center [129, 529] width 50 height 16
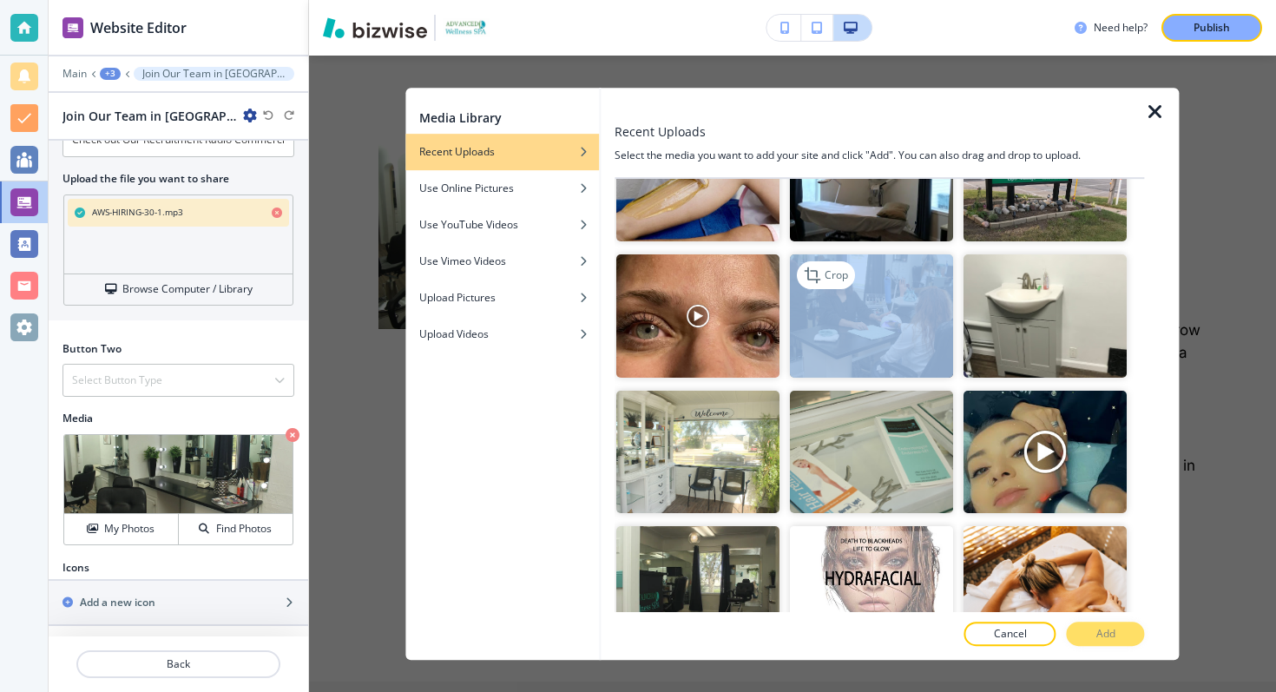
scroll to position [1970, 0]
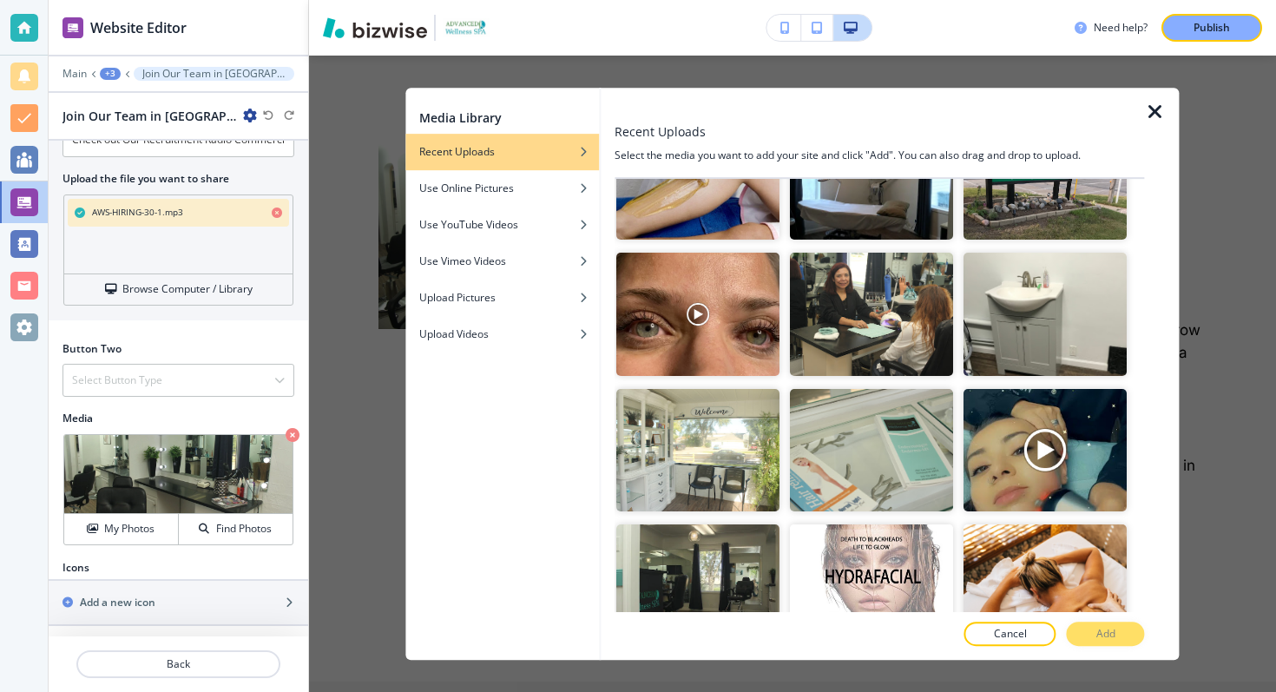
click at [961, 382] on div at bounding box center [958, 320] width 10 height 135
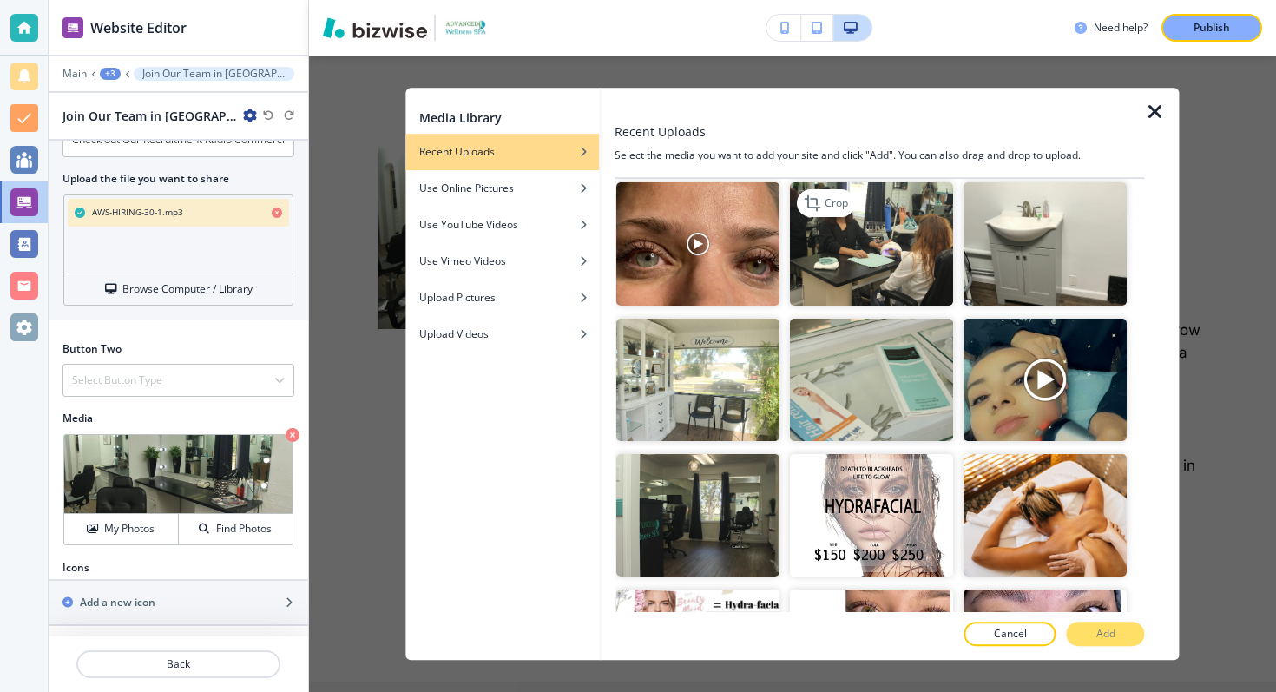
scroll to position [2043, 0]
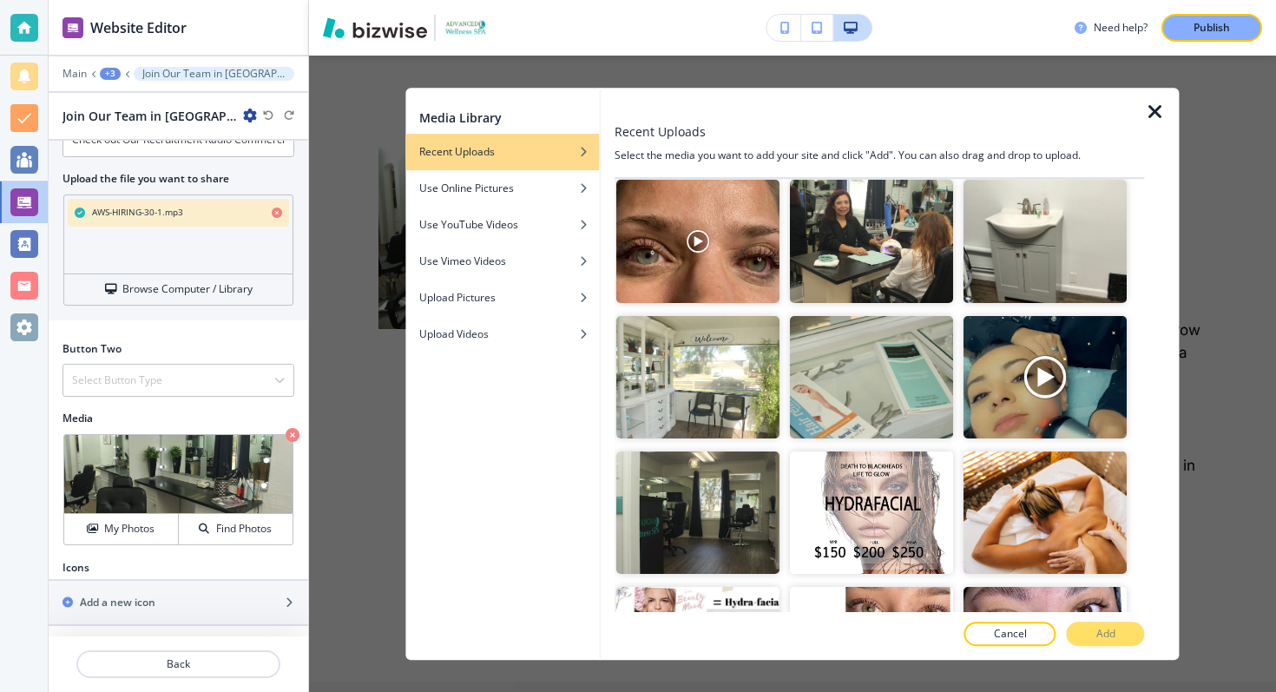
click at [1145, 123] on div at bounding box center [1162, 374] width 35 height 573
click at [1184, 90] on div "Media Library Recent Uploads Use Online Pictures Use YouTube Videos Use Vimeo V…" at bounding box center [792, 374] width 967 height 636
click at [1162, 102] on icon "button" at bounding box center [1155, 112] width 21 height 21
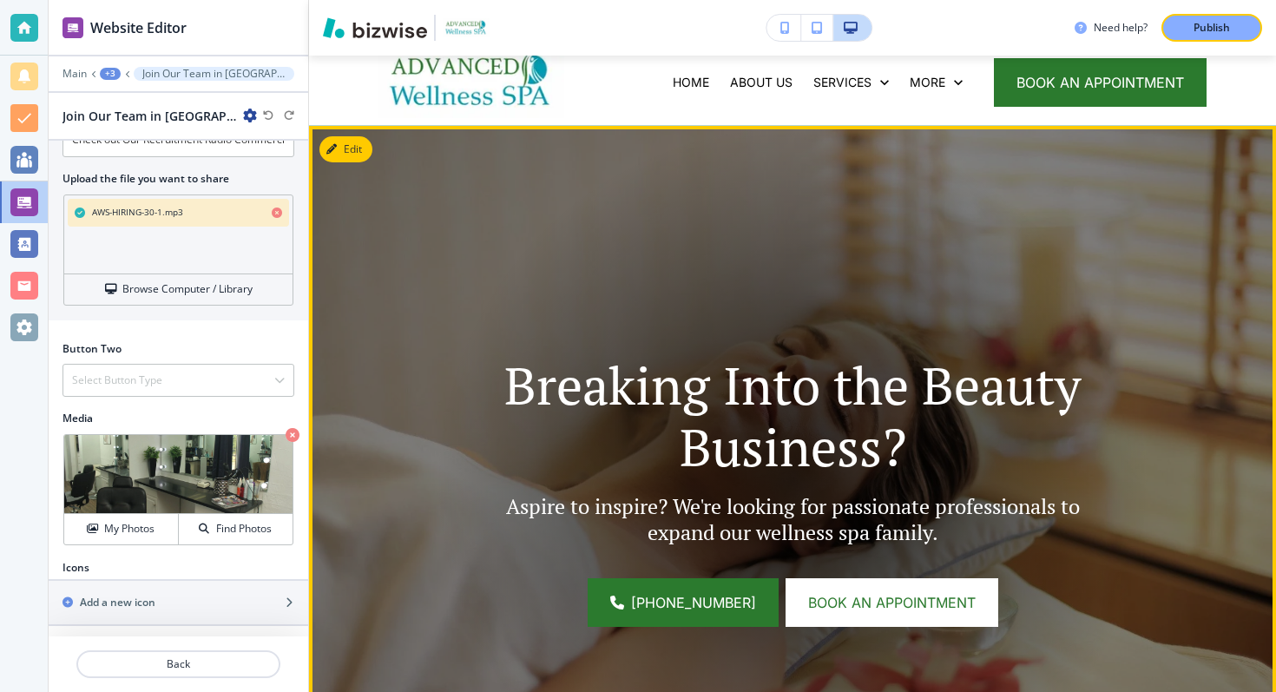
scroll to position [0, 0]
